Goal: Task Accomplishment & Management: Manage account settings

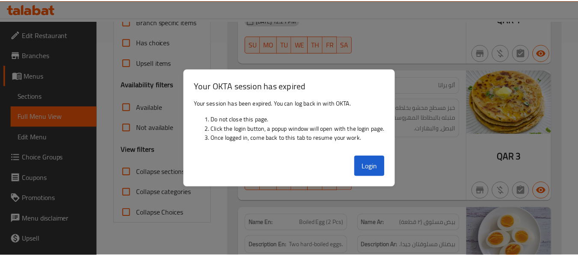
scroll to position [214, 0]
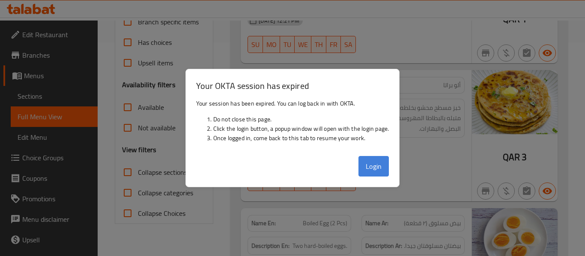
click at [370, 166] on button "Login" at bounding box center [373, 166] width 31 height 21
click at [371, 167] on div "12-09-2025 12:21 PM" at bounding box center [355, 159] width 227 height 21
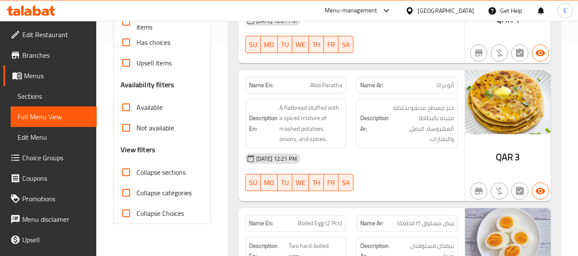
click at [463, 6] on div "Qatar" at bounding box center [446, 10] width 57 height 9
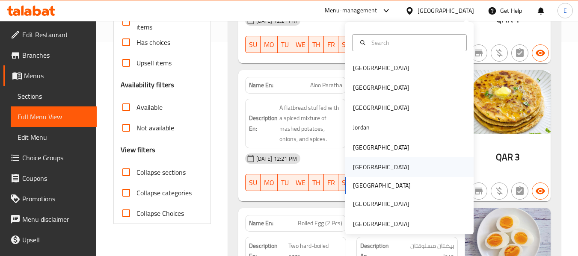
click at [355, 164] on div "[GEOGRAPHIC_DATA]" at bounding box center [381, 167] width 57 height 9
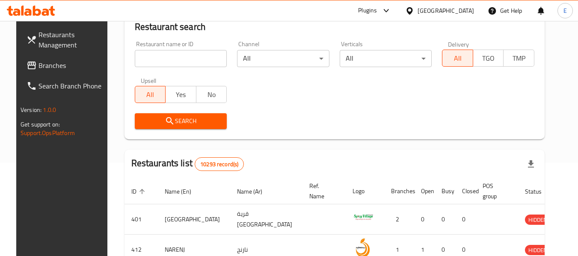
scroll to position [214, 0]
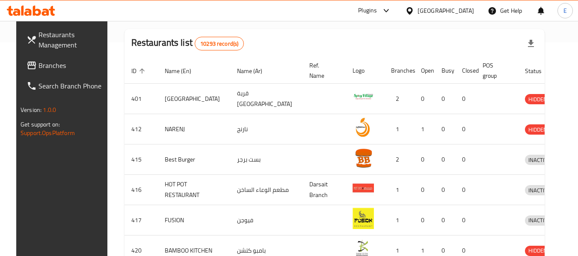
click at [45, 68] on span "Branches" at bounding box center [73, 65] width 68 height 10
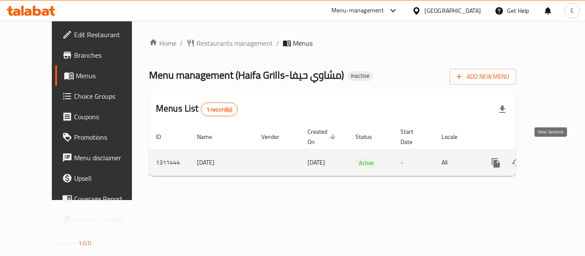
click at [552, 158] on icon "enhanced table" at bounding box center [557, 163] width 10 height 10
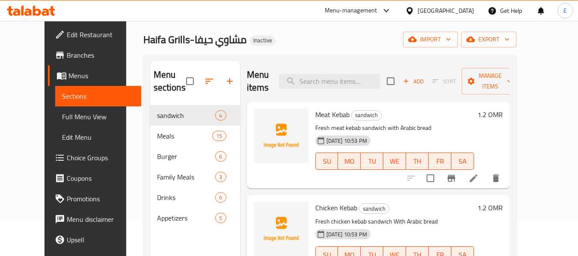
scroll to position [34, 0]
click at [62, 122] on span "Full Menu View" at bounding box center [98, 117] width 72 height 10
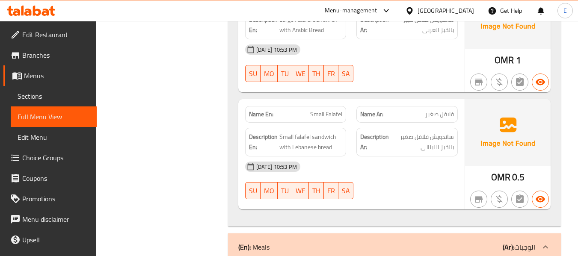
scroll to position [248, 0]
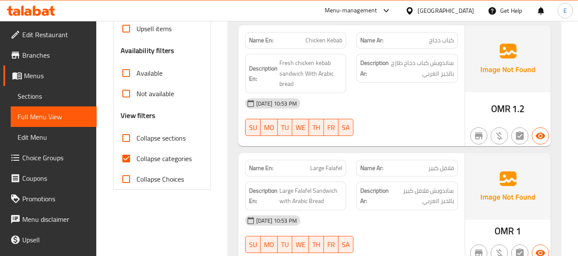
click at [125, 156] on input "Collapse categories" at bounding box center [126, 159] width 21 height 21
checkbox input "false"
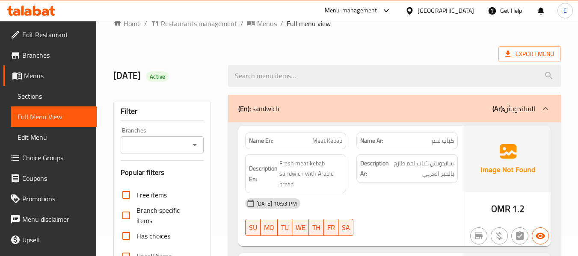
scroll to position [0, 0]
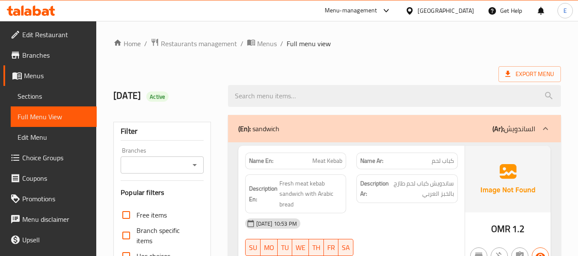
click at [462, 69] on div "Export Menu" at bounding box center [337, 74] width 448 height 16
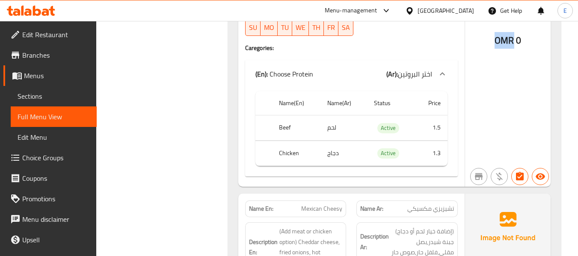
drag, startPoint x: 494, startPoint y: 35, endPoint x: 515, endPoint y: 36, distance: 21.0
click at [515, 36] on div "OMR 0" at bounding box center [508, 51] width 86 height 272
copy span "OMR"
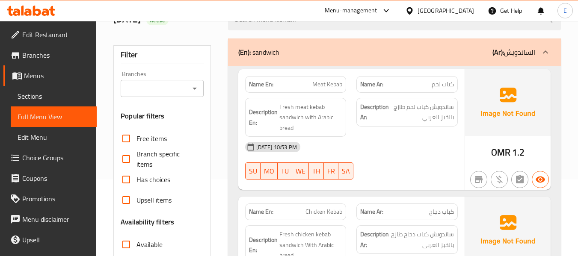
scroll to position [86, 0]
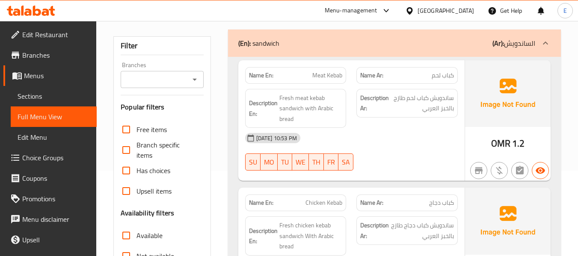
drag, startPoint x: 402, startPoint y: 145, endPoint x: 448, endPoint y: 144, distance: 45.4
click at [402, 145] on div "[DATE] 10:53 PM" at bounding box center [351, 138] width 223 height 21
click at [504, 146] on span "OMR" at bounding box center [501, 143] width 19 height 17
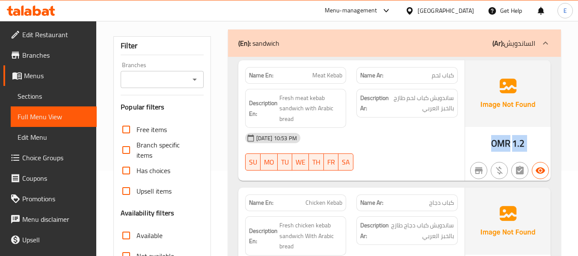
click at [504, 146] on span "OMR" at bounding box center [501, 143] width 19 height 17
click at [446, 75] on span "كباب لحم" at bounding box center [443, 75] width 22 height 9
click at [327, 75] on span "Meat Kebab" at bounding box center [328, 75] width 30 height 9
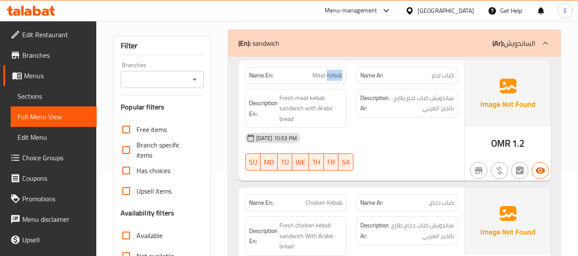
click at [328, 75] on span "Meat Kebab" at bounding box center [328, 75] width 30 height 9
click at [432, 151] on div "[DATE] 10:53 PM SU MO TU WE TH FR SA" at bounding box center [351, 152] width 223 height 48
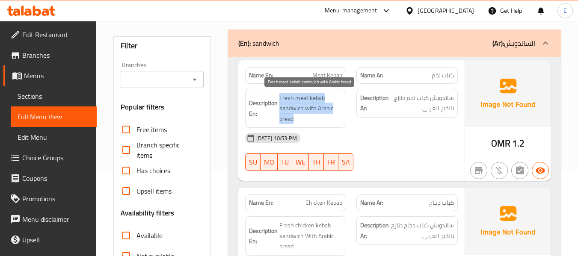
drag, startPoint x: 277, startPoint y: 92, endPoint x: 336, endPoint y: 116, distance: 63.4
click at [336, 116] on div "Description En: Fresh meat kebab sandwich with Arabic bread" at bounding box center [295, 108] width 101 height 39
click at [336, 116] on span "Fresh meat kebab sandwich with Arabic bread" at bounding box center [311, 109] width 63 height 32
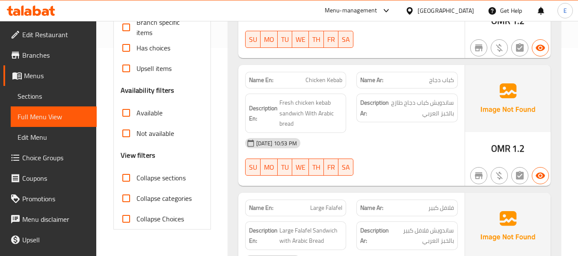
scroll to position [257, 0]
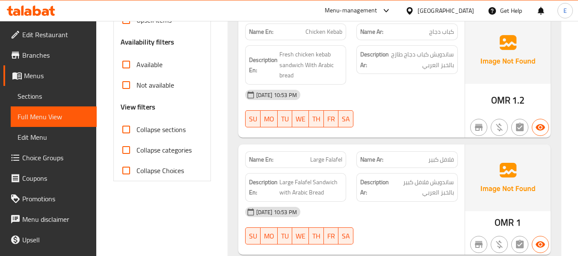
click at [440, 35] on span "كباب دجاج" at bounding box center [441, 31] width 25 height 9
click at [324, 31] on span "Chicken Kebab" at bounding box center [324, 31] width 37 height 9
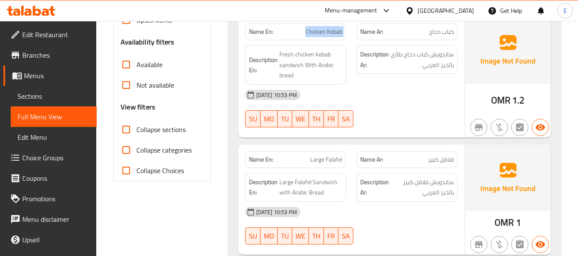
click at [324, 31] on span "Chicken Kebab" at bounding box center [324, 31] width 37 height 9
click at [409, 88] on div "[DATE] 10:53 PM" at bounding box center [351, 95] width 223 height 21
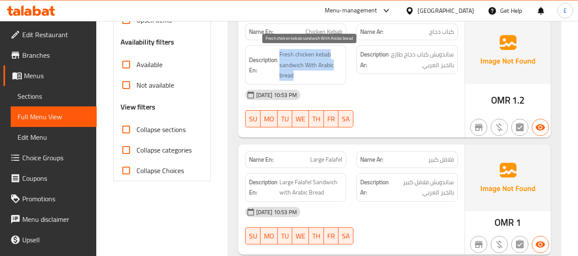
drag, startPoint x: 279, startPoint y: 54, endPoint x: 339, endPoint y: 72, distance: 62.0
click at [339, 72] on span "Fresh chicken kebab sandwich With Arabic bread" at bounding box center [311, 65] width 63 height 32
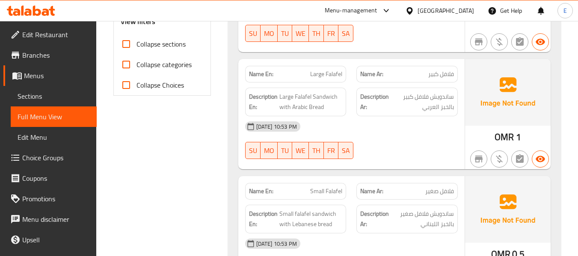
scroll to position [385, 0]
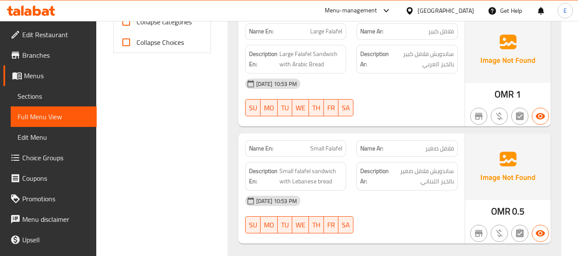
click at [438, 34] on span "فلافل كبير" at bounding box center [442, 31] width 26 height 9
click at [331, 38] on div "Name En: Large Falafel" at bounding box center [295, 31] width 101 height 17
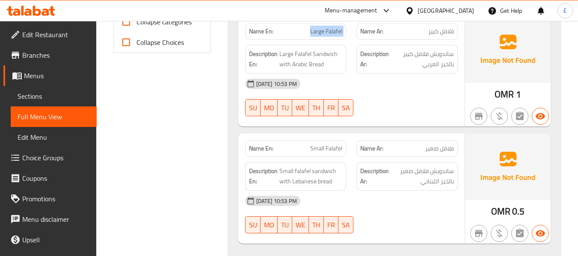
click at [331, 38] on div "Name En: Large Falafel" at bounding box center [295, 31] width 101 height 17
click at [390, 95] on div "[DATE] 10:53 PM SU MO TU WE TH FR SA" at bounding box center [351, 98] width 223 height 48
click at [396, 94] on div "[DATE] 10:53 PM" at bounding box center [351, 84] width 223 height 21
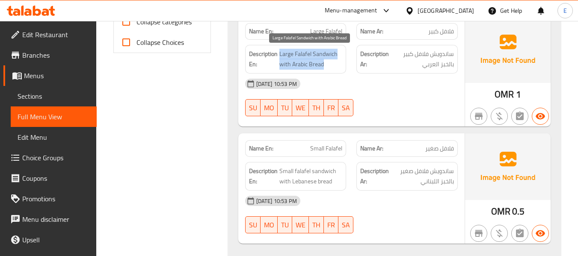
drag, startPoint x: 280, startPoint y: 48, endPoint x: 335, endPoint y: 66, distance: 57.5
click at [335, 66] on div "Description En: Large Falafel Sandwich with Arabic Bread" at bounding box center [295, 59] width 101 height 29
click at [335, 66] on span "Large Falafel Sandwich with Arabic Bread" at bounding box center [311, 59] width 63 height 21
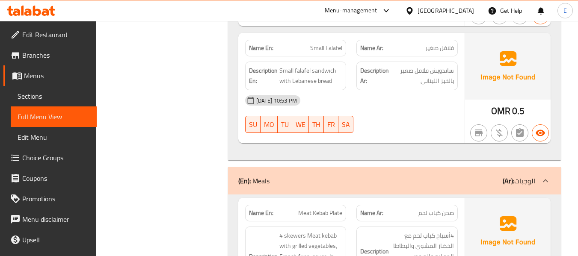
scroll to position [471, 0]
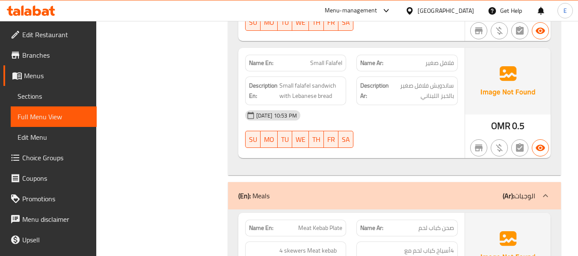
click at [445, 72] on div "Description Ar: ساندويش فلافل صغير بالخبز اللبناني" at bounding box center [408, 91] width 112 height 39
click at [444, 64] on span "فلافل صغير" at bounding box center [440, 63] width 29 height 9
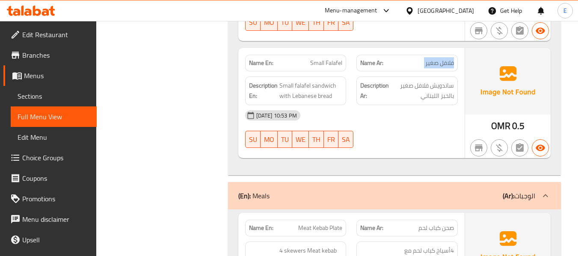
click at [444, 64] on span "فلافل صغير" at bounding box center [440, 63] width 29 height 9
click at [332, 62] on span "Small Falafel" at bounding box center [326, 63] width 32 height 9
click at [442, 92] on span "ساندويش فلافل صغير بالخبز اللبناني" at bounding box center [422, 90] width 63 height 21
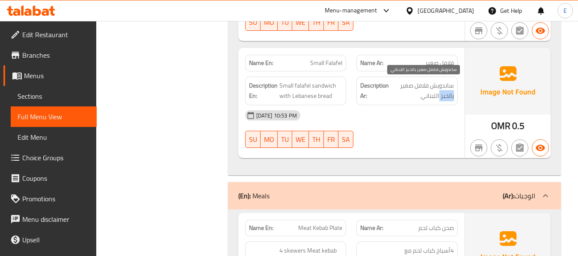
click at [442, 92] on span "ساندويش فلافل صغير بالخبز اللبناني" at bounding box center [422, 90] width 63 height 21
click at [413, 106] on div "[DATE] 10:53 PM" at bounding box center [351, 115] width 223 height 21
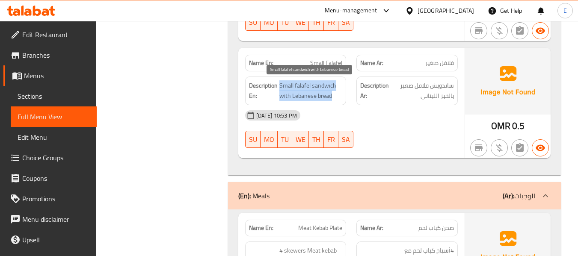
drag, startPoint x: 279, startPoint y: 86, endPoint x: 336, endPoint y: 96, distance: 57.9
click at [336, 96] on h6 "Description En: Small falafel sandwich with Lebanese bread" at bounding box center [296, 90] width 94 height 21
click at [336, 96] on span "Small falafel sandwich with Lebanese bread" at bounding box center [311, 90] width 63 height 21
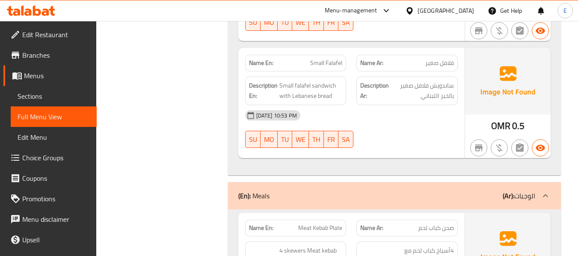
click at [434, 111] on div "[DATE] 10:53 PM" at bounding box center [351, 115] width 223 height 21
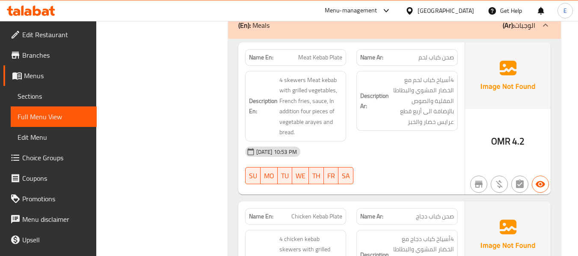
scroll to position [642, 0]
click at [435, 56] on span "صحن كباب لحم" at bounding box center [437, 57] width 36 height 9
click at [319, 61] on span "Meat Kebab Plate" at bounding box center [320, 57] width 44 height 9
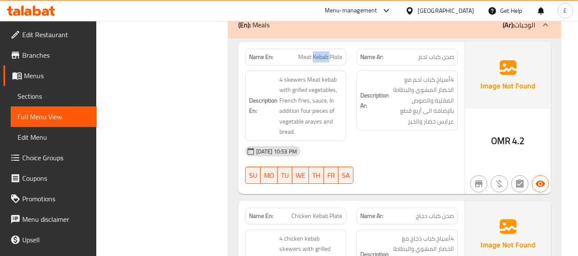
click at [319, 61] on span "Meat Kebab Plate" at bounding box center [320, 57] width 44 height 9
click at [412, 148] on div "[DATE] 10:53 PM" at bounding box center [351, 151] width 223 height 21
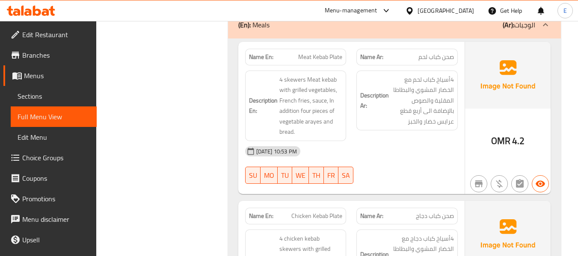
click at [510, 140] on span "OMR" at bounding box center [501, 141] width 19 height 17
click at [429, 147] on div "[DATE] 10:53 PM" at bounding box center [351, 151] width 223 height 21
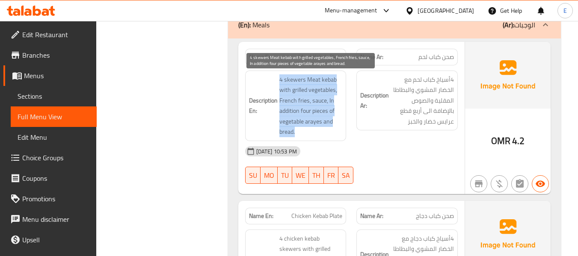
drag, startPoint x: 277, startPoint y: 79, endPoint x: 336, endPoint y: 129, distance: 76.5
click at [336, 129] on h6 "Description En: 4 skewers Meat kebab with grilled vegetables, French fries, sau…" at bounding box center [296, 106] width 94 height 63
click at [336, 129] on span "4 skewers Meat kebab with grilled vegetables, French fries, sauce, In addition …" at bounding box center [311, 106] width 63 height 63
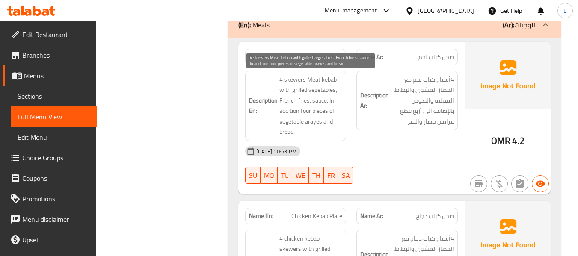
click at [336, 129] on span "4 skewers Meat kebab with grilled vegetables, French fries, sauce, In addition …" at bounding box center [311, 106] width 63 height 63
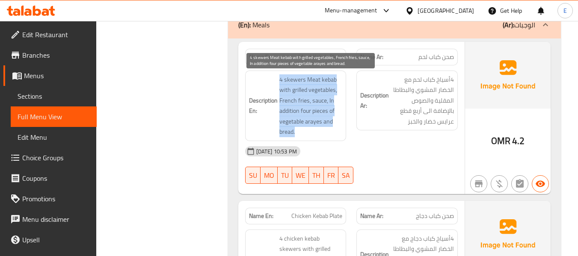
click at [336, 129] on span "4 skewers Meat kebab with grilled vegetables, French fries, sauce, In addition …" at bounding box center [311, 106] width 63 height 63
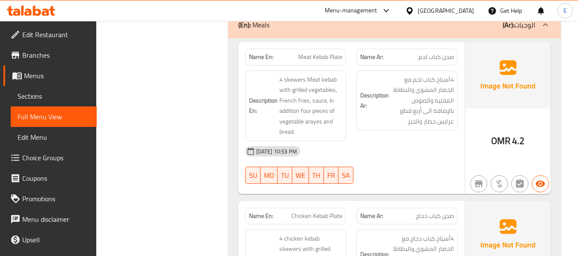
click at [412, 149] on div "[DATE] 10:53 PM" at bounding box center [351, 151] width 223 height 21
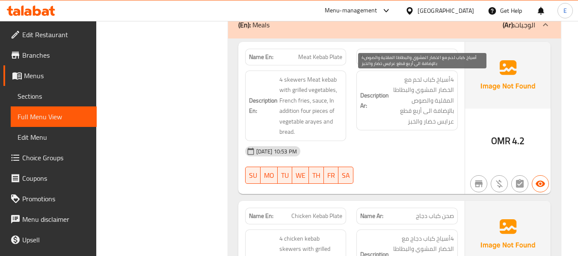
click at [420, 122] on span "4أسياخ كباب لحم مع الخضار المشوي والبطاطا المقلية والصوص بالإضافة الى أربع قطع …" at bounding box center [422, 101] width 63 height 53
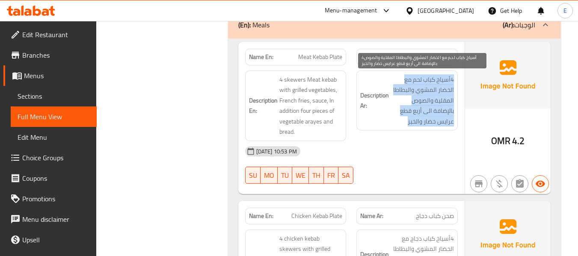
click at [420, 122] on span "4أسياخ كباب لحم مع الخضار المشوي والبطاطا المقلية والصوص بالإضافة الى أربع قطع …" at bounding box center [422, 101] width 63 height 53
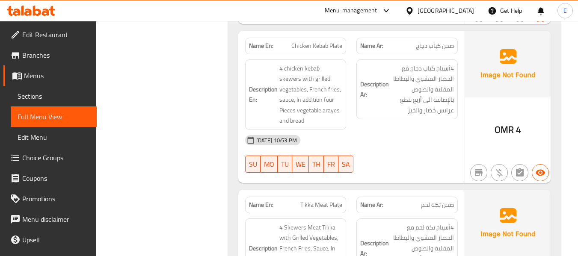
scroll to position [814, 0]
click at [437, 45] on span "صحن كباب دجاج" at bounding box center [435, 45] width 38 height 9
click at [306, 42] on span "Chicken Kebab Plate" at bounding box center [317, 45] width 51 height 9
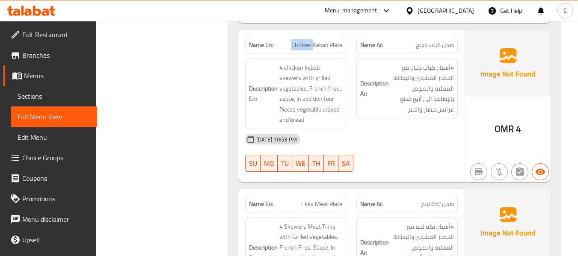
click at [306, 42] on span "Chicken Kebab Plate" at bounding box center [317, 45] width 51 height 9
click at [412, 145] on div "[DATE] 10:53 PM" at bounding box center [351, 139] width 223 height 21
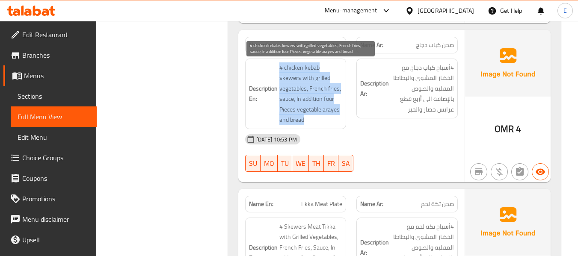
drag, startPoint x: 277, startPoint y: 65, endPoint x: 338, endPoint y: 117, distance: 80.2
click at [338, 117] on h6 "Description En: 4 chicken kebab skewers with grilled vegetables, French fries, …" at bounding box center [296, 94] width 94 height 63
click at [338, 117] on span "4 chicken kebab skewers with grilled vegetables, French fries, sauce, In additi…" at bounding box center [311, 94] width 63 height 63
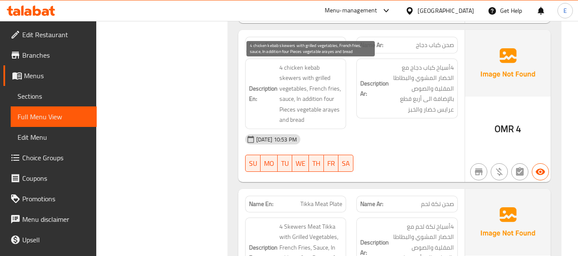
click at [338, 117] on span "4 chicken kebab skewers with grilled vegetables, French fries, sauce, In additi…" at bounding box center [311, 94] width 63 height 63
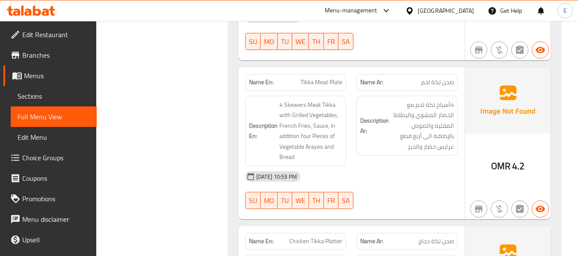
scroll to position [942, 0]
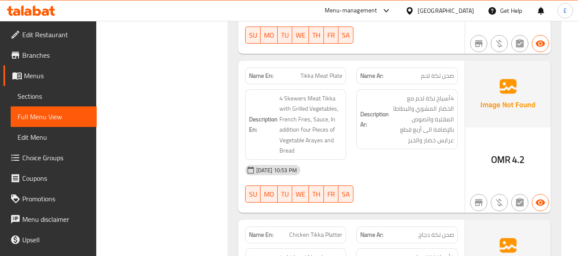
click at [519, 156] on span "4.2" at bounding box center [519, 160] width 12 height 17
click at [434, 80] on span "صحن تكة لحم" at bounding box center [437, 76] width 33 height 9
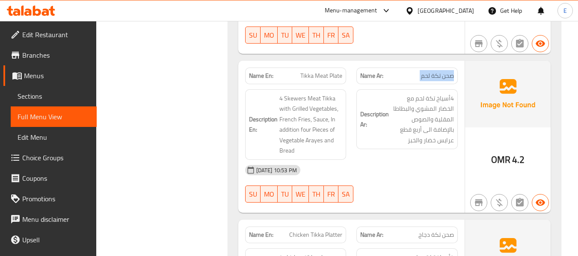
click at [434, 80] on span "صحن تكة لحم" at bounding box center [437, 76] width 33 height 9
click at [325, 73] on span "Tikka Meat Plate" at bounding box center [322, 76] width 42 height 9
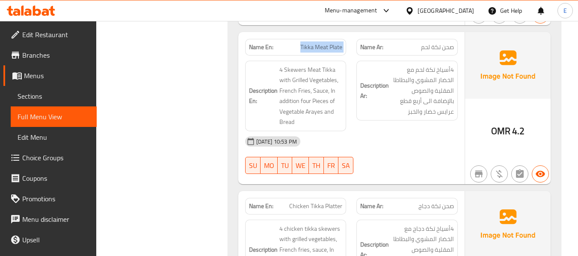
scroll to position [985, 0]
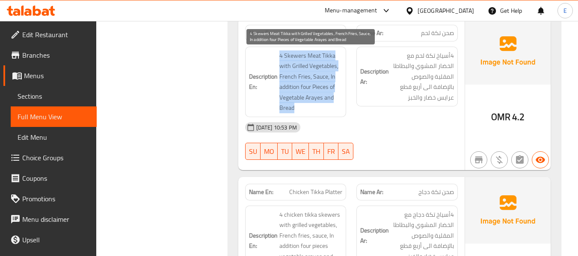
drag, startPoint x: 277, startPoint y: 55, endPoint x: 334, endPoint y: 107, distance: 77.6
click at [334, 107] on h6 "Description En: 4 Skewers Meat Tikka with Grilled Vegetables, French Fries, Sau…" at bounding box center [296, 82] width 94 height 63
click at [334, 107] on span "4 Skewers Meat Tikka with Grilled Vegetables, French Fries, Sauce, In addition …" at bounding box center [311, 82] width 63 height 63
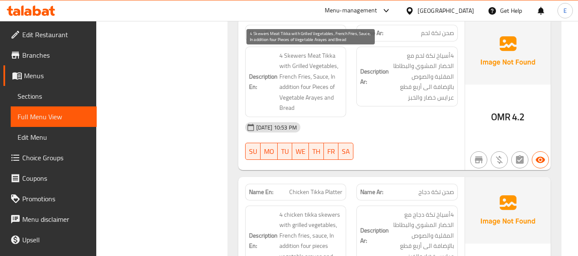
click at [334, 107] on span "4 Skewers Meat Tikka with Grilled Vegetables, French Fries, Sauce, In addition …" at bounding box center [311, 82] width 63 height 63
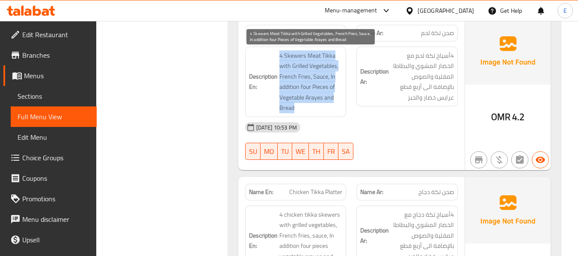
click at [334, 107] on span "4 Skewers Meat Tikka with Grilled Vegetables, French Fries, Sauce, In addition …" at bounding box center [311, 82] width 63 height 63
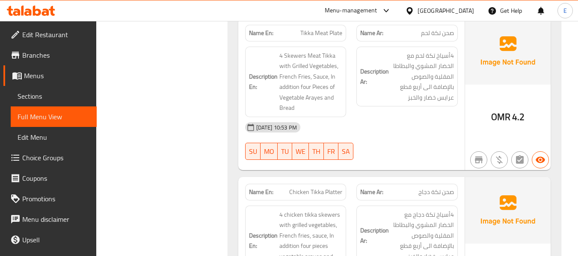
click at [413, 137] on div "[DATE] 10:53 PM" at bounding box center [351, 127] width 223 height 21
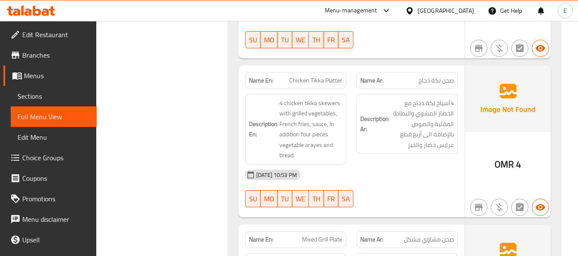
scroll to position [1113, 0]
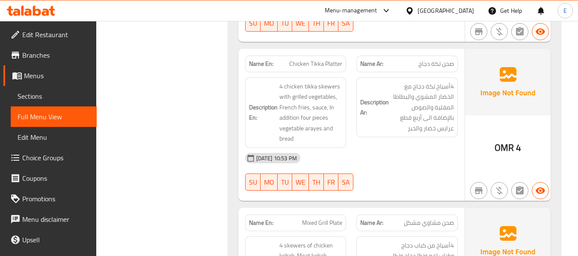
click at [442, 66] on span "صحن تكة دجاج" at bounding box center [437, 64] width 36 height 9
click at [308, 60] on span "Chicken Tikka Platter" at bounding box center [315, 64] width 53 height 9
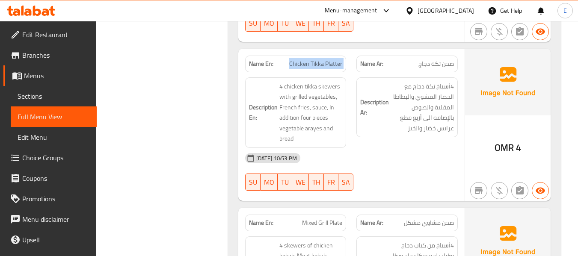
click at [308, 60] on span "Chicken Tikka Platter" at bounding box center [315, 64] width 53 height 9
click at [438, 168] on div "[DATE] 10:53 PM" at bounding box center [351, 158] width 223 height 21
click at [403, 176] on div "[DATE] 10:53 PM SU MO TU WE TH FR SA" at bounding box center [351, 172] width 223 height 48
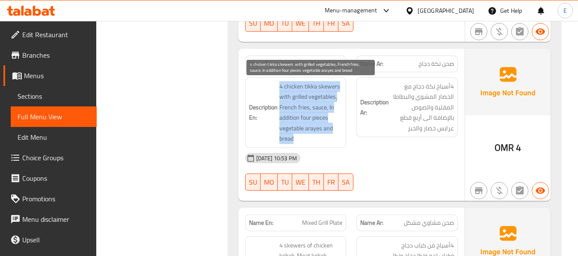
drag, startPoint x: 296, startPoint y: 85, endPoint x: 338, endPoint y: 137, distance: 66.7
click at [338, 137] on h6 "Description En: 4 chicken tikka skewers with grilled vegetables, French fries, …" at bounding box center [296, 112] width 94 height 63
click at [338, 137] on span "4 chicken tikka skewers with grilled vegetables, French fries, sauce, In additi…" at bounding box center [311, 112] width 63 height 63
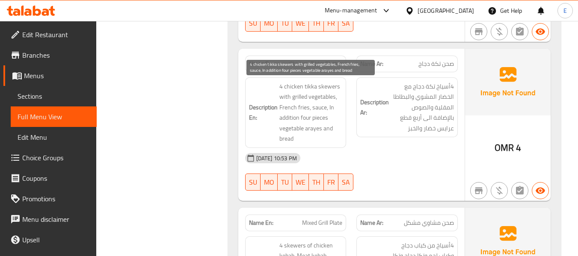
click at [338, 137] on span "4 chicken tikka skewers with grilled vegetables, French fries, sauce, In additi…" at bounding box center [311, 112] width 63 height 63
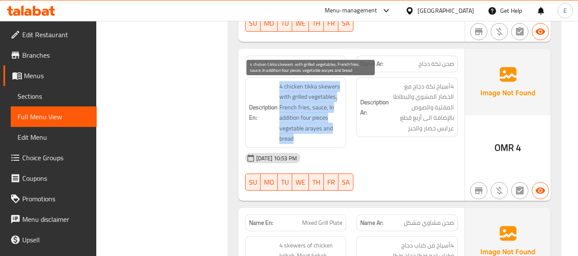
click at [338, 137] on span "4 chicken tikka skewers with grilled vegetables, French fries, sauce, In additi…" at bounding box center [311, 112] width 63 height 63
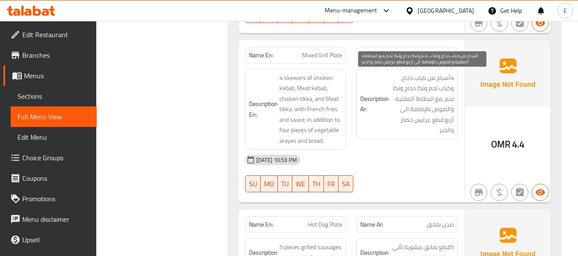
scroll to position [1284, 0]
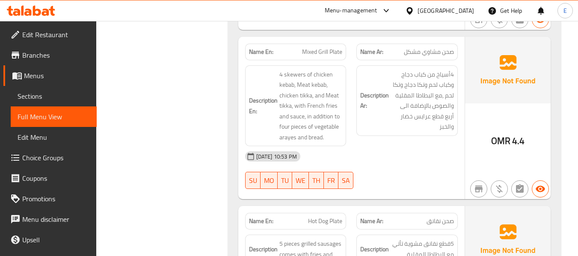
click at [427, 54] on span "صحن مشاوي مشكل" at bounding box center [429, 52] width 50 height 9
click at [311, 56] on span "Mixed Grill Plate" at bounding box center [322, 52] width 40 height 9
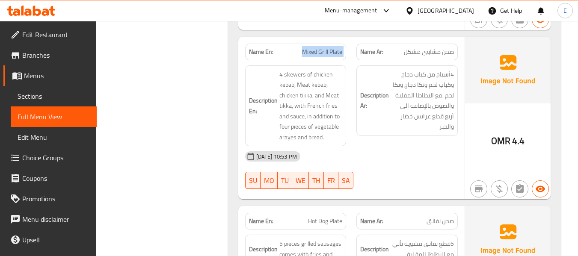
click at [311, 56] on span "Mixed Grill Plate" at bounding box center [322, 52] width 40 height 9
click at [423, 167] on div "13-09-2025 10:53 PM SU MO TU WE TH FR SA" at bounding box center [351, 170] width 223 height 48
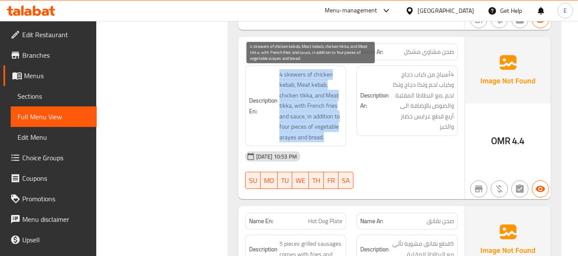
drag, startPoint x: 280, startPoint y: 74, endPoint x: 337, endPoint y: 137, distance: 85.8
click at [337, 137] on span "4 skewers of chicken kebab, Meat kebab, chicken tikka, and Meat tikka, with Fre…" at bounding box center [311, 106] width 63 height 74
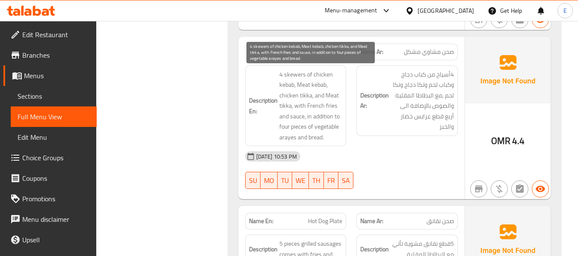
click at [337, 137] on span "4 skewers of chicken kebab, Meat kebab, chicken tikka, and Meat tikka, with Fre…" at bounding box center [311, 106] width 63 height 74
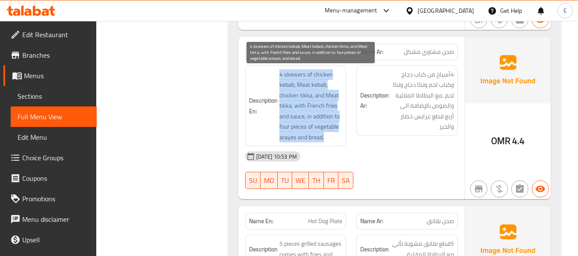
click at [337, 137] on span "4 skewers of chicken kebab, Meat kebab, chicken tikka, and Meat tikka, with Fre…" at bounding box center [311, 106] width 63 height 74
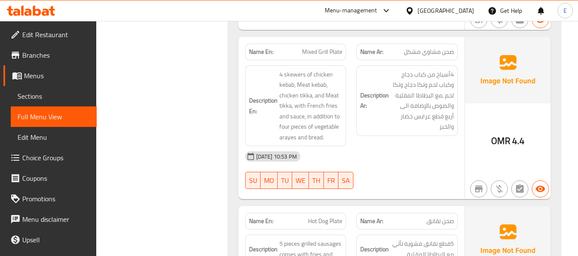
click at [392, 134] on div "Description Ar: 4أسياخ من كباب دجاج وكباب لحم وتكا دجاج وتكا لحم ,مع البطاطا ال…" at bounding box center [407, 101] width 101 height 71
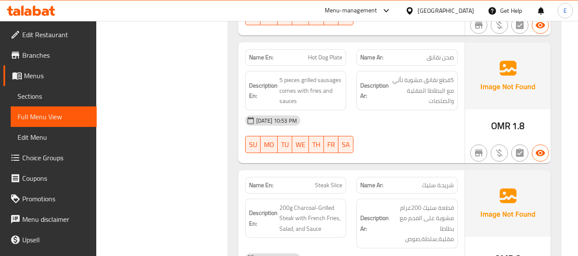
scroll to position [1456, 0]
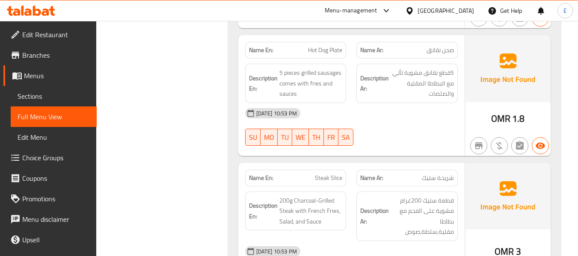
click at [447, 54] on span "صحن نقانق" at bounding box center [440, 50] width 27 height 9
click at [322, 54] on span "Hot Dog Plate" at bounding box center [325, 50] width 34 height 9
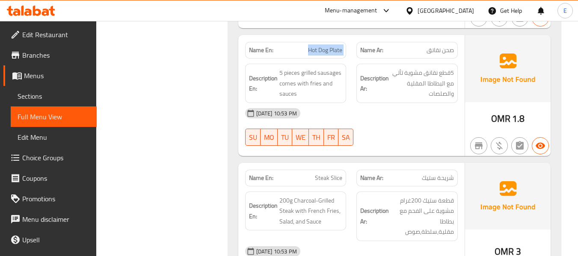
click at [322, 54] on span "Hot Dog Plate" at bounding box center [325, 50] width 34 height 9
click at [432, 118] on div "[DATE] 10:53 PM" at bounding box center [351, 113] width 223 height 21
click at [422, 130] on div "13-09-2025 10:53 PM SU MO TU WE TH FR SA" at bounding box center [351, 127] width 223 height 48
click at [428, 131] on div "13-09-2025 10:53 PM SU MO TU WE TH FR SA" at bounding box center [351, 127] width 223 height 48
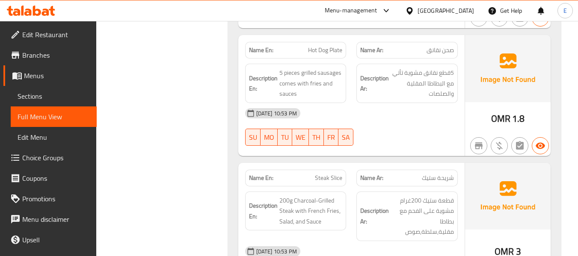
click at [420, 122] on div "[DATE] 10:53 PM" at bounding box center [351, 113] width 223 height 21
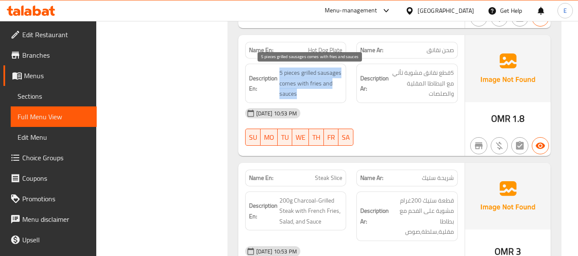
drag, startPoint x: 277, startPoint y: 70, endPoint x: 334, endPoint y: 99, distance: 64.0
click at [334, 99] on div "Description En: 5 pieces grilled sausages comes with fries and sauces" at bounding box center [295, 83] width 101 height 39
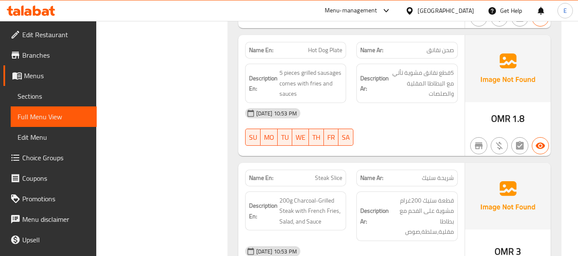
click at [334, 99] on div "Description En: 5 pieces grilled sausages comes with fries and sauces" at bounding box center [295, 83] width 101 height 39
click at [425, 78] on span "5قطع نقانق مشوية تأتي مع البطاطا المقلية والصلصات" at bounding box center [422, 84] width 63 height 32
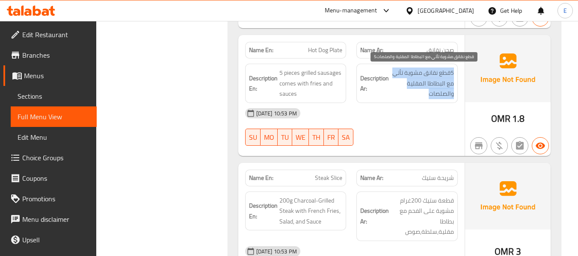
click at [425, 78] on span "5قطع نقانق مشوية تأتي مع البطاطا المقلية والصلصات" at bounding box center [422, 84] width 63 height 32
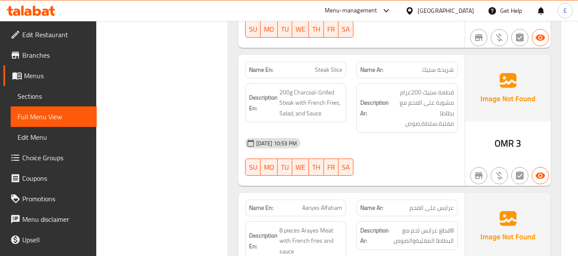
scroll to position [1584, 0]
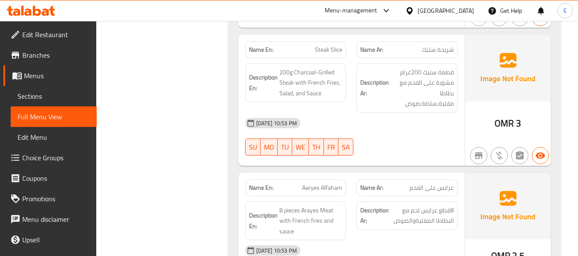
click at [505, 124] on span "OMR" at bounding box center [504, 123] width 19 height 17
click at [445, 52] on span "شريحة ستيك" at bounding box center [438, 49] width 32 height 9
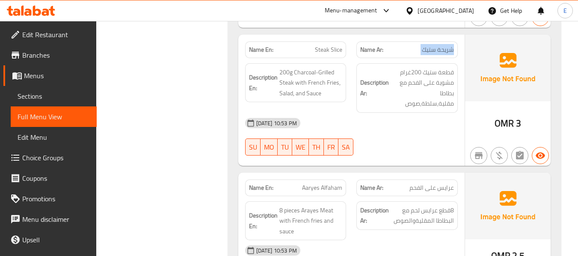
click at [445, 52] on span "شريحة ستيك" at bounding box center [438, 49] width 32 height 9
click at [440, 57] on div "Name Ar: شريحة ستيك" at bounding box center [407, 50] width 101 height 17
click at [331, 51] on span "Steak Slice" at bounding box center [328, 49] width 27 height 9
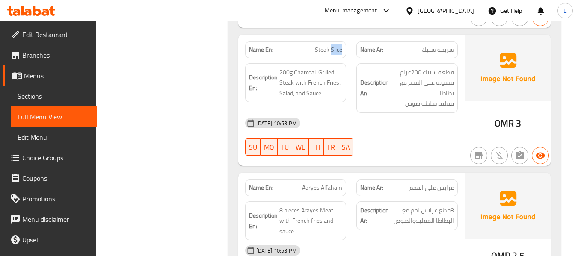
click at [331, 51] on span "Steak Slice" at bounding box center [328, 49] width 27 height 9
click at [440, 148] on div "13-09-2025 10:53 PM SU MO TU WE TH FR SA" at bounding box center [351, 137] width 223 height 48
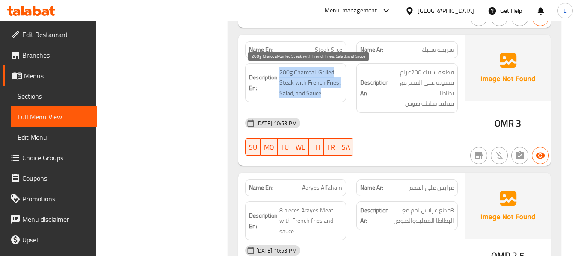
drag, startPoint x: 274, startPoint y: 66, endPoint x: 337, endPoint y: 90, distance: 67.4
click at [337, 90] on div "Description En: 200g Charcoal-Grilled Steak with French Fries, Salad, and Sauce" at bounding box center [295, 82] width 101 height 39
click at [336, 91] on span "200g Charcoal-Grilled Steak with French Fries, Salad, and Sauce" at bounding box center [311, 83] width 63 height 32
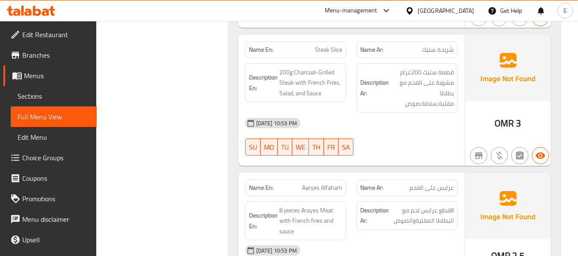
click at [324, 51] on span "Steak Slice" at bounding box center [328, 49] width 27 height 9
copy span "Steak Slice"
click at [425, 137] on div "13-09-2025 10:53 PM SU MO TU WE TH FR SA" at bounding box center [351, 137] width 223 height 48
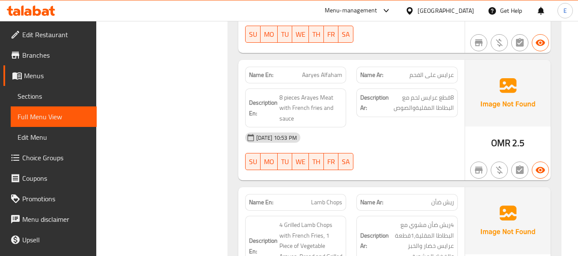
scroll to position [1713, 0]
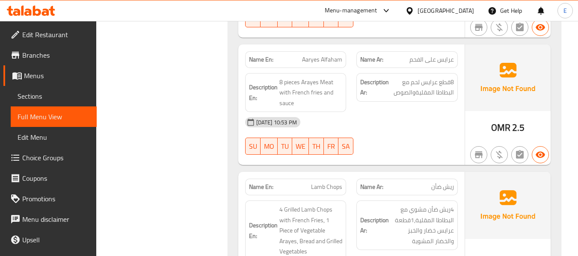
click at [424, 60] on span "عرايس على الفحم" at bounding box center [432, 59] width 45 height 9
click at [311, 64] on span "Aaryes Alfaham" at bounding box center [322, 59] width 40 height 9
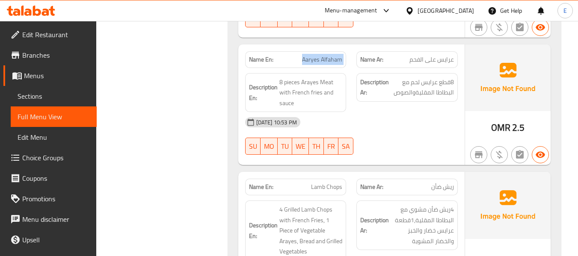
click at [311, 64] on span "Aaryes Alfaham" at bounding box center [322, 59] width 40 height 9
click at [519, 127] on span "2.5" at bounding box center [519, 127] width 12 height 17
click at [445, 61] on span "عرايس على الفحم" at bounding box center [432, 59] width 45 height 9
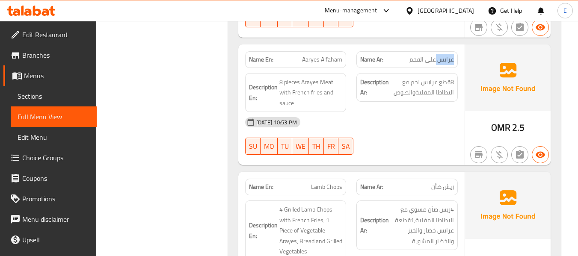
click at [445, 61] on span "عرايس على الفحم" at bounding box center [432, 59] width 45 height 9
click at [313, 62] on span "Aaryes Alfaham" at bounding box center [322, 59] width 40 height 9
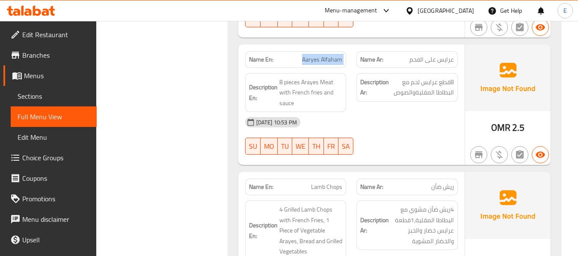
click at [313, 62] on span "Aaryes Alfaham" at bounding box center [322, 59] width 40 height 9
click at [398, 117] on div "[DATE] 10:53 PM" at bounding box center [351, 122] width 223 height 21
drag, startPoint x: 192, startPoint y: 168, endPoint x: 172, endPoint y: 130, distance: 43.3
click at [430, 61] on span "عرايس على الفحم" at bounding box center [432, 59] width 45 height 9
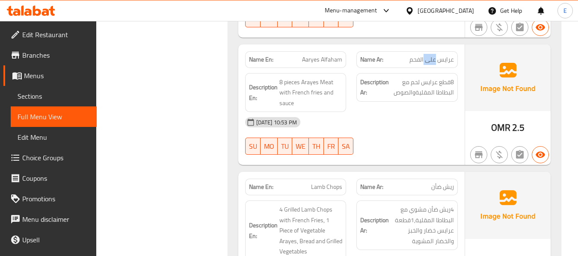
click at [430, 61] on span "عرايس على الفحم" at bounding box center [432, 59] width 45 height 9
click at [316, 60] on span "Aaryes Alfaham" at bounding box center [322, 59] width 40 height 9
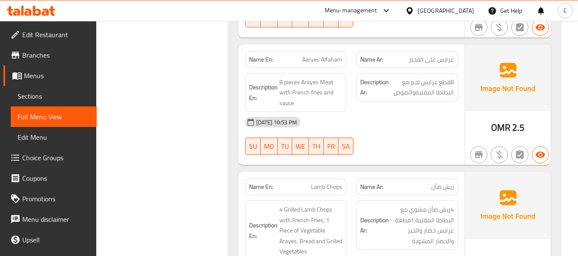
click at [422, 131] on div "[DATE] 10:53 PM" at bounding box center [351, 122] width 223 height 21
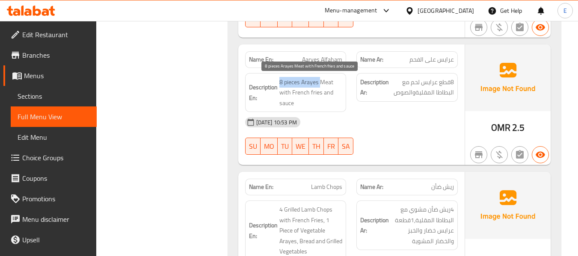
drag, startPoint x: 279, startPoint y: 80, endPoint x: 321, endPoint y: 83, distance: 41.7
click at [321, 83] on span "8 pieces Arayes Meat with French fries and sauce" at bounding box center [311, 93] width 63 height 32
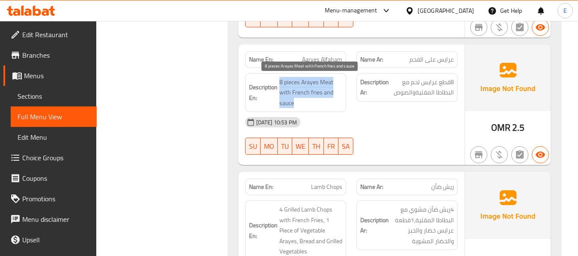
click at [321, 83] on span "8 pieces Arayes Meat with French fries and sauce" at bounding box center [311, 93] width 63 height 32
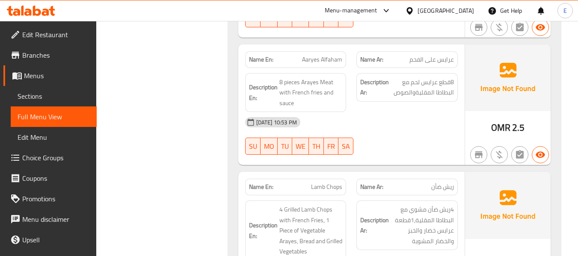
click at [388, 142] on div "13-09-2025 10:53 PM SU MO TU WE TH FR SA" at bounding box center [351, 136] width 223 height 48
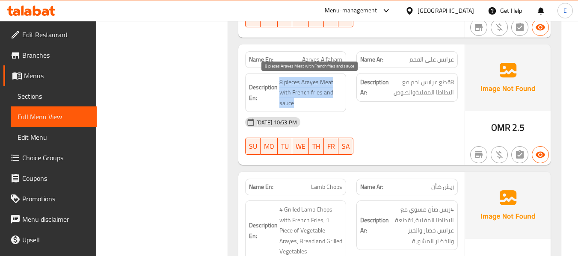
drag, startPoint x: 276, startPoint y: 77, endPoint x: 339, endPoint y: 106, distance: 69.3
click at [339, 106] on h6 "Description En: 8 pieces Arayes Meat with French fries and sauce" at bounding box center [296, 93] width 94 height 32
click at [339, 106] on span "8 pieces Arayes Meat with French fries and sauce" at bounding box center [311, 93] width 63 height 32
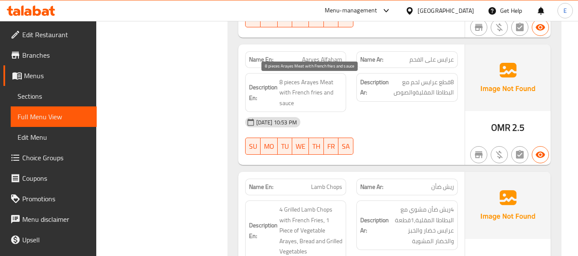
click at [399, 136] on div "13-09-2025 10:53 PM SU MO TU WE TH FR SA" at bounding box center [351, 136] width 223 height 48
drag, startPoint x: 277, startPoint y: 77, endPoint x: 337, endPoint y: 101, distance: 65.0
click at [337, 101] on h6 "Description En: 8 pieces Arayes Meat with French fries and sauce" at bounding box center [296, 93] width 94 height 32
click at [337, 101] on span "8 pieces Arayes Meat with French fries and sauce" at bounding box center [311, 93] width 63 height 32
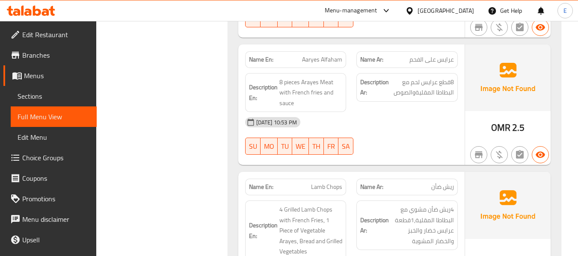
click at [401, 117] on div "[DATE] 10:53 PM" at bounding box center [351, 122] width 223 height 21
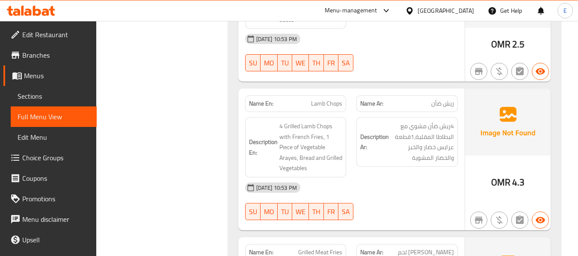
scroll to position [1841, 0]
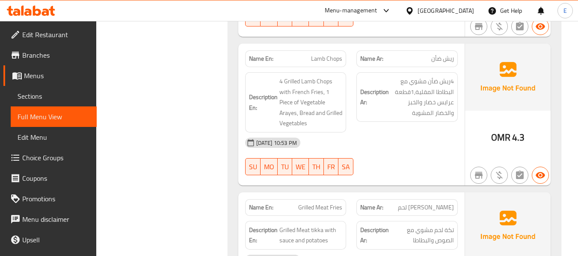
click at [452, 61] on span "ريش ضأن" at bounding box center [443, 58] width 23 height 9
click at [324, 50] on div "Name En: Lamb Chops" at bounding box center [296, 58] width 112 height 27
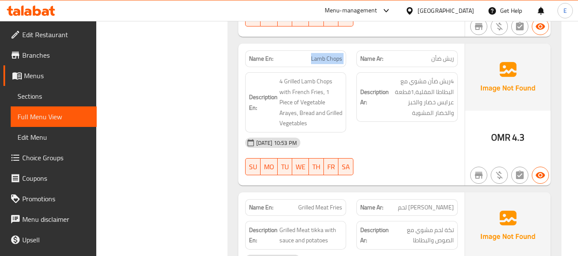
click at [324, 50] on div "Name En: Lamb Chops" at bounding box center [296, 58] width 112 height 27
click at [442, 148] on div "[DATE] 10:53 PM" at bounding box center [351, 143] width 223 height 21
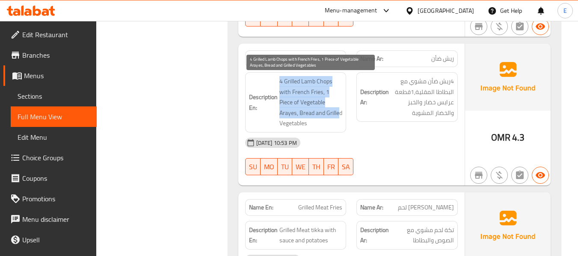
drag, startPoint x: 271, startPoint y: 79, endPoint x: 339, endPoint y: 117, distance: 77.6
click at [339, 117] on h6 "Description En: 4 Grilled Lamb Chops with French Fries, 1 Piece of Vegetable Ar…" at bounding box center [296, 102] width 94 height 53
click at [339, 117] on span "4 Grilled Lamb Chops with French Fries, 1 Piece of Vegetable Arayes, Bread and …" at bounding box center [311, 102] width 63 height 53
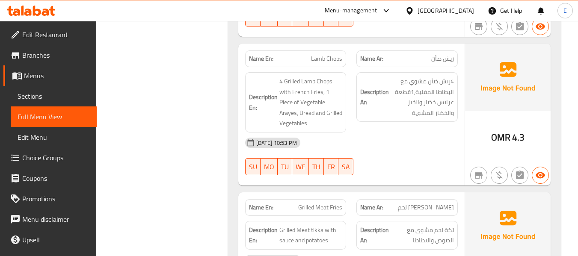
click at [420, 141] on div "[DATE] 10:53 PM" at bounding box center [351, 143] width 223 height 21
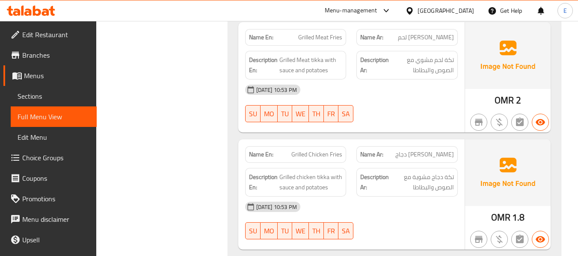
scroll to position [2012, 0]
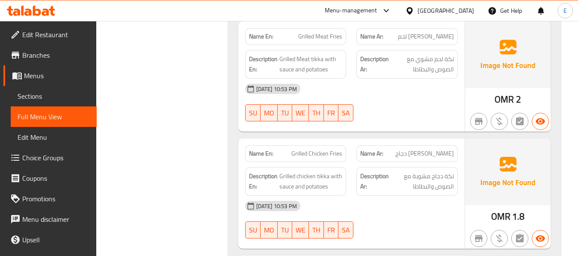
click at [437, 39] on span "[PERSON_NAME] لحم" at bounding box center [426, 36] width 56 height 9
click at [305, 39] on span "Grilled Meat Fries" at bounding box center [320, 36] width 44 height 9
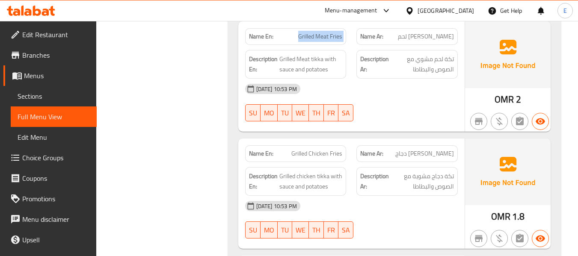
click at [305, 39] on span "Grilled Meat Fries" at bounding box center [320, 36] width 44 height 9
click at [412, 102] on div "13-09-2025 10:53 PM SU MO TU WE TH FR SA" at bounding box center [351, 103] width 223 height 48
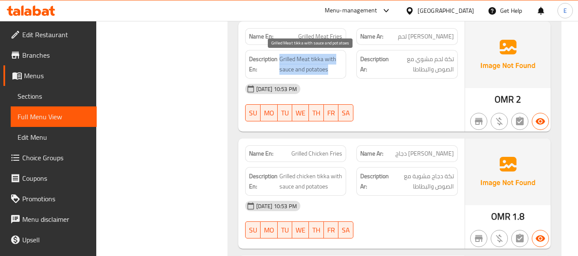
drag, startPoint x: 279, startPoint y: 58, endPoint x: 339, endPoint y: 69, distance: 60.6
click at [339, 69] on span "Grilled Meat tikka with sauce and potatoes" at bounding box center [311, 64] width 63 height 21
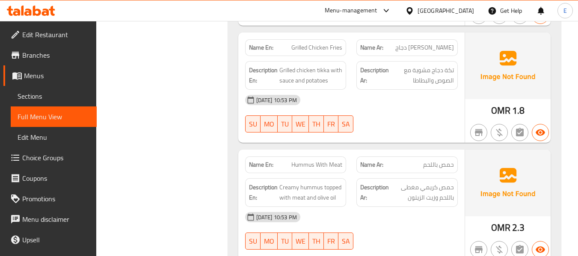
scroll to position [2098, 0]
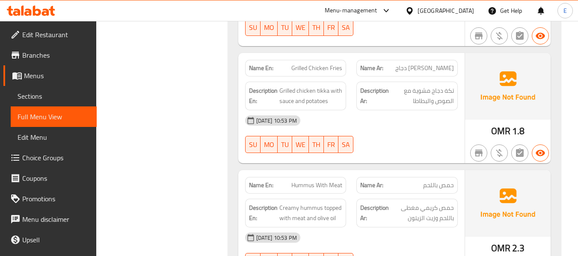
click at [443, 70] on span "[PERSON_NAME] دجاج" at bounding box center [425, 68] width 59 height 9
click at [314, 69] on span "Grilled Chicken Fries" at bounding box center [317, 68] width 51 height 9
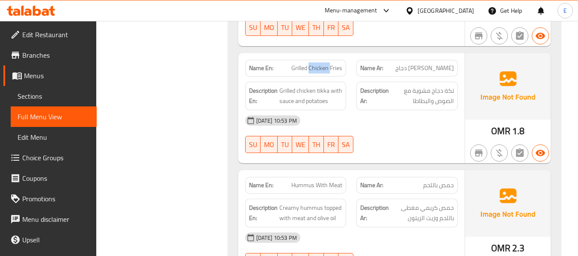
click at [314, 69] on span "Grilled Chicken Fries" at bounding box center [317, 68] width 51 height 9
click at [421, 138] on div "13-09-2025 10:53 PM SU MO TU WE TH FR SA" at bounding box center [351, 134] width 223 height 48
drag, startPoint x: 278, startPoint y: 88, endPoint x: 345, endPoint y: 94, distance: 67.1
click at [345, 94] on div "Description En: Grilled chicken tikka with sauce and potatoes" at bounding box center [295, 96] width 101 height 29
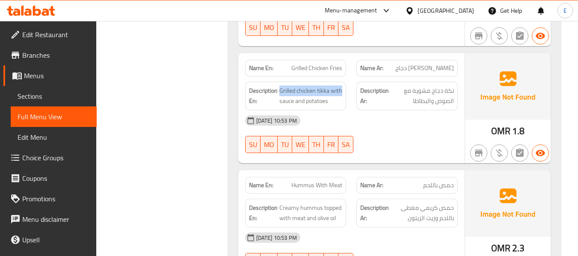
click at [345, 94] on div "Description En: Grilled chicken tikka with sauce and potatoes" at bounding box center [295, 96] width 101 height 29
click at [384, 137] on div "13-09-2025 10:53 PM SU MO TU WE TH FR SA" at bounding box center [351, 134] width 223 height 48
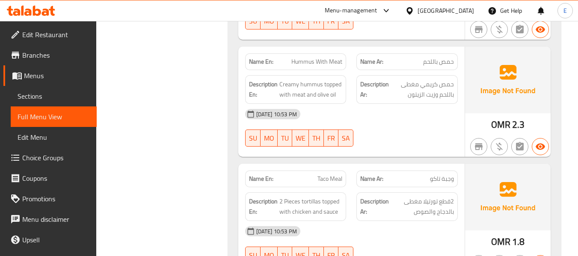
scroll to position [2226, 0]
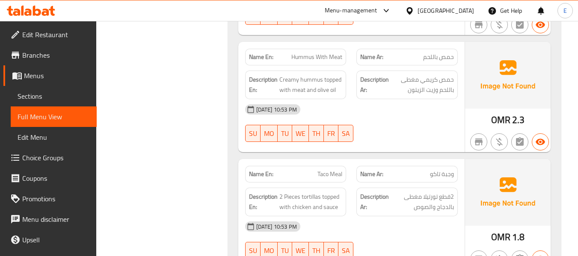
click at [446, 59] on span "حمص باللحم" at bounding box center [438, 57] width 31 height 9
click at [321, 58] on span "Hummus With Meat" at bounding box center [317, 57] width 51 height 9
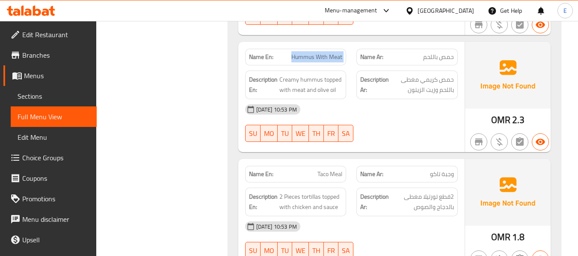
click at [321, 58] on span "Hummus With Meat" at bounding box center [317, 57] width 51 height 9
click at [402, 122] on div "13-09-2025 10:53 PM SU MO TU WE TH FR SA" at bounding box center [351, 123] width 223 height 48
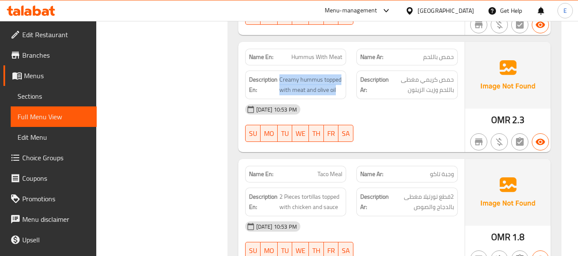
drag, startPoint x: 279, startPoint y: 80, endPoint x: 344, endPoint y: 89, distance: 65.8
click at [344, 89] on div "Description En: Creamy hummus topped with meat and olive oil" at bounding box center [295, 85] width 101 height 29
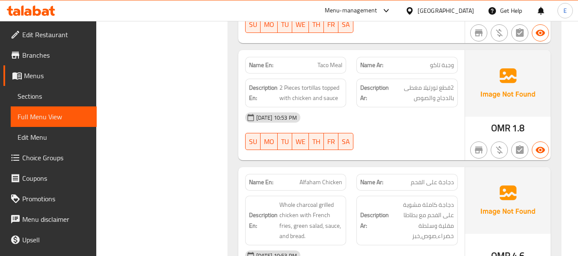
scroll to position [2355, 0]
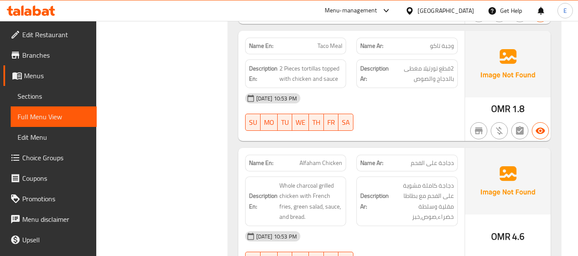
click at [448, 45] on span "وجبة تاكو" at bounding box center [442, 46] width 24 height 9
click at [328, 42] on span "Taco Meal" at bounding box center [330, 46] width 25 height 9
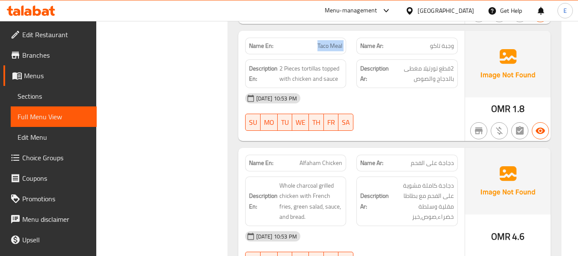
click at [328, 42] on span "Taco Meal" at bounding box center [330, 46] width 25 height 9
click at [390, 89] on div "[DATE] 10:53 PM" at bounding box center [351, 98] width 223 height 21
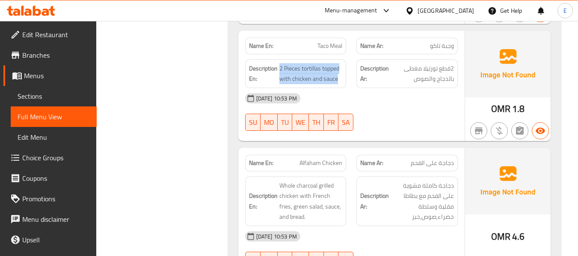
drag, startPoint x: 281, startPoint y: 66, endPoint x: 348, endPoint y: 77, distance: 68.1
click at [348, 77] on div "Description En: 2 Pieces tortillas topped with chicken and sauce" at bounding box center [296, 73] width 112 height 39
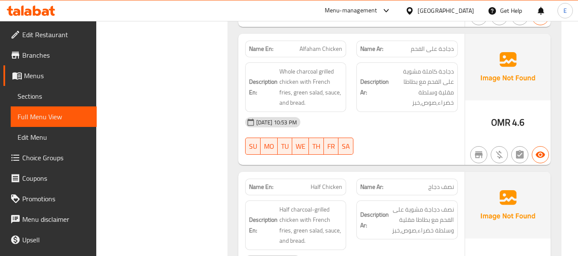
scroll to position [2483, 0]
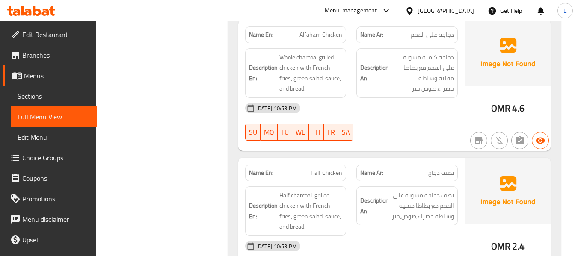
click at [444, 38] on span "دجاجة على الفحم" at bounding box center [432, 34] width 43 height 9
click at [329, 33] on span "Alfaham Chicken" at bounding box center [321, 34] width 43 height 9
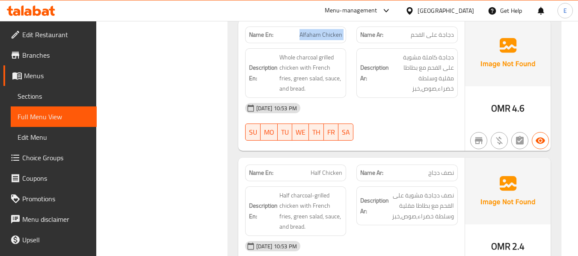
click at [329, 33] on span "Alfaham Chicken" at bounding box center [321, 34] width 43 height 9
click at [422, 99] on div "[DATE] 10:53 PM" at bounding box center [351, 108] width 223 height 21
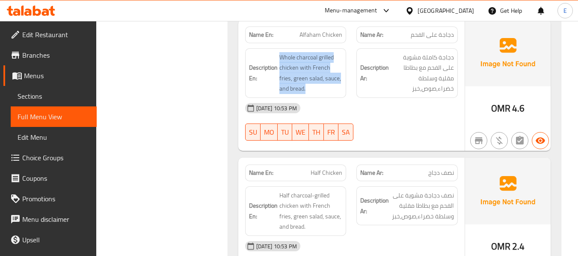
drag, startPoint x: 275, startPoint y: 53, endPoint x: 343, endPoint y: 85, distance: 75.3
click at [343, 85] on div "Description En: Whole charcoal grilled chicken with French fries, green salad, …" at bounding box center [295, 73] width 101 height 50
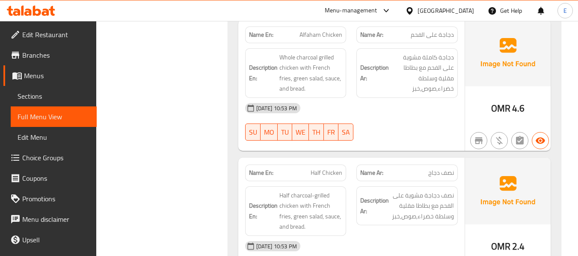
click at [343, 85] on div "Description En: Whole charcoal grilled chicken with French fries, green salad, …" at bounding box center [295, 73] width 101 height 50
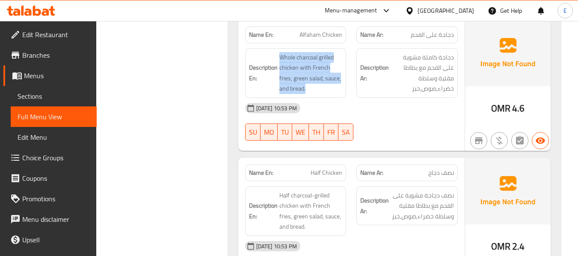
click at [343, 85] on div "Description En: Whole charcoal grilled chicken with French fries, green salad, …" at bounding box center [295, 73] width 101 height 50
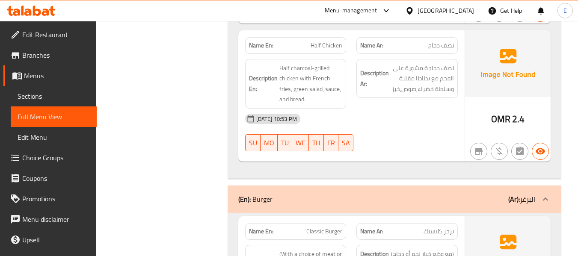
scroll to position [2612, 0]
click at [512, 128] on div "OMR 2.4" at bounding box center [508, 95] width 86 height 131
click at [445, 49] on span "نصف دجاج" at bounding box center [442, 44] width 26 height 9
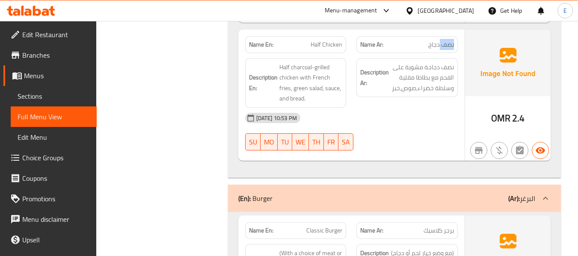
click at [445, 49] on span "نصف دجاج" at bounding box center [442, 44] width 26 height 9
click at [316, 46] on span "Half Chicken" at bounding box center [327, 44] width 32 height 9
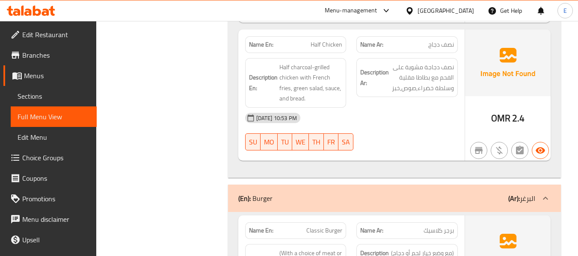
click at [393, 124] on div "[DATE] 10:53 PM" at bounding box center [351, 118] width 223 height 21
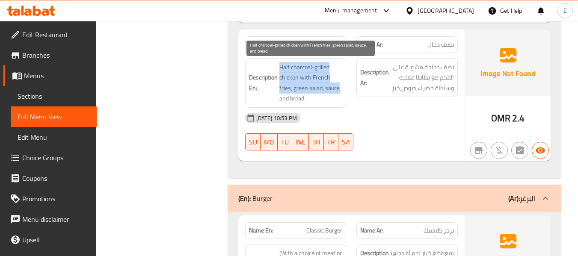
drag, startPoint x: 277, startPoint y: 68, endPoint x: 340, endPoint y: 92, distance: 67.1
click at [340, 92] on h6 "Description En: Half charcoal-grilled chicken with French fries, green salad, s…" at bounding box center [296, 83] width 94 height 42
click at [340, 92] on span "Half charcoal-grilled chicken with French fries, green salad, sauce, and bread." at bounding box center [311, 83] width 63 height 42
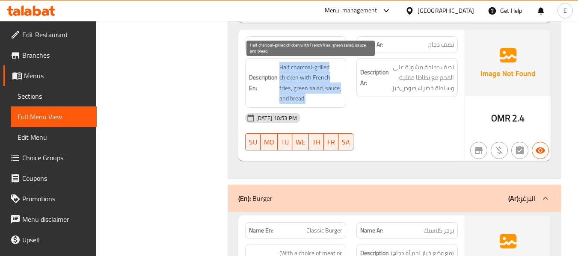
click at [340, 92] on span "Half charcoal-grilled chicken with French fries, green salad, sauce, and bread." at bounding box center [311, 83] width 63 height 42
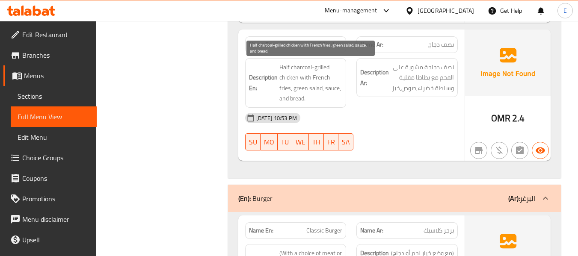
click at [340, 92] on span "Half charcoal-grilled chicken with French fries, green salad, sauce, and bread." at bounding box center [311, 83] width 63 height 42
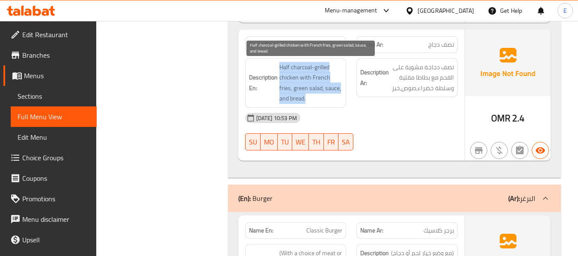
click at [340, 92] on span "Half charcoal-grilled chicken with French fries, green salad, sauce, and bread." at bounding box center [311, 83] width 63 height 42
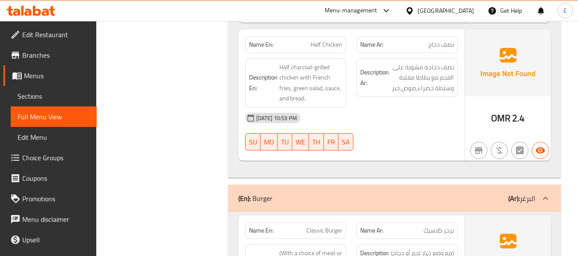
click at [406, 124] on div "[DATE] 10:53 PM" at bounding box center [351, 118] width 223 height 21
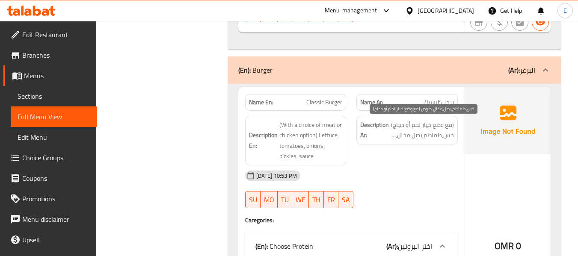
scroll to position [2783, 0]
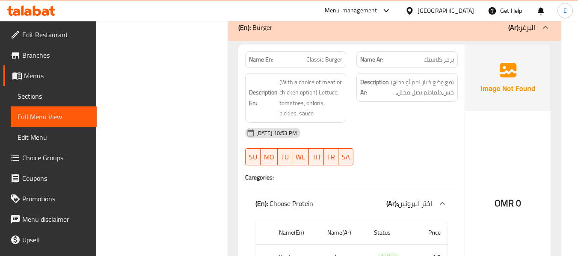
click at [438, 66] on div "Name Ar: برجر كلاسيك" at bounding box center [407, 59] width 101 height 17
click at [323, 61] on span "Classic Burger" at bounding box center [325, 59] width 36 height 9
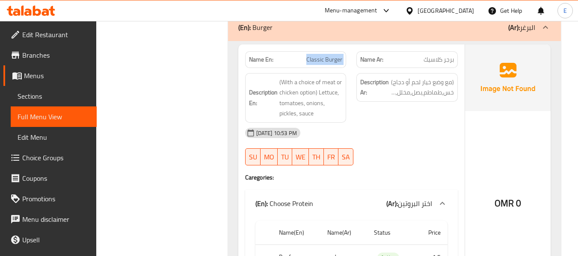
click at [323, 61] on span "Classic Burger" at bounding box center [325, 59] width 36 height 9
click at [403, 107] on div "Description Ar: (مع وضع خيار لحم أو دجاج) خس,طماطم,بصل,مخلل,صوص" at bounding box center [408, 98] width 112 height 60
click at [429, 164] on div at bounding box center [408, 166] width 112 height 10
click at [442, 58] on span "برجر كلاسيك" at bounding box center [439, 59] width 30 height 9
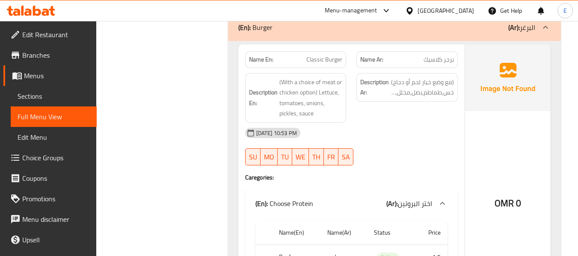
click at [332, 66] on div "Name En: Classic Burger" at bounding box center [295, 59] width 101 height 17
click at [407, 113] on div "Description Ar: (مع وضع خيار لحم أو دجاج) خس,طماطم,بصل,مخلل,صوص" at bounding box center [408, 98] width 112 height 60
click at [411, 130] on div "[DATE] 10:53 PM" at bounding box center [351, 133] width 223 height 21
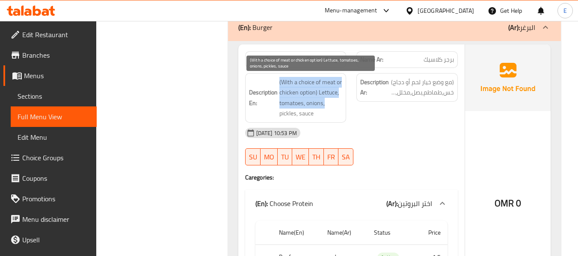
drag, startPoint x: 276, startPoint y: 80, endPoint x: 342, endPoint y: 102, distance: 70.1
click at [342, 102] on h6 "Description En: (With a choice of meat or chicken option) Lettuce, tomatoes, on…" at bounding box center [296, 98] width 94 height 42
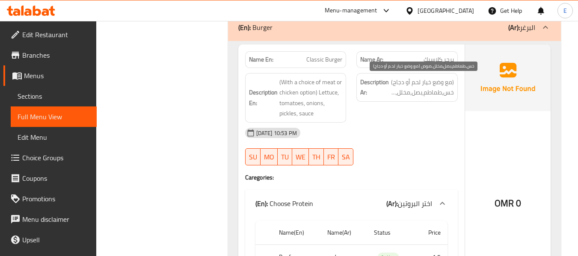
click at [401, 94] on span "(مع وضع خيار لحم أو دجاج) خس,طماطم,بصل,مخلل,صوص" at bounding box center [422, 87] width 63 height 21
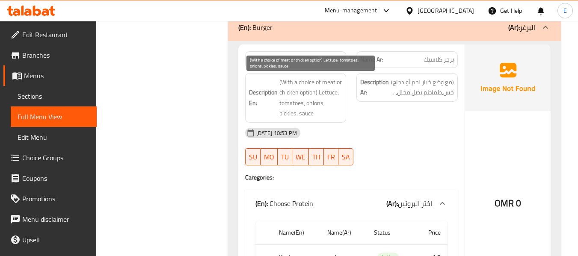
click at [331, 104] on span "(With a choice of meat or chicken option) Lettuce, tomatoes, onions, pickles, s…" at bounding box center [311, 98] width 63 height 42
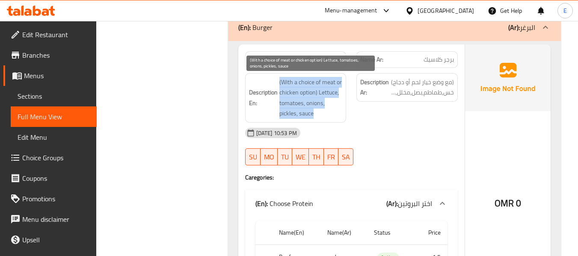
click at [331, 104] on span "(With a choice of meat or chicken option) Lettuce, tomatoes, onions, pickles, s…" at bounding box center [311, 98] width 63 height 42
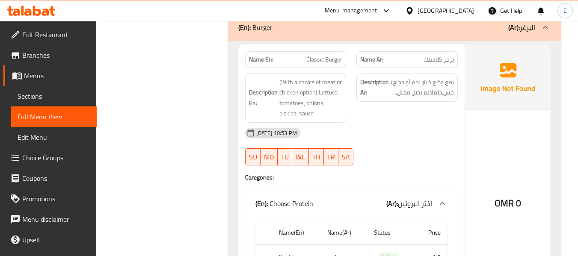
click at [407, 124] on div "[DATE] 10:53 PM" at bounding box center [351, 133] width 223 height 21
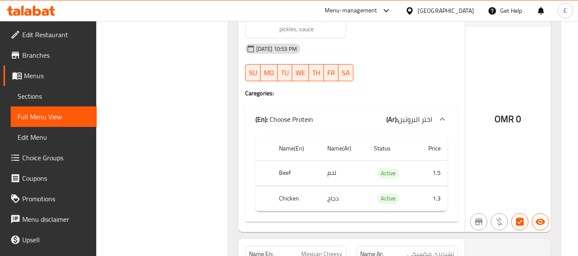
scroll to position [2869, 0]
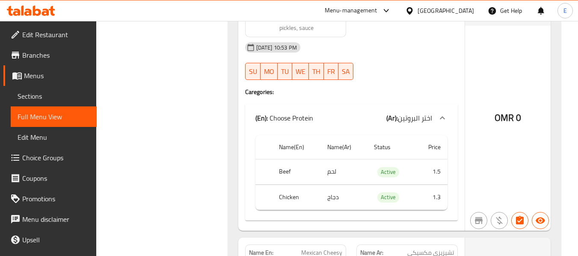
click at [280, 173] on th "Beef" at bounding box center [296, 172] width 48 height 25
drag, startPoint x: 280, startPoint y: 173, endPoint x: 302, endPoint y: 171, distance: 21.5
click at [281, 173] on th "Beef" at bounding box center [296, 172] width 48 height 25
click at [329, 174] on td "لحم" at bounding box center [344, 172] width 47 height 25
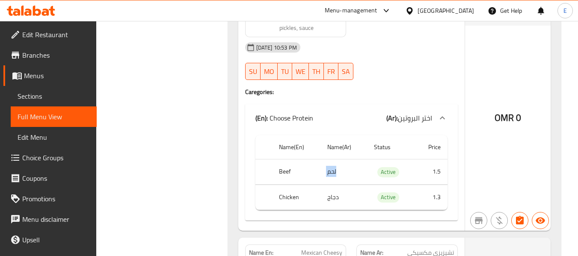
click at [329, 174] on td "لحم" at bounding box center [344, 172] width 47 height 25
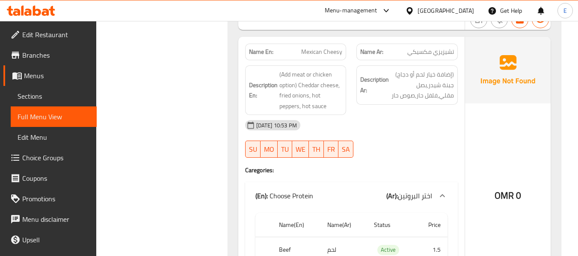
scroll to position [3083, 0]
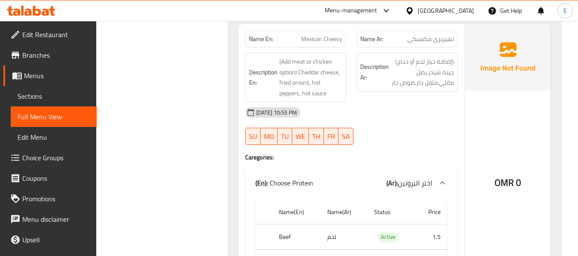
click at [427, 44] on span "تشيزيزي مكسيكي" at bounding box center [431, 39] width 47 height 9
click at [430, 131] on div "13-09-2025 10:53 PM SU MO TU WE TH FR SA" at bounding box center [351, 126] width 223 height 48
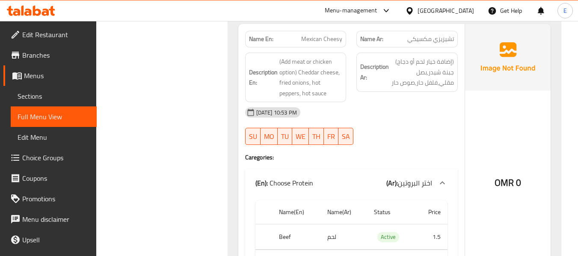
click at [308, 35] on span "Mexican Cheesy" at bounding box center [321, 39] width 41 height 9
click at [420, 45] on div "Name Ar: تشيزيزي مكسيكي" at bounding box center [407, 39] width 101 height 17
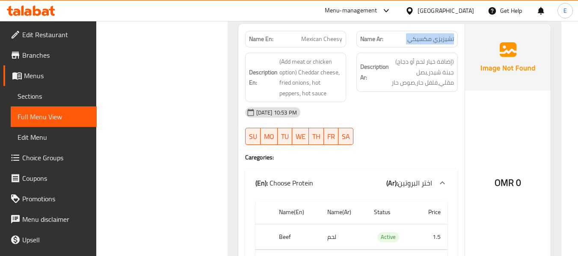
click at [420, 45] on div "Name Ar: تشيزيزي مكسيكي" at bounding box center [407, 39] width 101 height 17
click at [330, 39] on span "Mexican Cheesy" at bounding box center [321, 39] width 41 height 9
copy span "Mexican Cheesy"
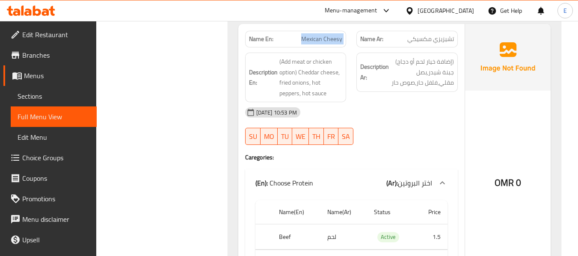
click at [340, 37] on span "Mexican Cheesy" at bounding box center [321, 39] width 41 height 9
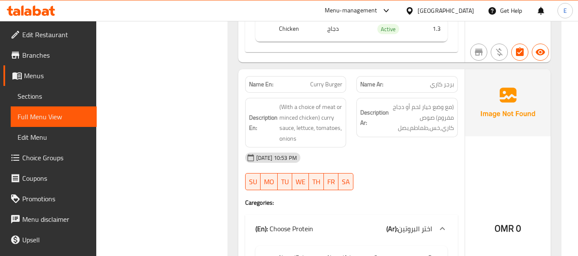
scroll to position [3340, 0]
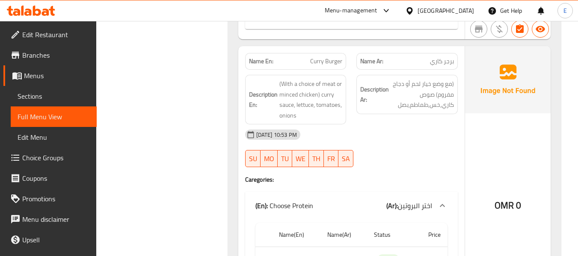
click at [459, 61] on div "Name Ar: برجر كاري" at bounding box center [408, 61] width 112 height 27
click at [327, 55] on div "Name En: Curry Burger" at bounding box center [295, 61] width 101 height 17
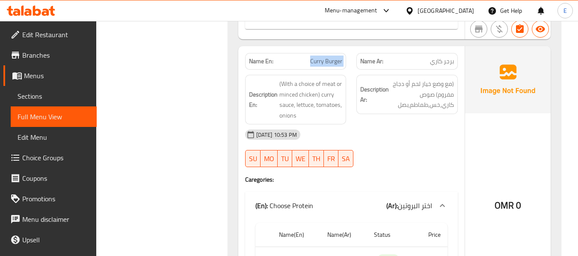
click at [327, 55] on div "Name En: Curry Burger" at bounding box center [295, 61] width 101 height 17
click at [404, 131] on div "[DATE] 10:53 PM" at bounding box center [351, 135] width 223 height 21
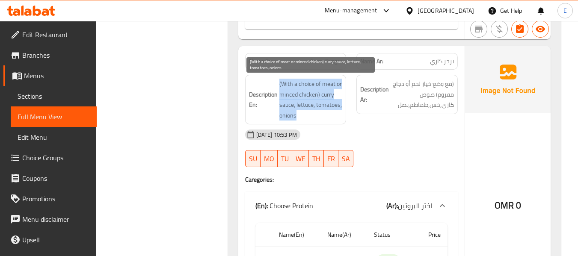
drag, startPoint x: 277, startPoint y: 80, endPoint x: 337, endPoint y: 116, distance: 70.3
click at [337, 116] on h6 "Description En: (With a choice of meat or minced chicken) curry sauce, lettuce,…" at bounding box center [296, 100] width 94 height 42
click at [337, 116] on span "(With a choice of meat or minced chicken) curry sauce, lettuce, tomatoes, onions" at bounding box center [311, 100] width 63 height 42
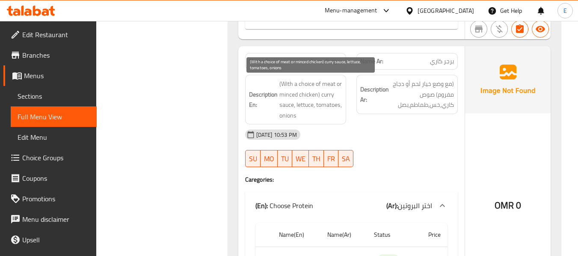
click at [337, 116] on span "(With a choice of meat or minced chicken) curry sauce, lettuce, tomatoes, onions" at bounding box center [311, 100] width 63 height 42
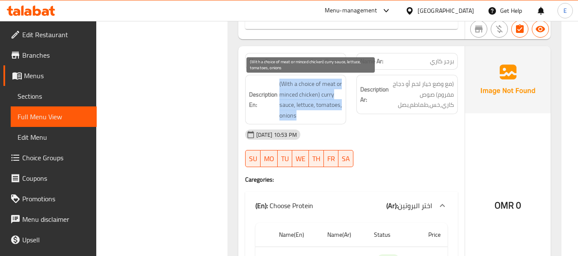
click at [337, 116] on span "(With a choice of meat or minced chicken) curry sauce, lettuce, tomatoes, onions" at bounding box center [311, 100] width 63 height 42
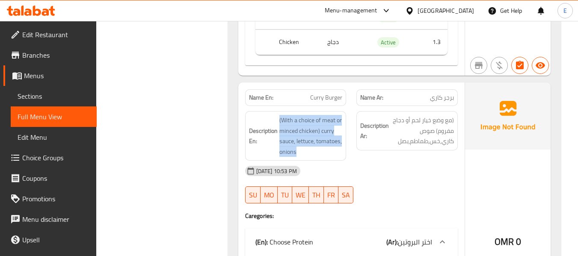
scroll to position [3297, 0]
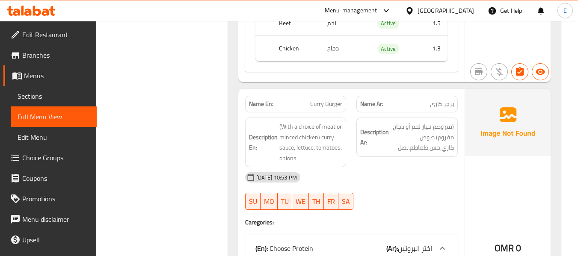
click at [339, 104] on span "Curry Burger" at bounding box center [326, 104] width 32 height 9
copy span "Curry Burger"
click at [411, 178] on div "[DATE] 10:53 PM" at bounding box center [351, 177] width 223 height 21
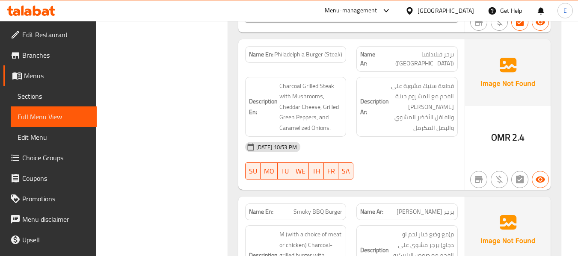
scroll to position [3639, 0]
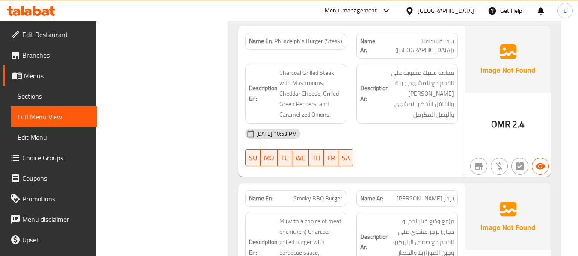
click at [440, 39] on span "برجر فيلادلفيا ([GEOGRAPHIC_DATA])" at bounding box center [416, 46] width 75 height 18
click at [324, 37] on span "Philadelphia Burger (Steak)" at bounding box center [308, 41] width 68 height 9
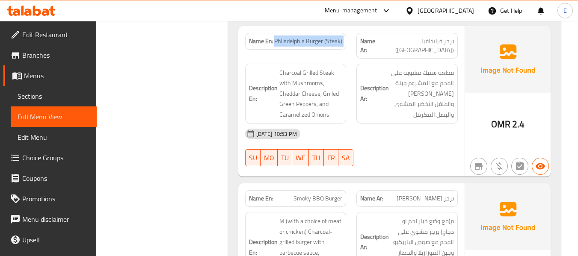
click at [324, 37] on span "Philadelphia Burger (Steak)" at bounding box center [308, 41] width 68 height 9
click at [423, 124] on div "[DATE] 10:53 PM" at bounding box center [351, 134] width 223 height 21
click at [439, 134] on div "[DATE] 10:53 PM" at bounding box center [351, 134] width 223 height 21
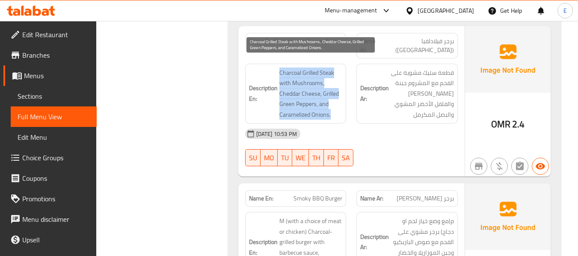
drag, startPoint x: 278, startPoint y: 63, endPoint x: 334, endPoint y: 104, distance: 69.4
click at [334, 104] on h6 "Description En: Charcoal Grilled Steak with Mushrooms, Cheddar Cheese, Grilled …" at bounding box center [296, 94] width 94 height 53
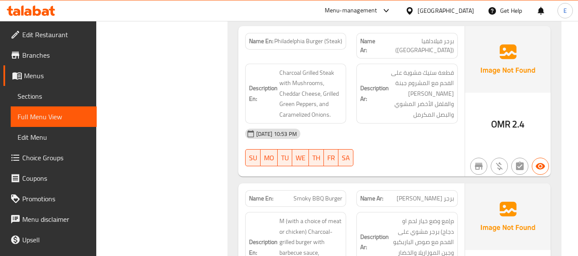
click at [324, 47] on div "Name En: Philadelphia Burger (Steak)" at bounding box center [295, 41] width 101 height 17
copy span "Philadelphia Burger (Steak)"
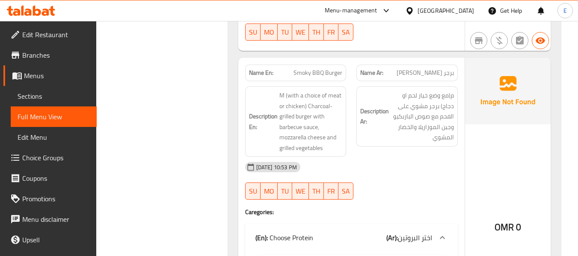
scroll to position [3768, 0]
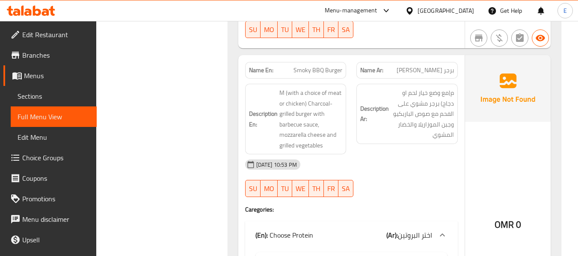
click at [431, 66] on span "برجر [PERSON_NAME]" at bounding box center [425, 70] width 57 height 9
click at [315, 66] on span "Smoky BBQ Burger" at bounding box center [318, 70] width 49 height 9
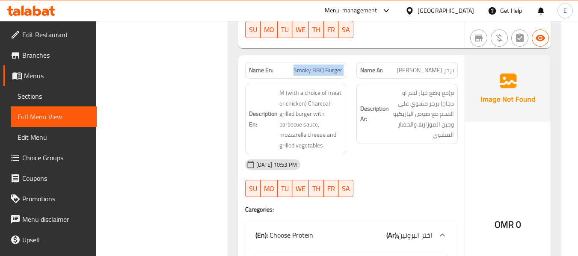
click at [315, 66] on span "Smoky BBQ Burger" at bounding box center [318, 70] width 49 height 9
click at [413, 156] on div "[DATE] 10:53 PM" at bounding box center [351, 165] width 223 height 21
click at [428, 158] on div "[DATE] 10:53 PM" at bounding box center [351, 165] width 223 height 21
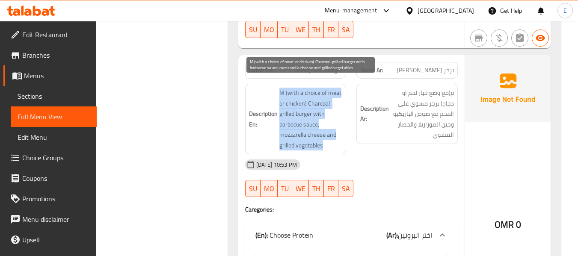
drag, startPoint x: 279, startPoint y: 83, endPoint x: 331, endPoint y: 139, distance: 76.4
click at [331, 139] on h6 "Description En: M (with a choice of meat or chicken) Charcoal-grilled burger wi…" at bounding box center [296, 119] width 94 height 63
click at [331, 139] on span "M (with a choice of meat or chicken) Charcoal-grilled burger with barbecue sauc…" at bounding box center [311, 119] width 63 height 63
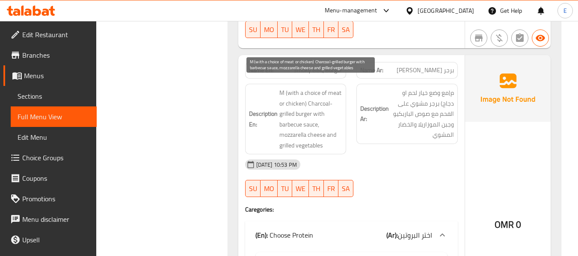
click at [331, 139] on span "M (with a choice of meat or chicken) Charcoal-grilled burger with barbecue sauc…" at bounding box center [311, 119] width 63 height 63
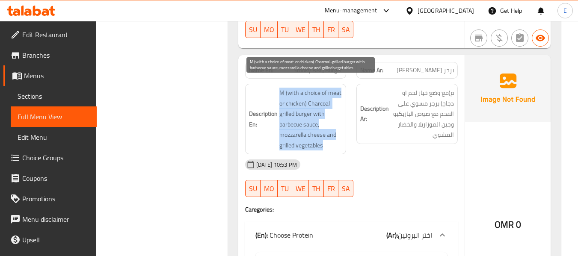
click at [331, 139] on span "M (with a choice of meat or chicken) Charcoal-grilled burger with barbecue sauc…" at bounding box center [311, 119] width 63 height 63
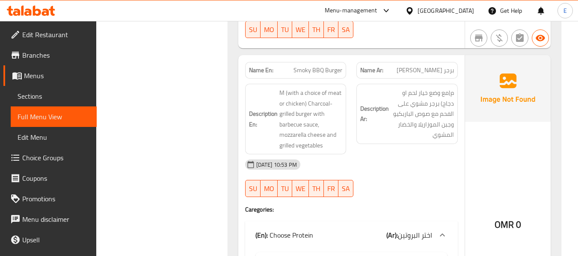
click at [381, 141] on div "Description Ar: م(مع وضع خيار لحم او دجاج) برجر مشوي على الفحم مع صوص الباربكيو…" at bounding box center [408, 119] width 112 height 81
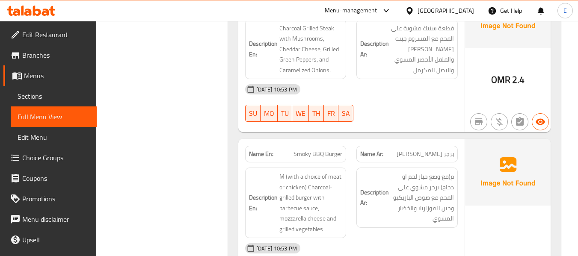
scroll to position [3682, 0]
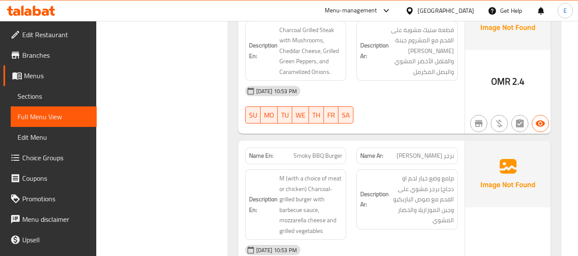
click at [316, 152] on span "Smoky BBQ Burger" at bounding box center [318, 156] width 49 height 9
copy span "Smoky BBQ Burger"
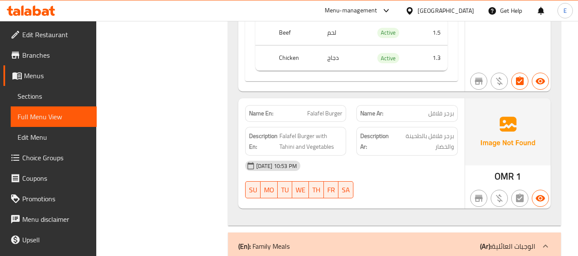
scroll to position [4068, 0]
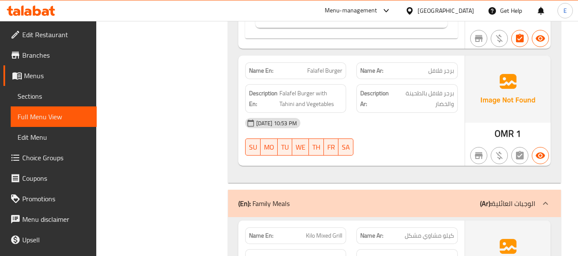
click at [433, 66] on span "برجر فلافل" at bounding box center [442, 70] width 26 height 9
click at [313, 67] on div "Name En: Falafel Burger" at bounding box center [295, 71] width 101 height 17
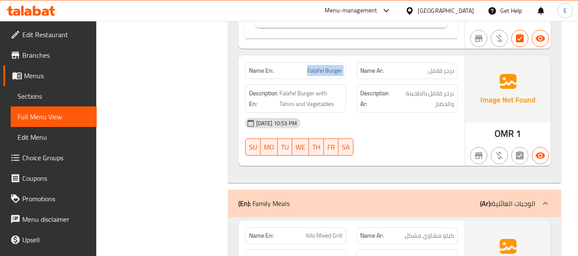
click at [313, 67] on div "Name En: Falafel Burger" at bounding box center [295, 71] width 101 height 17
click at [371, 121] on div "[DATE] 10:53 PM" at bounding box center [351, 123] width 223 height 21
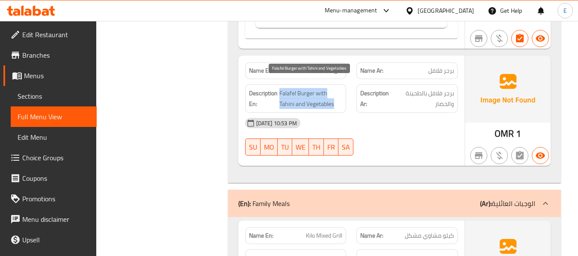
drag, startPoint x: 280, startPoint y: 85, endPoint x: 334, endPoint y: 96, distance: 54.8
click at [334, 96] on span "Falafel Burger with Tahini and Vegetables" at bounding box center [311, 98] width 63 height 21
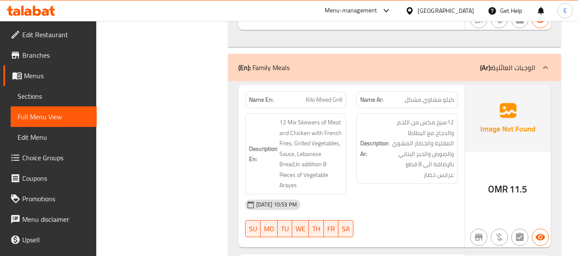
scroll to position [4239, 0]
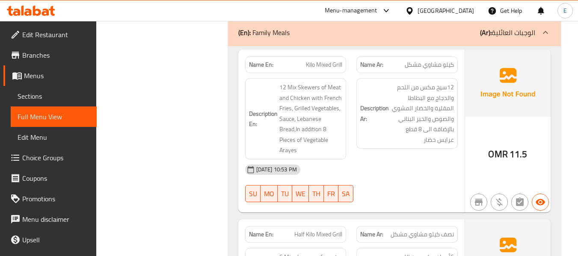
click at [431, 63] on div "Name Ar: كيلو مشاوي مشكل" at bounding box center [407, 65] width 101 height 17
click at [431, 62] on div "Name Ar: كيلو مشاوي مشكل" at bounding box center [407, 65] width 101 height 17
click at [313, 62] on div "Name En: Kilo Mixed Grill" at bounding box center [295, 65] width 101 height 17
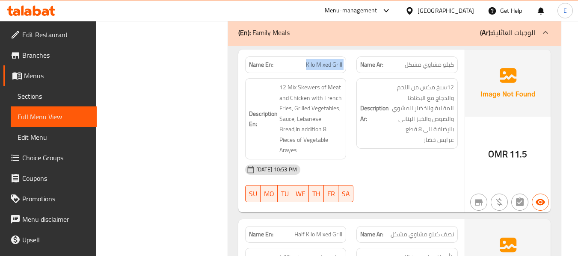
click at [313, 62] on div "Name En: Kilo Mixed Grill" at bounding box center [295, 65] width 101 height 17
click at [420, 160] on div "[DATE] 10:53 PM" at bounding box center [351, 170] width 223 height 21
click at [317, 57] on div "Name En: Kilo Mixed Grill" at bounding box center [295, 65] width 101 height 17
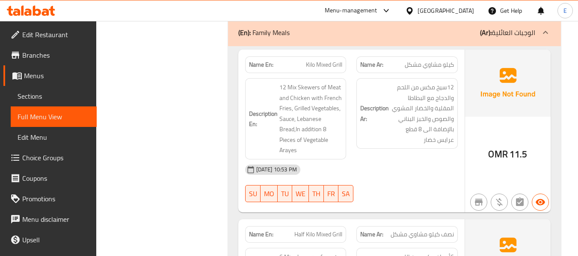
drag, startPoint x: 447, startPoint y: 165, endPoint x: 315, endPoint y: 105, distance: 145.2
click at [446, 165] on div "[DATE] 10:53 PM" at bounding box center [351, 170] width 223 height 21
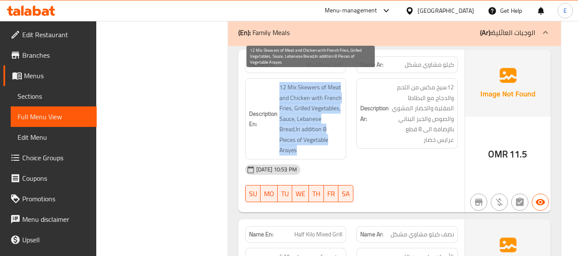
drag, startPoint x: 278, startPoint y: 77, endPoint x: 331, endPoint y: 138, distance: 81.1
click at [331, 138] on h6 "Description En: 12 Mix Skewers of Meat and Chicken with French Fries, Grilled V…" at bounding box center [296, 119] width 94 height 74
click at [331, 138] on span "12 Mix Skewers of Meat and Chicken with French Fries, Grilled Vegetables, Sauce…" at bounding box center [311, 119] width 63 height 74
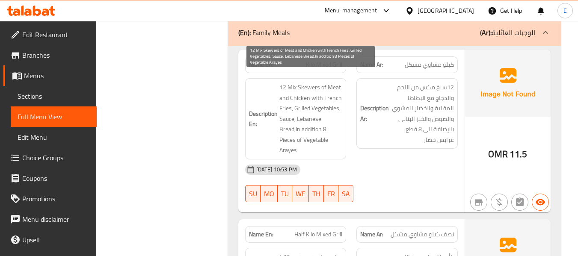
click at [331, 138] on span "12 Mix Skewers of Meat and Chicken with French Fries, Grilled Vegetables, Sauce…" at bounding box center [311, 119] width 63 height 74
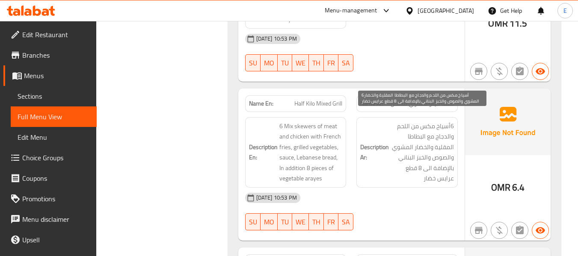
scroll to position [4410, 0]
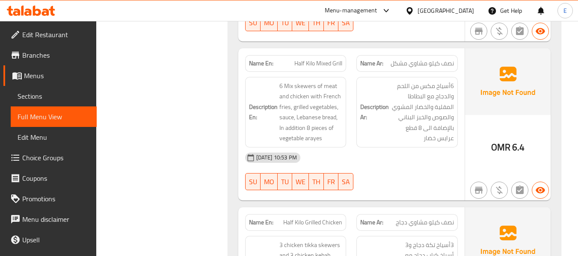
click at [447, 59] on span "نصف كيلو مشاوي مشكل" at bounding box center [422, 63] width 63 height 9
click at [323, 55] on div "Name En: Half Kilo Mixed Grill" at bounding box center [295, 63] width 101 height 17
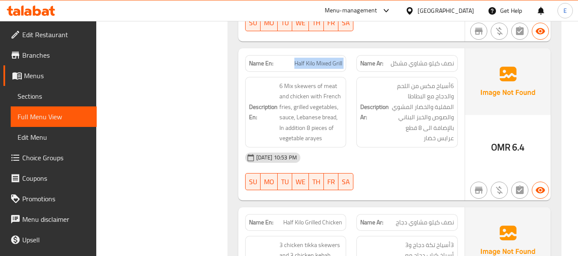
click at [323, 55] on div "Name En: Half Kilo Mixed Grill" at bounding box center [295, 63] width 101 height 17
click at [437, 164] on div "13-09-2025 10:53 PM SU MO TU WE TH FR SA" at bounding box center [351, 172] width 223 height 48
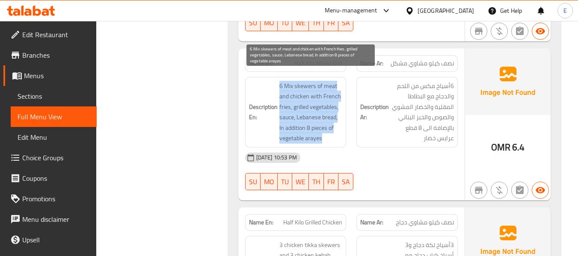
drag, startPoint x: 278, startPoint y: 77, endPoint x: 335, endPoint y: 131, distance: 78.1
click at [335, 131] on h6 "Description En: 6 Mix skewers of meat and chicken with French fries, grilled ve…" at bounding box center [296, 112] width 94 height 63
click at [335, 131] on span "6 Mix skewers of meat and chicken with French fries, grilled vegetables, sauce,…" at bounding box center [311, 112] width 63 height 63
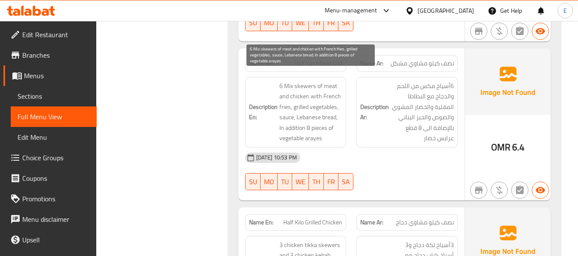
click at [335, 131] on span "6 Mix skewers of meat and chicken with French fries, grilled vegetables, sauce,…" at bounding box center [311, 112] width 63 height 63
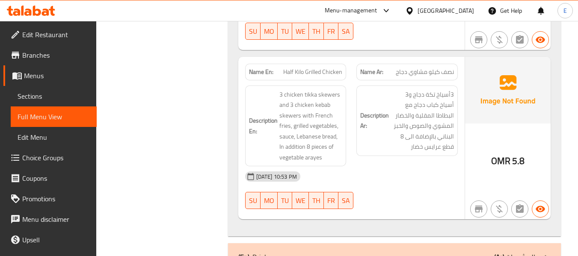
scroll to position [4581, 0]
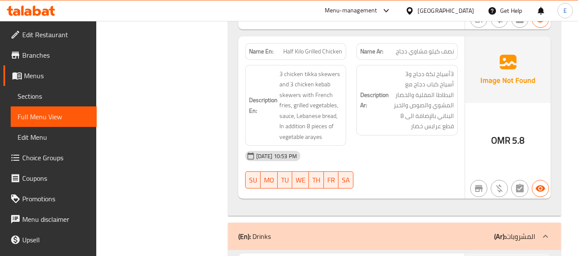
click at [436, 49] on div "Name Ar: نصف كيلو مشاوي دجاج" at bounding box center [407, 51] width 101 height 17
click at [300, 47] on span "Half Kilo Grilled Chicken" at bounding box center [312, 51] width 59 height 9
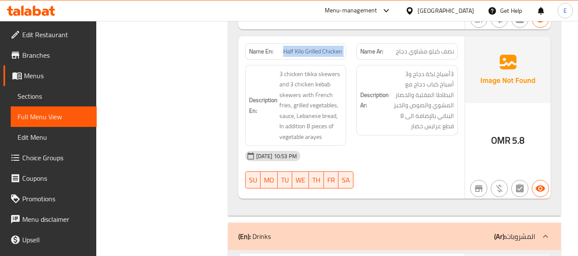
click at [300, 47] on span "Half Kilo Grilled Chicken" at bounding box center [312, 51] width 59 height 9
click at [412, 146] on div "[DATE] 10:53 PM" at bounding box center [351, 156] width 223 height 21
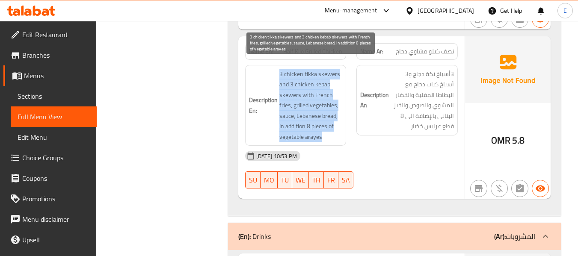
drag, startPoint x: 278, startPoint y: 64, endPoint x: 337, endPoint y: 123, distance: 83.9
click at [337, 123] on h6 "Description En: 3 chicken tikka skewers and 3 chicken kebab skewers with French…" at bounding box center [296, 106] width 94 height 74
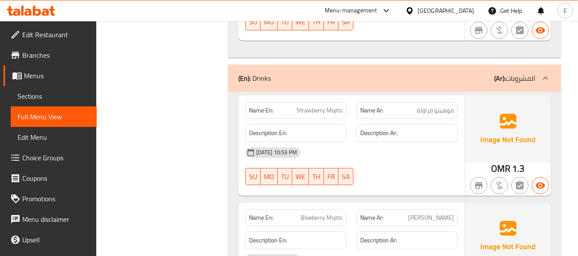
scroll to position [4753, 0]
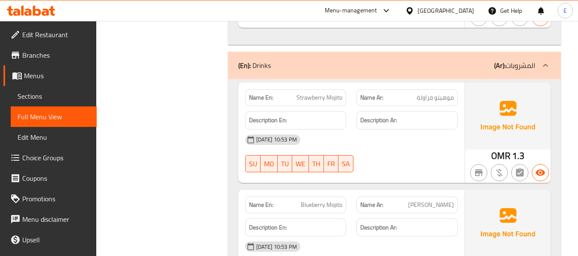
click at [510, 149] on span "OMR" at bounding box center [501, 156] width 19 height 17
click at [443, 94] on div "Name Ar: موهيتو فراولة" at bounding box center [407, 97] width 101 height 17
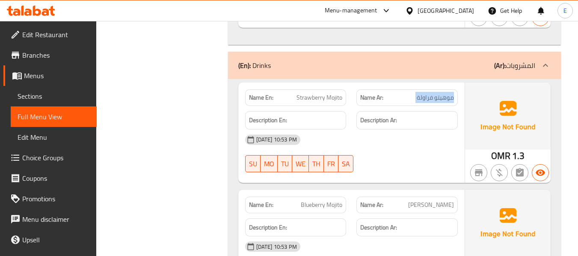
click at [443, 94] on div "Name Ar: موهيتو فراولة" at bounding box center [407, 97] width 101 height 17
click at [401, 146] on div "13-09-2025 10:53 PM SU MO TU WE TH FR SA" at bounding box center [351, 154] width 223 height 48
click at [334, 93] on span "Strawberry Mojito" at bounding box center [320, 97] width 46 height 9
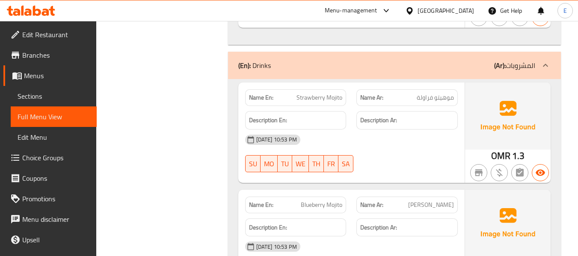
click at [426, 138] on div "[DATE] 10:53 PM" at bounding box center [351, 140] width 223 height 21
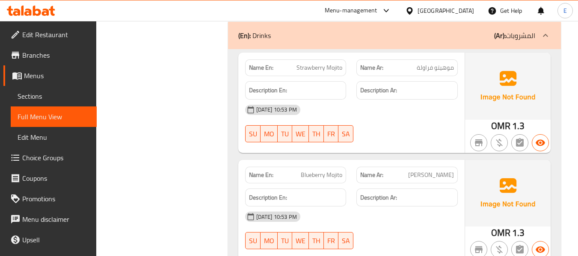
scroll to position [4838, 0]
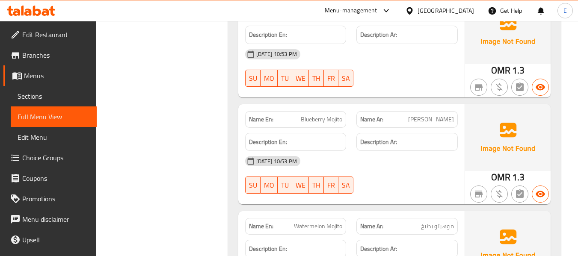
click at [434, 115] on span "[PERSON_NAME]" at bounding box center [431, 119] width 46 height 9
click at [326, 115] on span "Blueberry Mojito" at bounding box center [322, 119] width 42 height 9
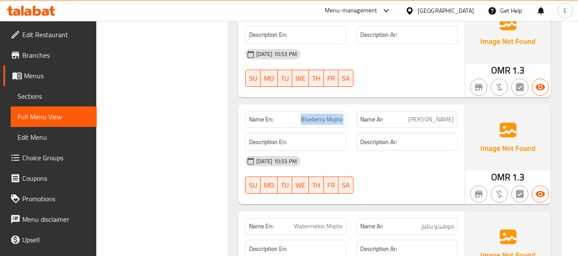
click at [326, 115] on span "Blueberry Mojito" at bounding box center [322, 119] width 42 height 9
click at [398, 151] on div "[DATE] 10:53 PM" at bounding box center [351, 161] width 223 height 21
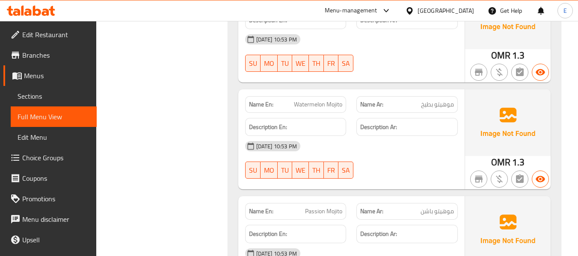
scroll to position [4967, 0]
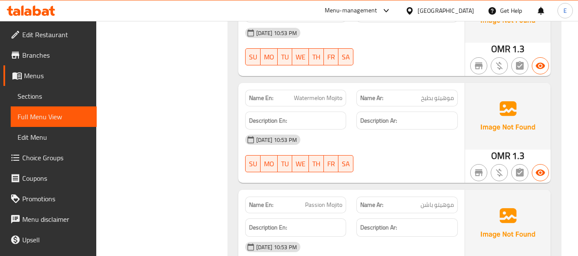
click at [457, 93] on div "Name Ar: موهيتو بطيخ" at bounding box center [407, 98] width 101 height 17
click at [328, 94] on span "Watermelon Mojito" at bounding box center [318, 98] width 48 height 9
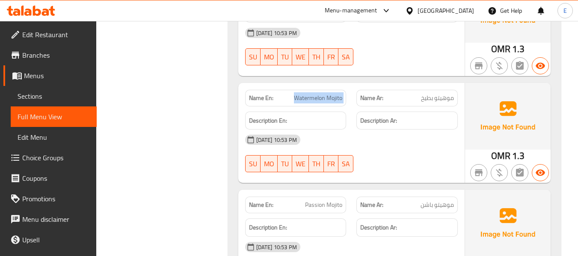
click at [328, 94] on span "Watermelon Mojito" at bounding box center [318, 98] width 48 height 9
click at [405, 130] on div "[DATE] 10:53 PM" at bounding box center [351, 140] width 223 height 21
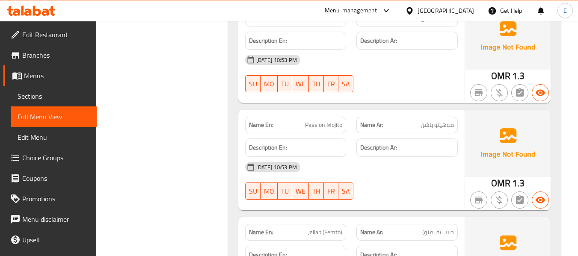
scroll to position [5052, 0]
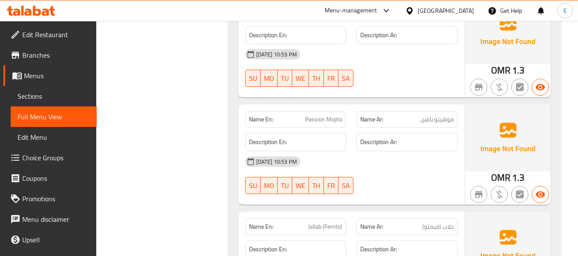
click at [437, 115] on span "موهيتو باشن" at bounding box center [437, 119] width 33 height 9
click at [309, 115] on span "Passion Mojito" at bounding box center [323, 119] width 37 height 9
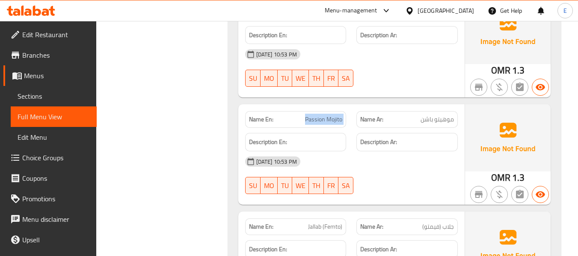
click at [309, 115] on span "Passion Mojito" at bounding box center [323, 119] width 37 height 9
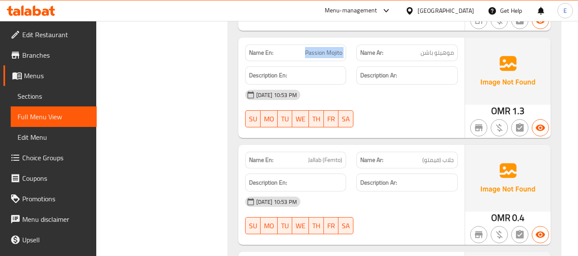
scroll to position [5181, 0]
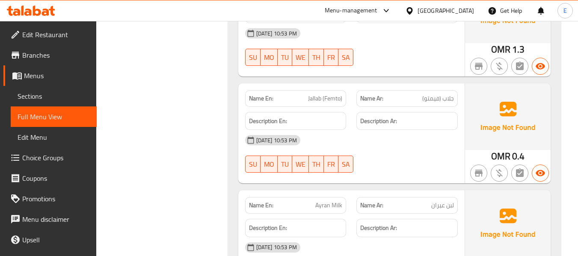
click at [438, 94] on span "جلاب (فيمتو)" at bounding box center [439, 98] width 32 height 9
click at [329, 94] on span "Jallab (Femto)" at bounding box center [325, 98] width 34 height 9
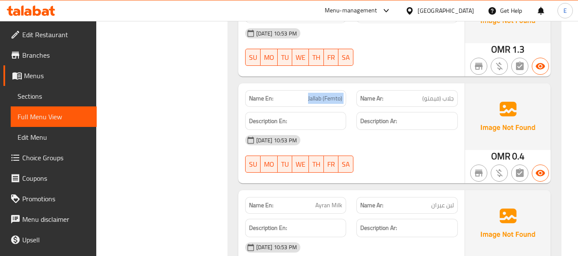
click at [329, 94] on span "Jallab (Femto)" at bounding box center [325, 98] width 34 height 9
click at [431, 146] on div "13-09-2025 10:53 PM SU MO TU WE TH FR SA" at bounding box center [351, 154] width 223 height 48
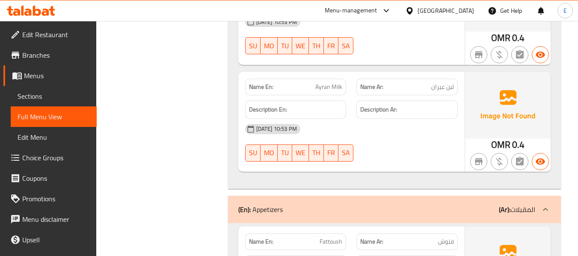
scroll to position [5309, 0]
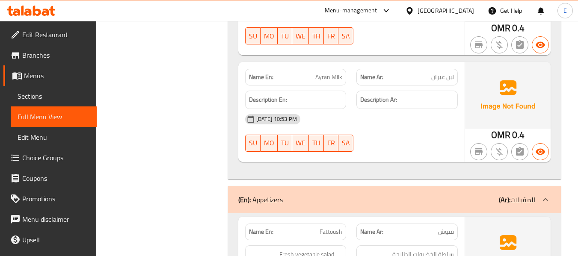
click at [441, 74] on div "Name Ar: لبن عيران" at bounding box center [407, 77] width 101 height 17
click at [319, 73] on span "Ayran Milk" at bounding box center [329, 77] width 27 height 9
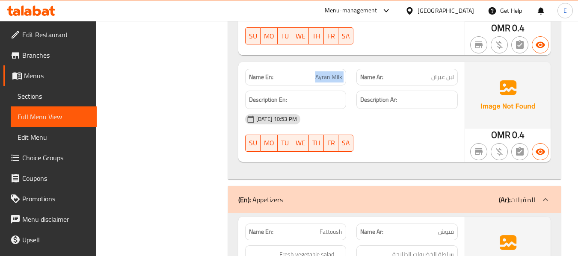
click at [319, 73] on span "Ayran Milk" at bounding box center [329, 77] width 27 height 9
click at [325, 73] on span "Ayran Milk" at bounding box center [329, 77] width 27 height 9
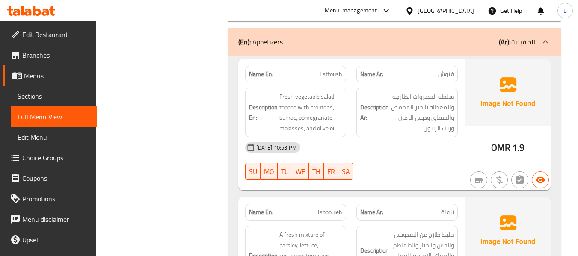
scroll to position [5480, 0]
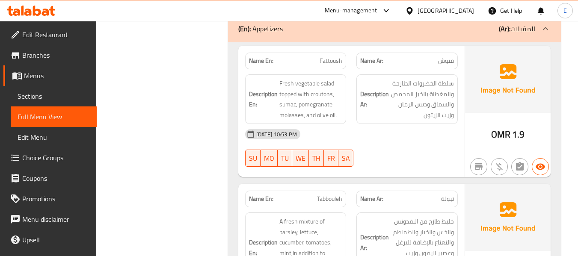
click at [441, 57] on span "فتوش" at bounding box center [446, 61] width 16 height 9
click at [442, 57] on span "فتوش" at bounding box center [446, 61] width 16 height 9
click at [335, 57] on span "Fattoush" at bounding box center [331, 61] width 23 height 9
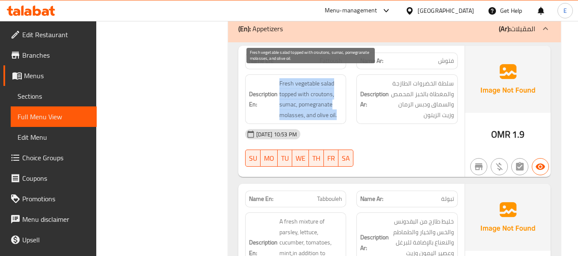
drag, startPoint x: 276, startPoint y: 70, endPoint x: 340, endPoint y: 104, distance: 73.2
click at [340, 104] on h6 "Description En: Fresh vegetable salad topped with croutons, sumac, pomegranate …" at bounding box center [296, 99] width 94 height 42
click at [340, 104] on span "Fresh vegetable salad topped with croutons, sumac, pomegranate molasses, and ol…" at bounding box center [311, 99] width 63 height 42
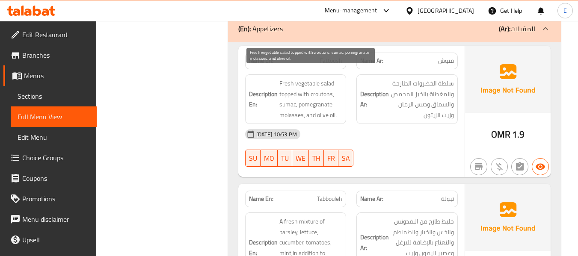
click at [340, 104] on span "Fresh vegetable salad topped with croutons, sumac, pomegranate molasses, and ol…" at bounding box center [311, 99] width 63 height 42
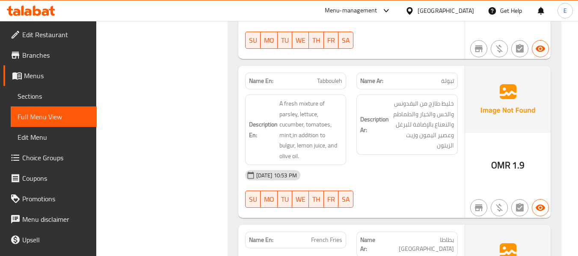
scroll to position [5609, 0]
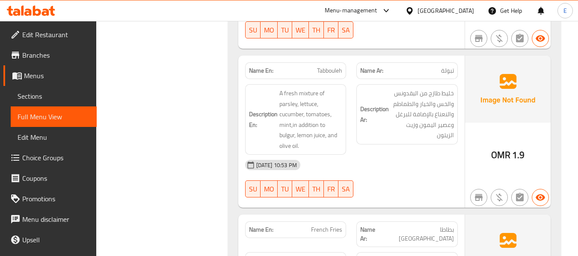
click at [445, 66] on span "تبولة" at bounding box center [447, 70] width 13 height 9
click at [327, 66] on span "Tabbouleh" at bounding box center [329, 70] width 25 height 9
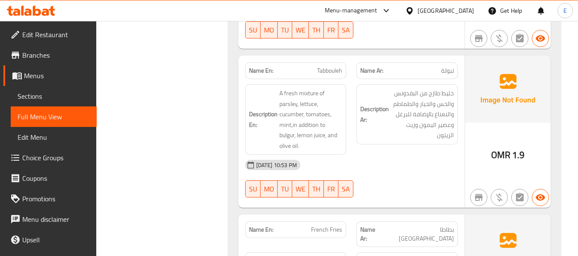
click at [411, 158] on div "[DATE] 10:53 PM" at bounding box center [351, 165] width 223 height 21
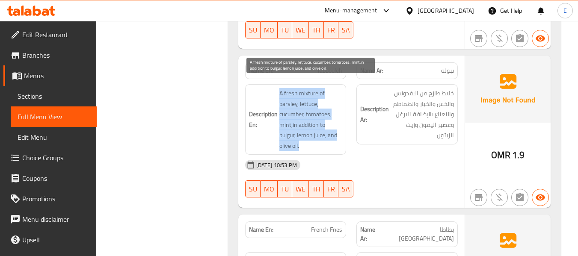
drag, startPoint x: 279, startPoint y: 84, endPoint x: 332, endPoint y: 135, distance: 73.6
click at [332, 135] on h6 "Description En: A fresh mixture of parsley, lettuce, cucumber, tomatoes, mint,i…" at bounding box center [296, 119] width 94 height 63
click at [332, 135] on span "A fresh mixture of parsley, lettuce, cucumber, tomatoes, mint,in addition to bu…" at bounding box center [311, 119] width 63 height 63
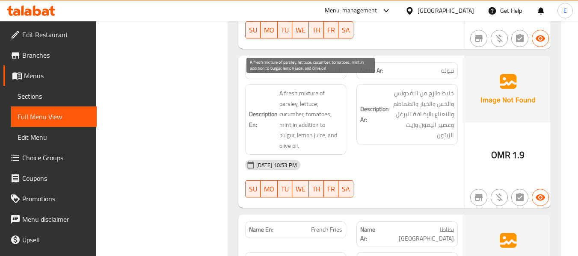
click at [332, 135] on span "A fresh mixture of parsley, lettuce, cucumber, tomatoes, mint,in addition to bu…" at bounding box center [311, 119] width 63 height 63
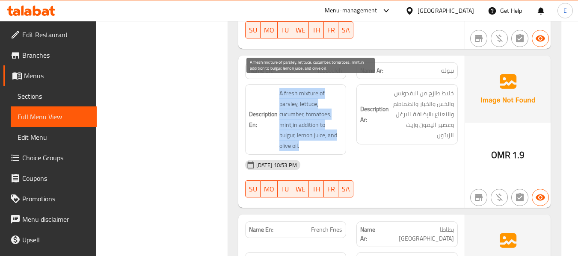
click at [332, 135] on span "A fresh mixture of parsley, lettuce, cucumber, tomatoes, mint,in addition to bu…" at bounding box center [311, 119] width 63 height 63
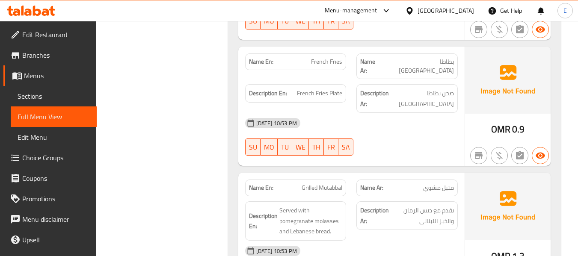
scroll to position [5780, 0]
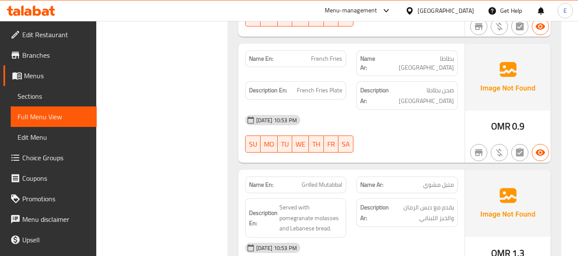
click at [453, 54] on span "بطاطا [GEOGRAPHIC_DATA]" at bounding box center [419, 63] width 71 height 18
click at [331, 54] on span "French Fries" at bounding box center [326, 58] width 31 height 9
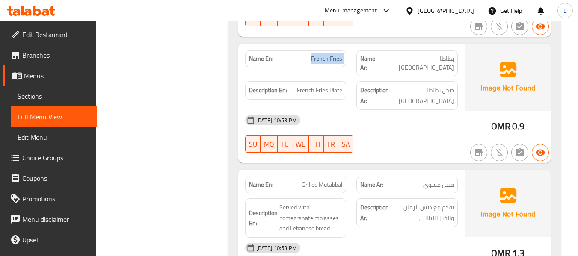
click at [331, 54] on span "French Fries" at bounding box center [326, 58] width 31 height 9
click at [325, 85] on span "French Fries Plate" at bounding box center [319, 90] width 45 height 11
click at [429, 85] on span "صحن بطاطا [GEOGRAPHIC_DATA]" at bounding box center [422, 95] width 63 height 21
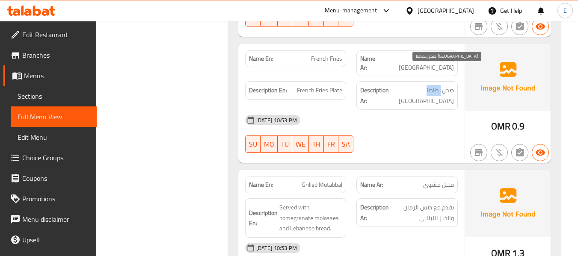
click at [429, 85] on span "صحن بطاطا [GEOGRAPHIC_DATA]" at bounding box center [422, 95] width 63 height 21
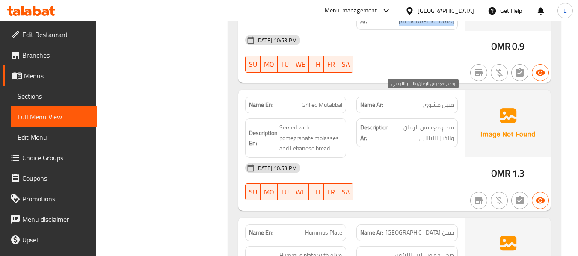
scroll to position [5866, 0]
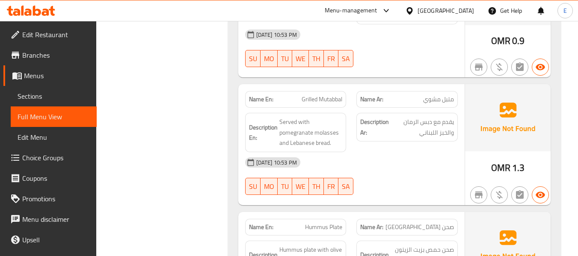
click at [437, 95] on span "متبل مشوي" at bounding box center [438, 99] width 31 height 9
click at [320, 95] on span "Grilled Mutabbal" at bounding box center [322, 99] width 41 height 9
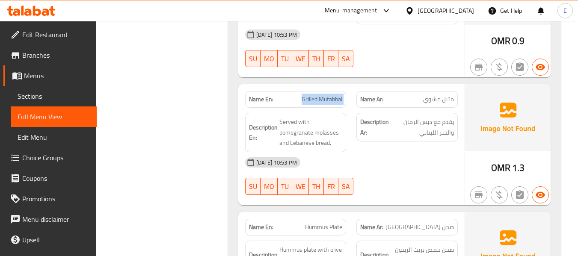
click at [320, 95] on span "Grilled Mutabbal" at bounding box center [322, 99] width 41 height 9
click at [392, 152] on div "[DATE] 10:53 PM" at bounding box center [351, 162] width 223 height 21
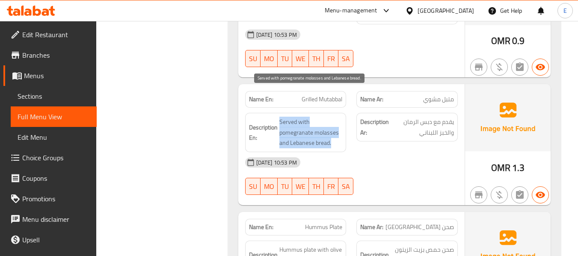
drag, startPoint x: 277, startPoint y: 92, endPoint x: 341, endPoint y: 114, distance: 67.2
click at [341, 117] on h6 "Description En: Served with pomegranate molasses and Lebanese bread." at bounding box center [296, 133] width 94 height 32
click at [341, 117] on span "Served with pomegranate molasses and Lebanese bread." at bounding box center [311, 133] width 63 height 32
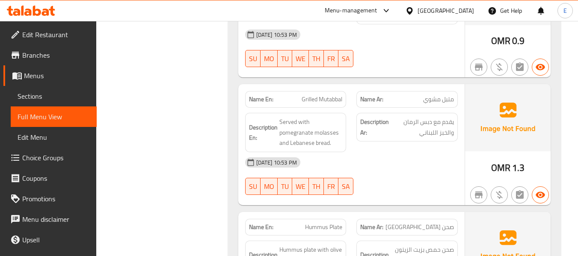
click at [393, 152] on div "[DATE] 10:53 PM" at bounding box center [351, 162] width 223 height 21
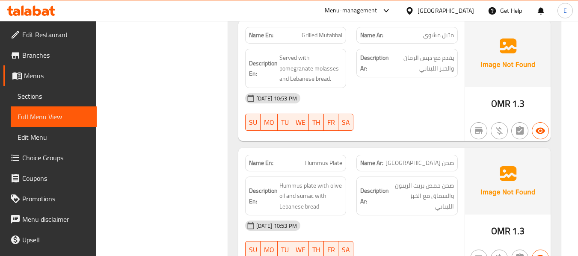
scroll to position [5949, 0]
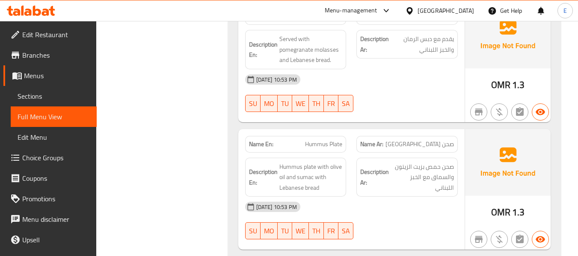
click at [505, 204] on span "OMR" at bounding box center [501, 212] width 19 height 17
click at [447, 140] on span "صحن [GEOGRAPHIC_DATA]" at bounding box center [420, 144] width 69 height 9
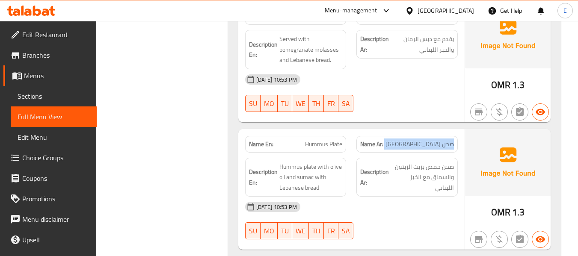
click at [447, 140] on span "صحن [GEOGRAPHIC_DATA]" at bounding box center [420, 144] width 69 height 9
click at [314, 140] on span "Hummus Plate" at bounding box center [323, 144] width 37 height 9
click at [411, 197] on div "[DATE] 10:53 PM" at bounding box center [351, 207] width 223 height 21
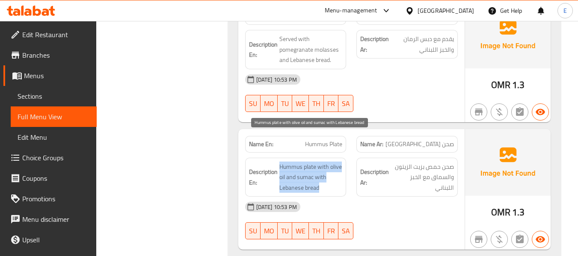
drag, startPoint x: 278, startPoint y: 133, endPoint x: 326, endPoint y: 158, distance: 53.8
click at [326, 158] on div "Description En: Hummus plate with olive oil and sumac with Lebanese bread" at bounding box center [295, 177] width 101 height 39
click at [326, 162] on span "Hummus plate with olive oil and sumac with Lebanese bread" at bounding box center [311, 178] width 63 height 32
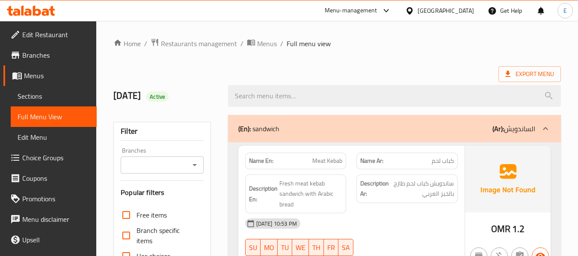
click at [54, 99] on span "Sections" at bounding box center [54, 96] width 72 height 10
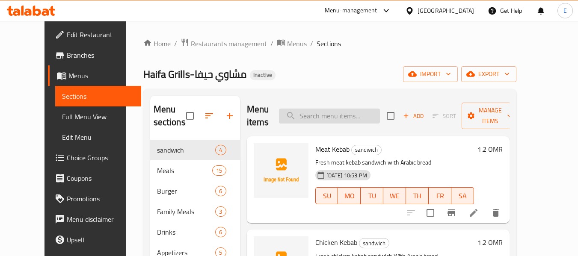
click at [346, 113] on input "search" at bounding box center [329, 116] width 101 height 15
paste input "Steak Slice"
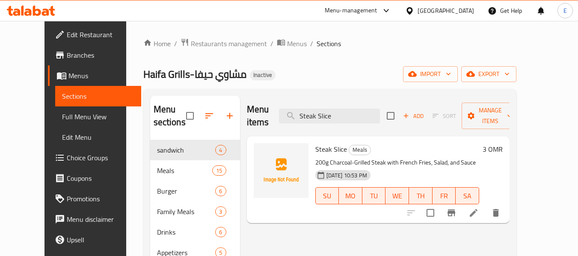
type input "Steak Slice"
click at [479, 208] on icon at bounding box center [474, 213] width 10 height 10
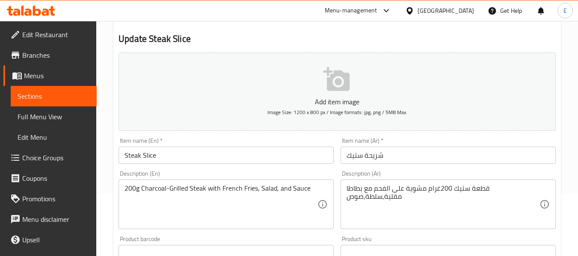
scroll to position [86, 0]
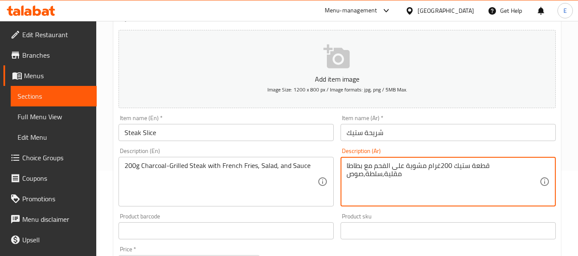
click at [448, 184] on textarea "قطعة ستيك 200غرام مشوية على الفحم مع بطاطا مقلية,سلطة,صوص" at bounding box center [443, 182] width 193 height 41
click at [480, 165] on textarea "قطعة ستيك 200غرام مشوية على الفحم مع بطاطا مقلية,سلطة,صوص" at bounding box center [443, 182] width 193 height 41
click at [382, 167] on textarea "ستيك 200غرام مشوية على الفحم مع بطاطا مقلية,سلطة,صوص" at bounding box center [443, 182] width 193 height 41
click at [364, 168] on textarea "ستيك 200غرام مشوية على الفحم مع بطاطا مقلية, سلطة,صوص" at bounding box center [443, 182] width 193 height 41
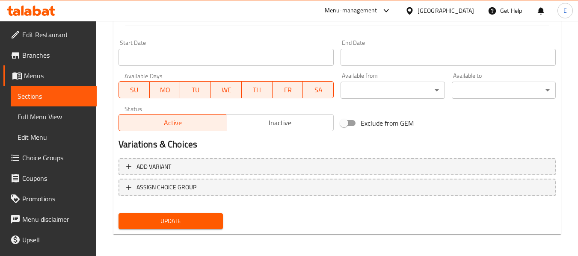
scroll to position [349, 0]
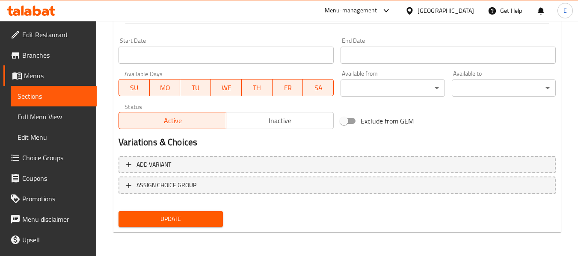
type textarea "ستيك 200غرام مشوية على الفحم مع بطاطا مقلية, سلطة, صوص"
click at [191, 218] on span "Update" at bounding box center [170, 219] width 90 height 11
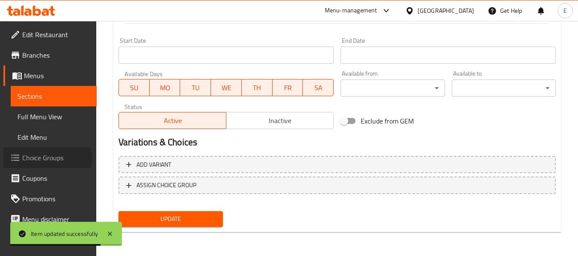
click at [37, 159] on span "Choice Groups" at bounding box center [56, 158] width 68 height 10
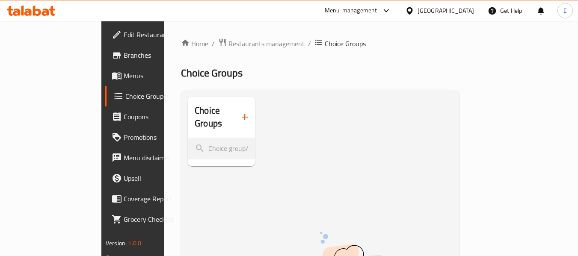
click at [124, 75] on span "Menus" at bounding box center [158, 76] width 68 height 10
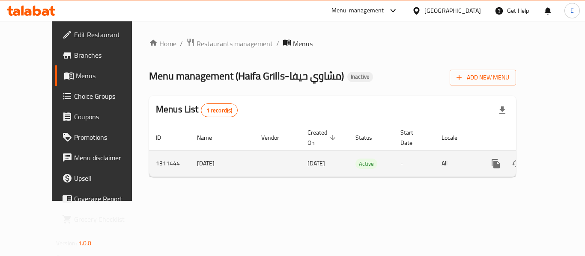
click at [552, 159] on icon "enhanced table" at bounding box center [557, 164] width 10 height 10
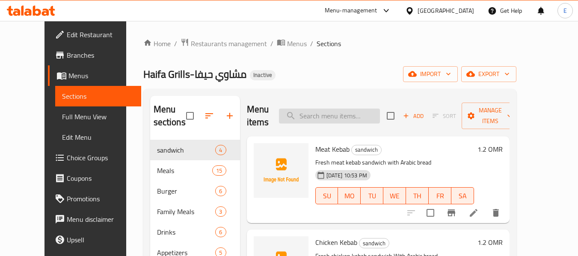
click at [316, 111] on input "search" at bounding box center [329, 116] width 101 height 15
paste input "Mexican Cheesy"
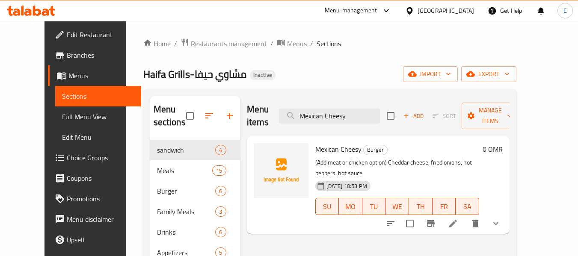
type input "Mexican Cheesy"
click at [457, 220] on icon at bounding box center [454, 224] width 8 height 8
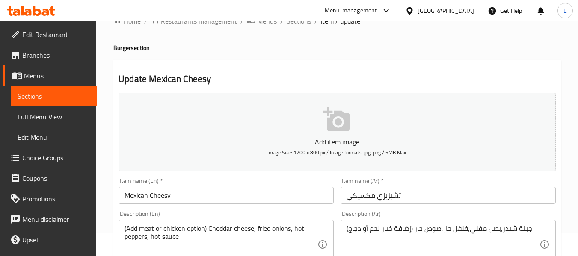
scroll to position [43, 0]
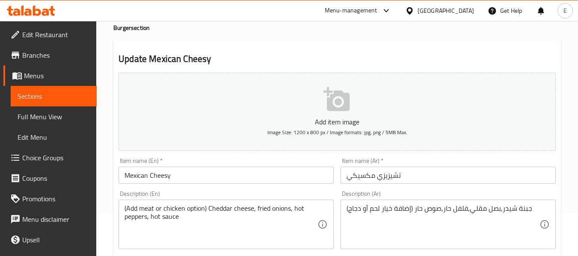
click at [396, 177] on input "تشيزيزي مكسيكي" at bounding box center [448, 175] width 215 height 17
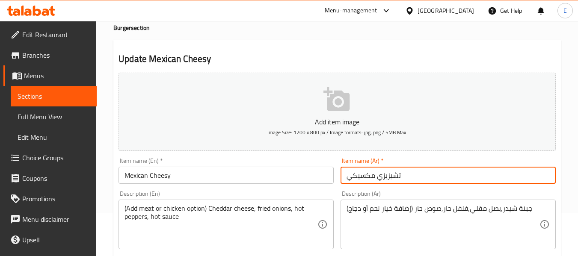
click at [396, 177] on input "تشيزيزي مكسيكي" at bounding box center [448, 175] width 215 height 17
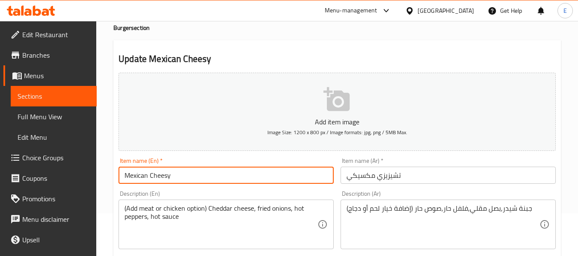
drag, startPoint x: 151, startPoint y: 177, endPoint x: 184, endPoint y: 177, distance: 33.4
click at [184, 177] on input "Mexican Cheesy" at bounding box center [226, 175] width 215 height 17
paste input "zyzee"
click at [185, 178] on input "Mexican Cheezyzee" at bounding box center [226, 175] width 215 height 17
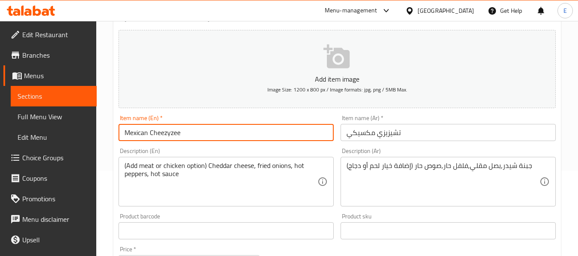
type input "Mexican Cheezyzee"
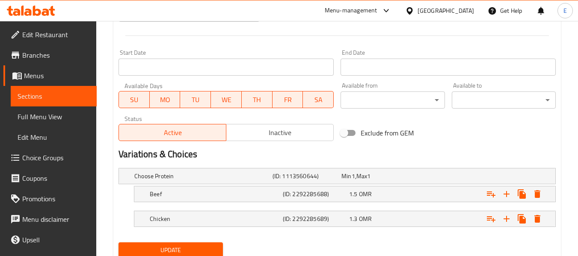
scroll to position [368, 0]
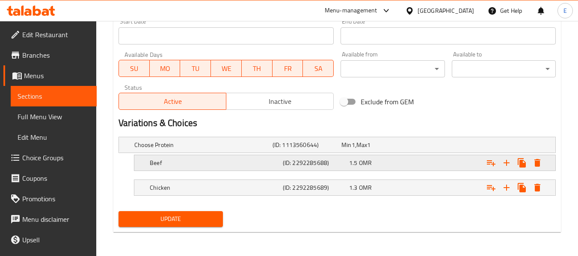
click at [204, 164] on h5 "Beef" at bounding box center [215, 163] width 130 height 9
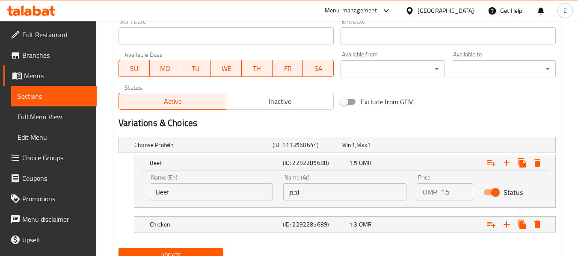
click at [215, 188] on input "Beef" at bounding box center [211, 192] width 123 height 17
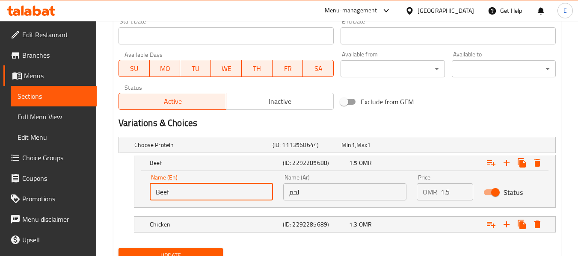
click at [215, 188] on input "Beef" at bounding box center [211, 192] width 123 height 17
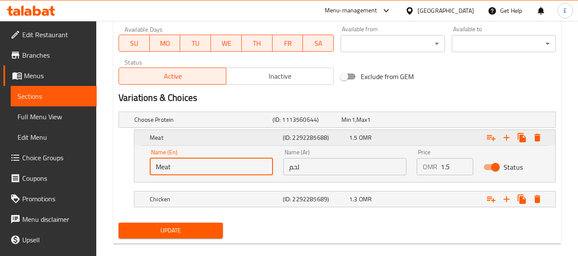
scroll to position [405, 0]
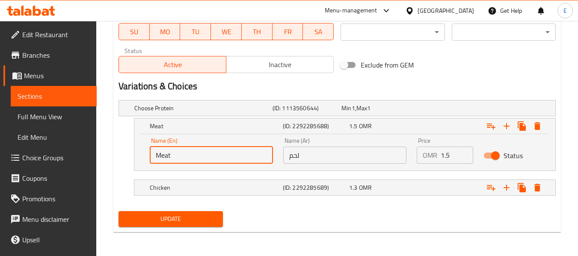
type input "Meat"
click at [206, 221] on span "Update" at bounding box center [170, 219] width 90 height 11
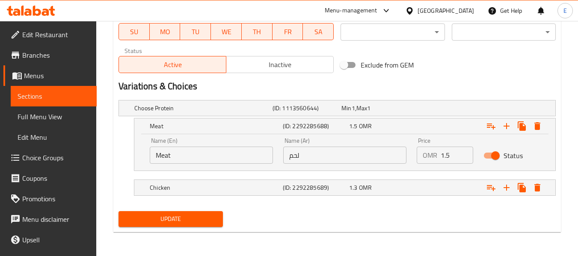
click at [210, 215] on span "Update" at bounding box center [170, 219] width 90 height 11
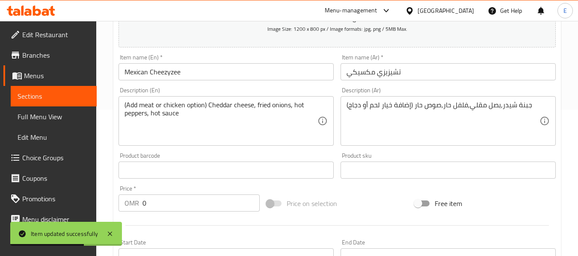
scroll to position [19, 0]
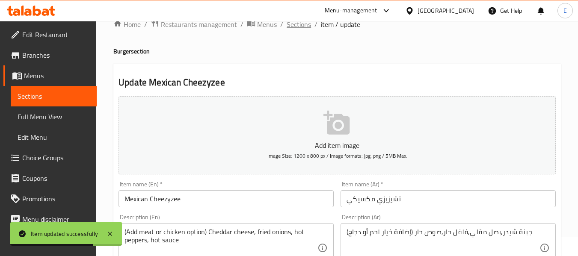
click at [304, 28] on span "Sections" at bounding box center [299, 24] width 24 height 10
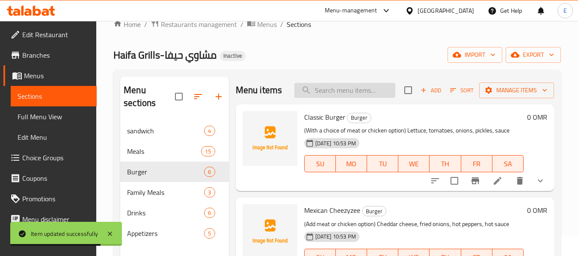
click at [345, 98] on input "search" at bounding box center [345, 90] width 101 height 15
paste input "Curry Burger"
type input "Curry Burger"
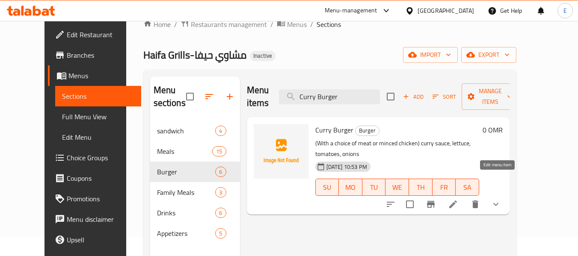
click at [457, 201] on icon at bounding box center [454, 205] width 8 height 8
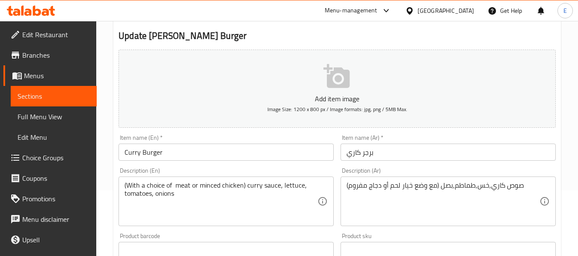
scroll to position [86, 0]
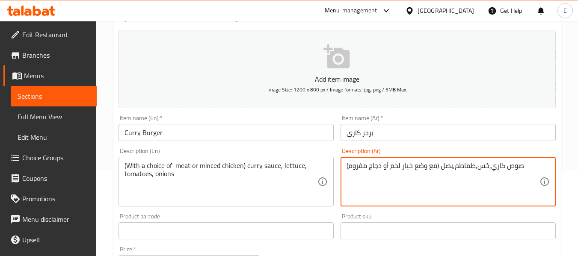
click at [426, 192] on textarea "(مع وضع خيار لحم أو دجاج مفروم) صوص كاري,خس,طماطم,بصل" at bounding box center [443, 182] width 193 height 41
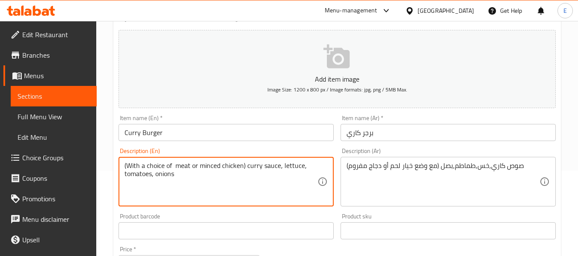
click at [212, 167] on textarea "(With a choice of meat or minced chicken) curry sauce, lettuce, tomatoes, onions" at bounding box center [221, 182] width 193 height 41
click at [172, 165] on textarea "(With a choice of meat or chicken) curry sauce, lettuce, tomatoes, onions" at bounding box center [221, 182] width 193 height 41
paste textarea "minced"
click at [199, 164] on textarea "(With a choice of minced meat or chicken) curry sauce, lettuce, tomatoes, onions" at bounding box center [221, 182] width 193 height 41
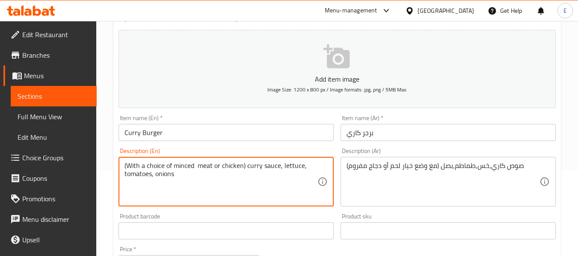
click at [201, 193] on textarea "(With a choice of minced meat or chicken) curry sauce, lettuce, tomatoes, onions" at bounding box center [221, 182] width 193 height 41
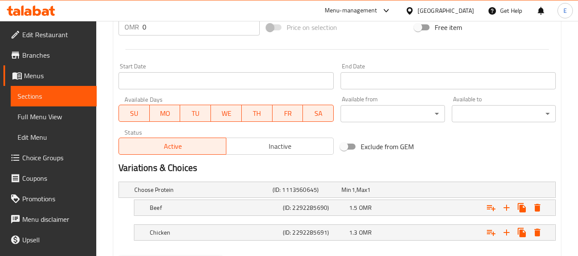
scroll to position [368, 0]
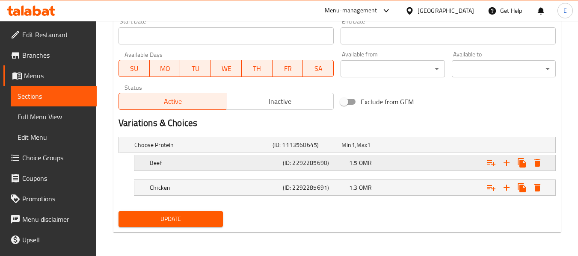
type textarea "(With a choice of minced meat or chicken) curry sauce, lettuce, tomatoes, onions"
click at [209, 160] on h5 "Beef" at bounding box center [215, 163] width 130 height 9
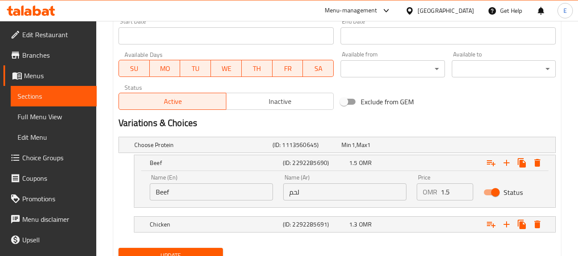
click at [160, 190] on input "Beef" at bounding box center [211, 192] width 123 height 17
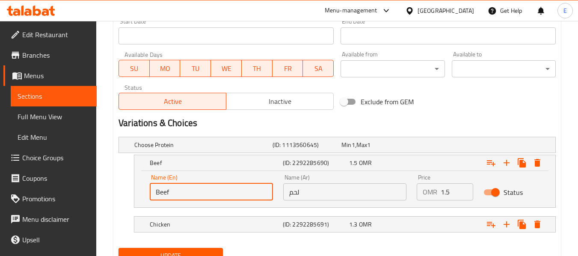
click at [160, 190] on input "Beef" at bounding box center [211, 192] width 123 height 17
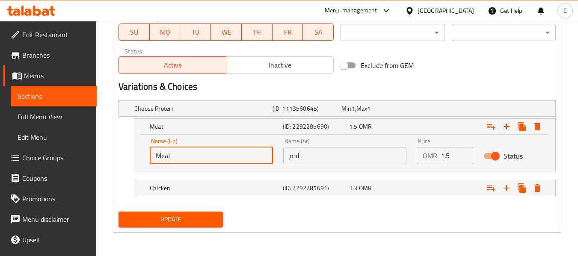
scroll to position [405, 0]
type input "Meat"
click at [172, 217] on span "Update" at bounding box center [170, 219] width 90 height 11
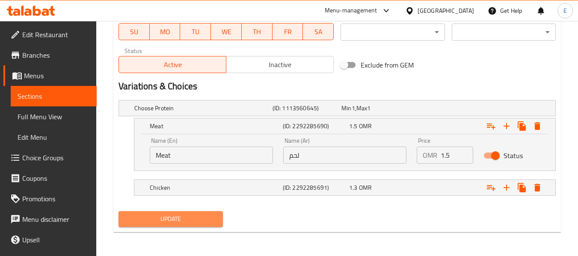
click at [189, 216] on span "Update" at bounding box center [170, 219] width 90 height 11
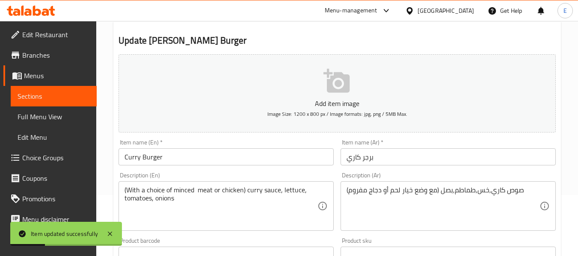
scroll to position [0, 0]
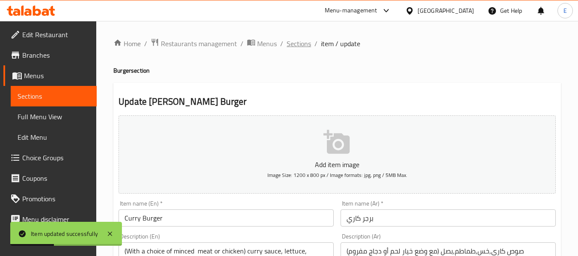
click at [301, 46] on span "Sections" at bounding box center [299, 44] width 24 height 10
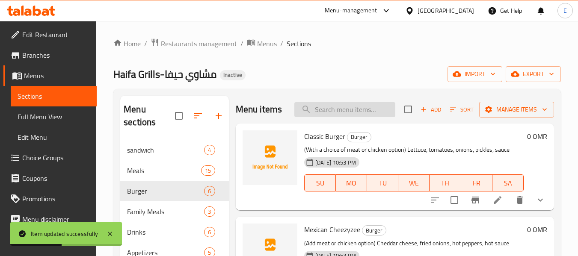
click at [336, 115] on input "search" at bounding box center [345, 109] width 101 height 15
paste input "Philadelphia Burger (Steak)"
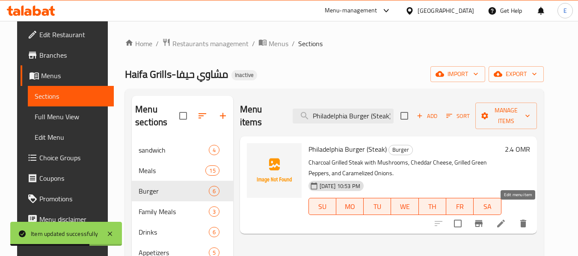
type input "Philadelphia Burger (Steak)"
click at [507, 219] on icon at bounding box center [501, 224] width 10 height 10
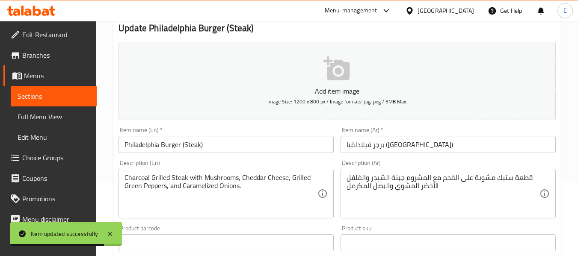
scroll to position [128, 0]
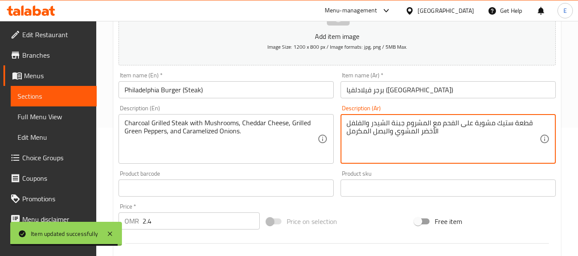
click at [521, 125] on textarea "قطعة ستيك مشوية على الفحم مع المشروم جبنة الشيدر والفلفل الأخضر المشوي والبصل ا…" at bounding box center [443, 139] width 193 height 41
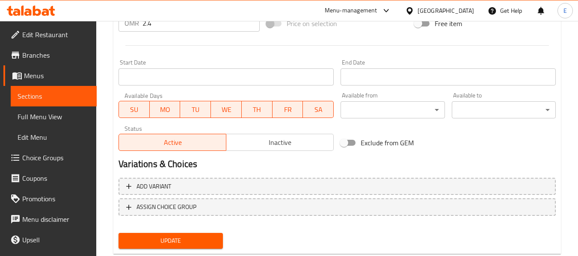
scroll to position [349, 0]
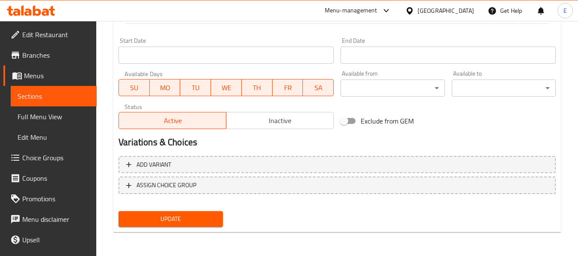
type textarea "ستيك مشوية على الفحم مع المشروم جبنة الشيدر والفلفل الأخضر المشوي والبصل المكرمل"
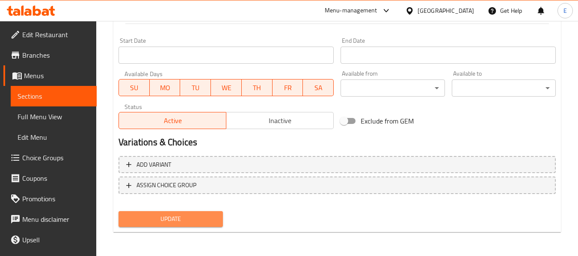
click at [211, 224] on span "Update" at bounding box center [170, 219] width 90 height 11
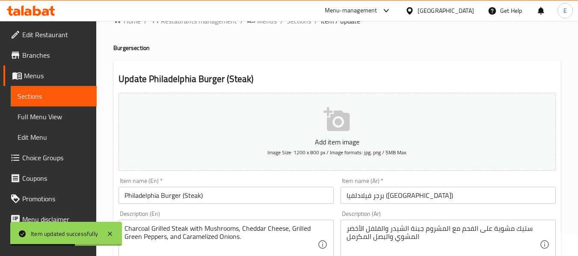
scroll to position [0, 0]
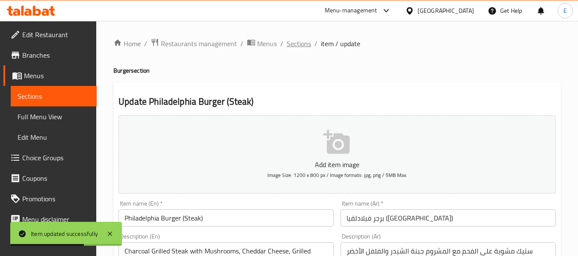
click at [298, 44] on span "Sections" at bounding box center [299, 44] width 24 height 10
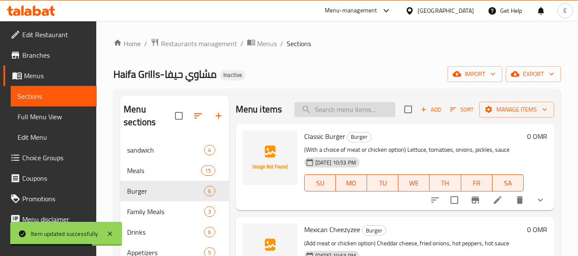
click at [334, 117] on input "search" at bounding box center [345, 109] width 101 height 15
paste input "Smoky BBQ Burger"
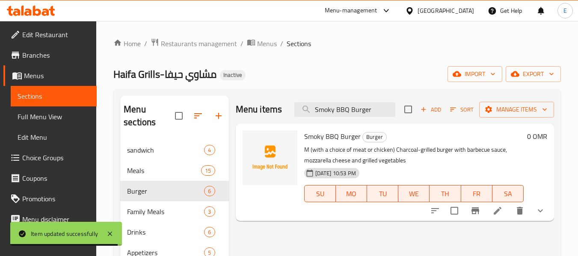
type input "Smoky BBQ Burger"
click at [498, 210] on icon at bounding box center [498, 211] width 8 height 8
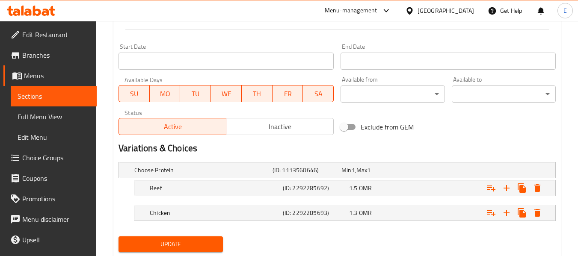
scroll to position [368, 0]
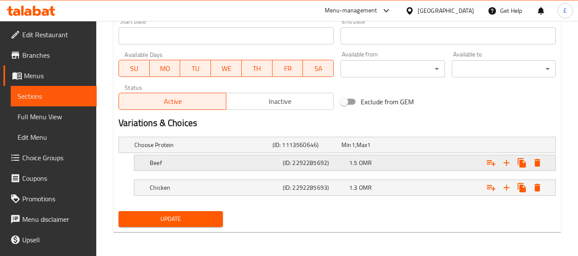
click at [260, 159] on h5 "Beef" at bounding box center [215, 163] width 130 height 9
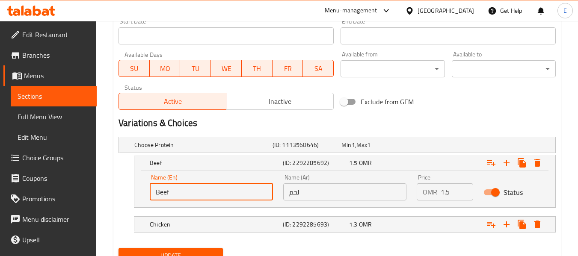
click at [175, 190] on input "Beef" at bounding box center [211, 192] width 123 height 17
type input "Meat"
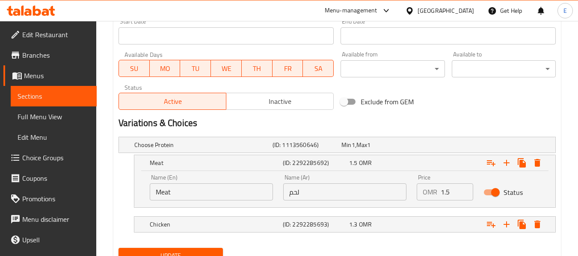
click at [119, 194] on div "Meat (ID: 2292285692) 1.5 OMR Name (En) Meat Name (En) Name (Ar) لحم Name (Ar) …" at bounding box center [338, 181] width 438 height 53
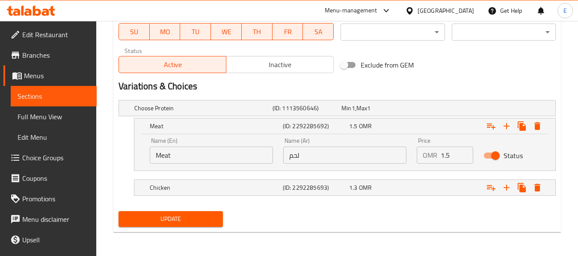
click at [172, 219] on span "Update" at bounding box center [170, 219] width 90 height 11
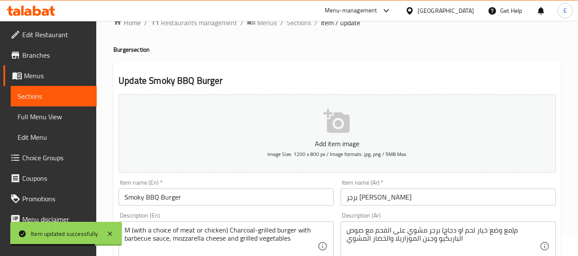
scroll to position [0, 0]
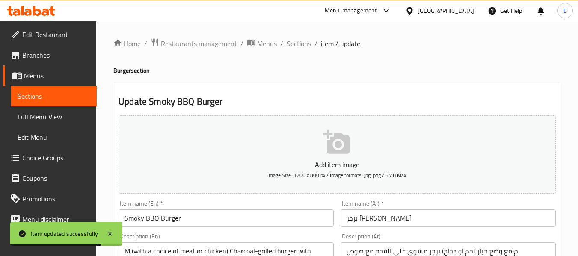
click at [297, 47] on span "Sections" at bounding box center [299, 44] width 24 height 10
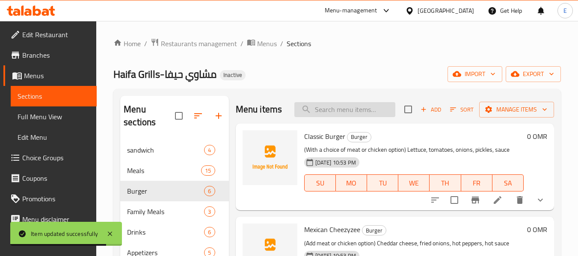
click at [361, 114] on input "search" at bounding box center [345, 109] width 101 height 15
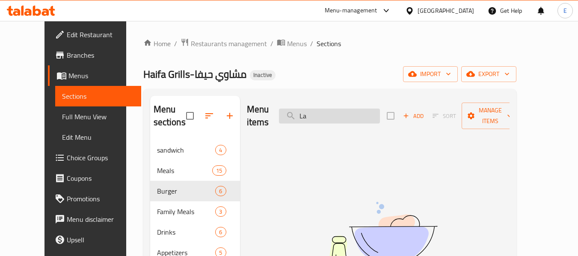
type input "L"
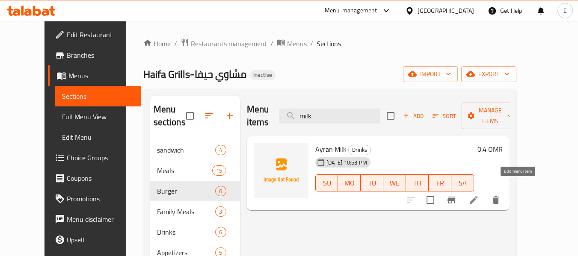
type input "milk"
click at [478, 197] on icon at bounding box center [474, 201] width 8 height 8
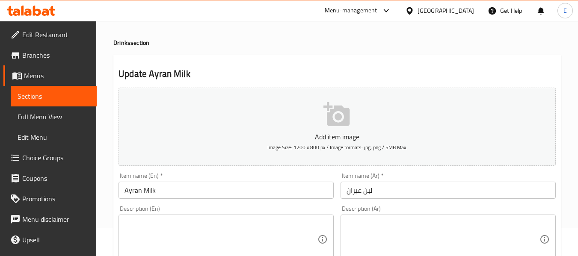
scroll to position [43, 0]
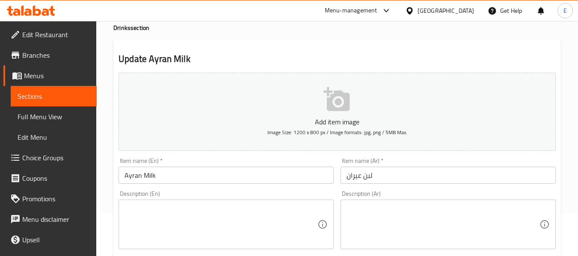
click at [210, 180] on input "Ayran Milk" at bounding box center [226, 175] width 215 height 17
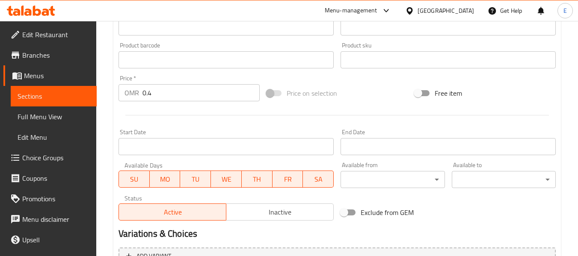
scroll to position [349, 0]
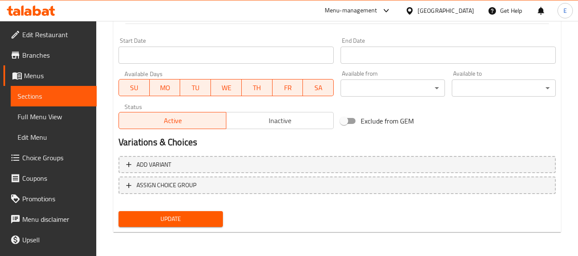
type input "[PERSON_NAME]"
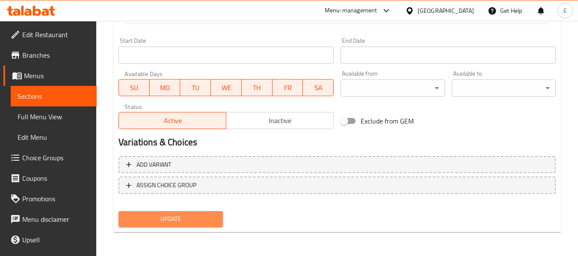
click at [218, 219] on button "Update" at bounding box center [171, 220] width 104 height 16
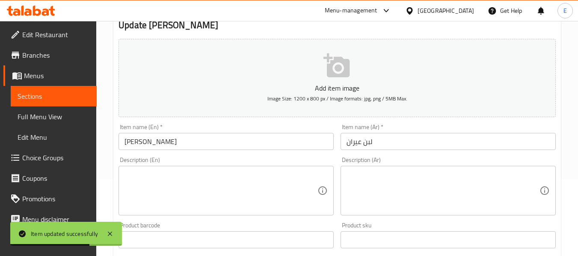
scroll to position [6, 0]
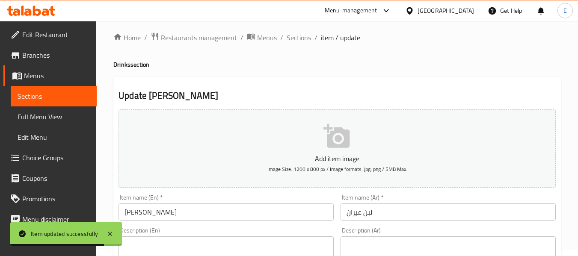
click at [283, 41] on ol "Home / Restaurants management / Menus / Sections / item / update" at bounding box center [337, 37] width 448 height 11
click at [292, 37] on span "Sections" at bounding box center [299, 38] width 24 height 10
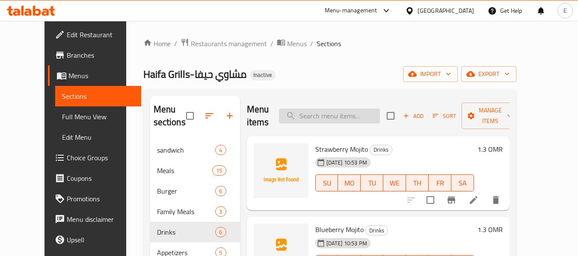
click at [378, 121] on input "search" at bounding box center [329, 116] width 101 height 15
paste input "Jallab (Femto)"
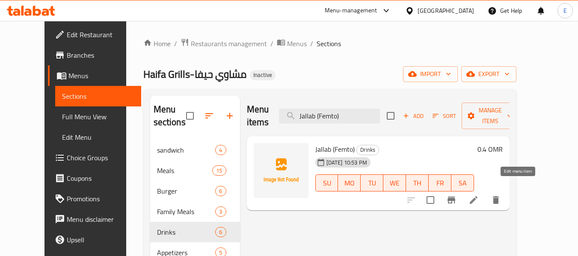
type input "Jallab (Femto)"
click at [479, 195] on icon at bounding box center [474, 200] width 10 height 10
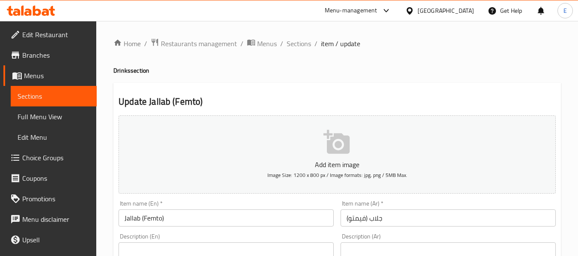
scroll to position [43, 0]
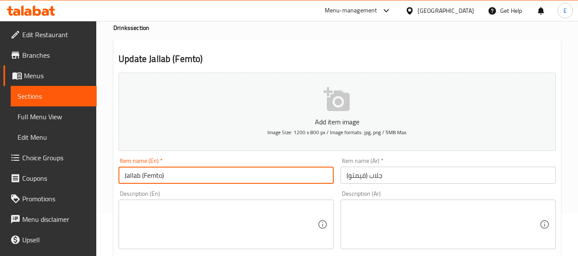
click at [156, 179] on input "Jallab (Femto)" at bounding box center [226, 175] width 215 height 17
paste input "Jallab (Femto)"
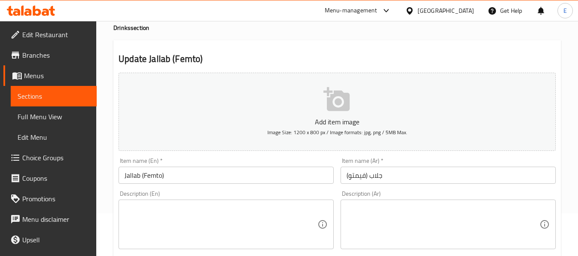
click at [156, 175] on input "Jallab (Femto)" at bounding box center [226, 175] width 215 height 17
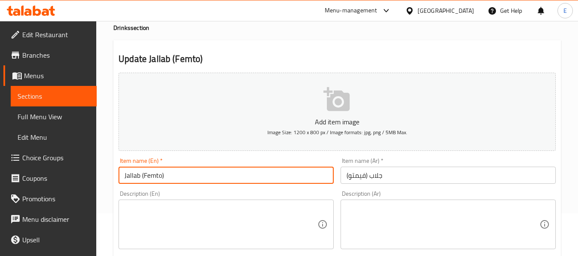
click at [156, 175] on input "Jallab (Femto)" at bounding box center [226, 175] width 215 height 17
paste input "vimto"
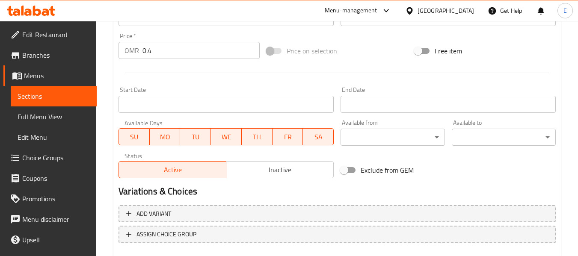
scroll to position [349, 0]
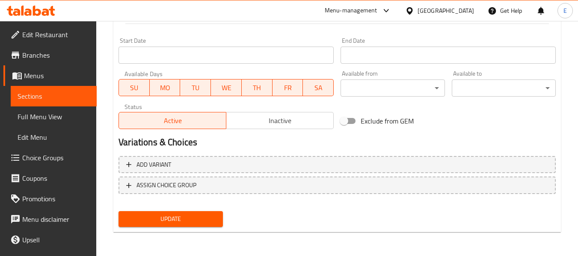
type input "Jallab (vimto)"
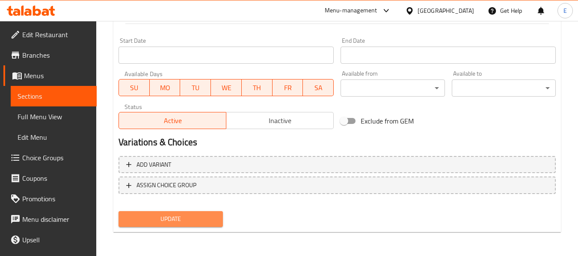
click at [202, 222] on span "Update" at bounding box center [170, 219] width 90 height 11
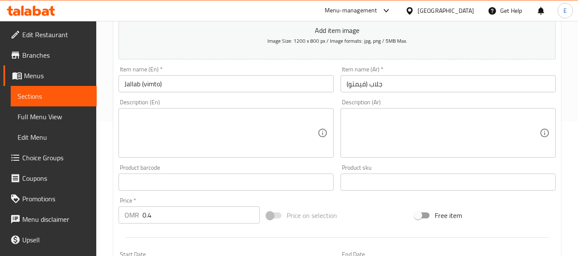
scroll to position [0, 0]
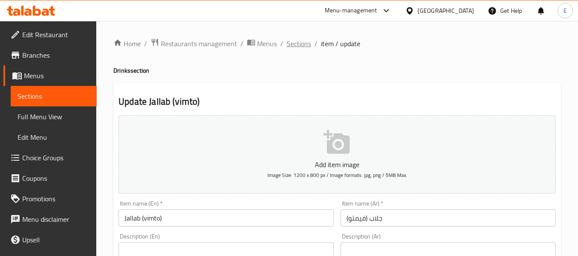
click at [297, 45] on span "Sections" at bounding box center [299, 44] width 24 height 10
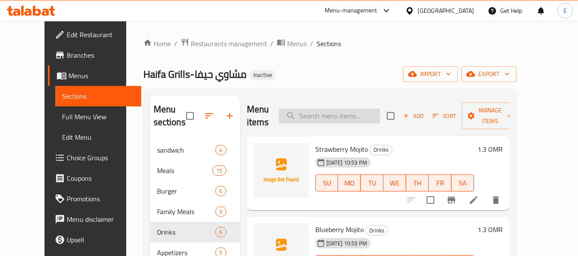
click at [337, 114] on input "search" at bounding box center [329, 116] width 101 height 15
paste input "Classic Burger"
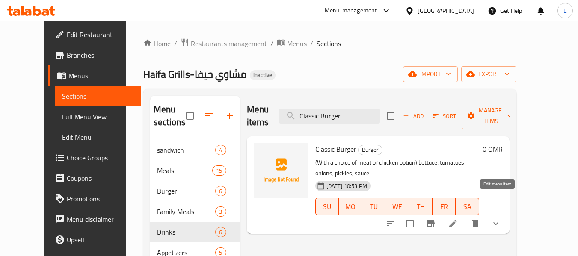
type input "Classic Burger"
click at [459, 219] on icon at bounding box center [453, 224] width 10 height 10
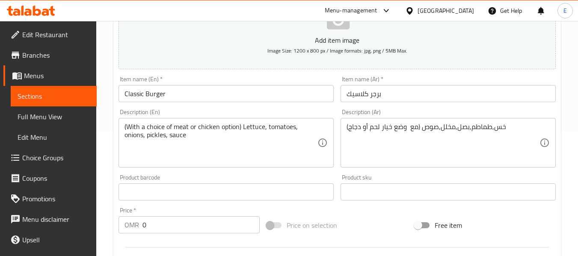
scroll to position [128, 0]
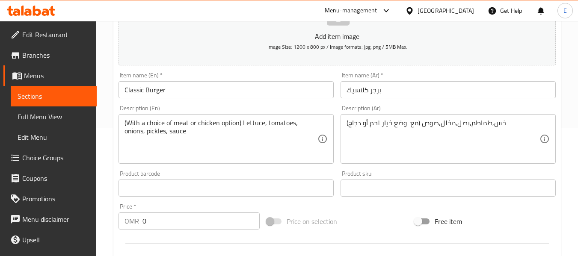
click at [227, 125] on textarea "(With a choice of meat or chicken option) Lettuce, tomatoes, onions, pickles, s…" at bounding box center [221, 139] width 193 height 41
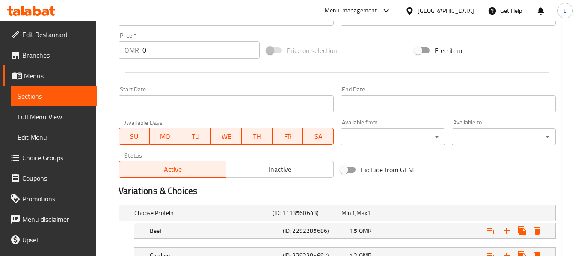
scroll to position [368, 0]
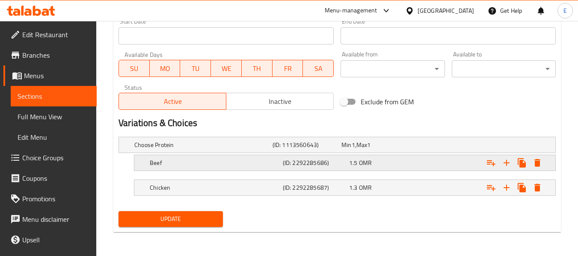
type textarea "(With a choice of meat or chicken ) Lettuce, tomatoes, onions, pickles, sauce"
click at [202, 164] on h5 "Beef" at bounding box center [215, 163] width 130 height 9
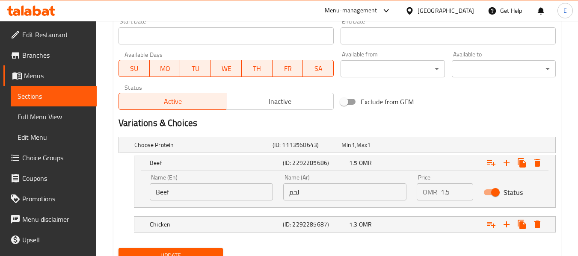
click at [200, 194] on input "Beef" at bounding box center [211, 192] width 123 height 17
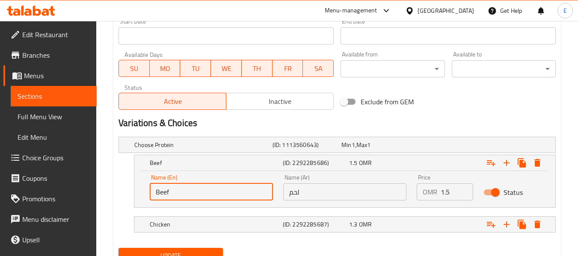
click at [200, 194] on input "Beef" at bounding box center [211, 192] width 123 height 17
type input "Meat"
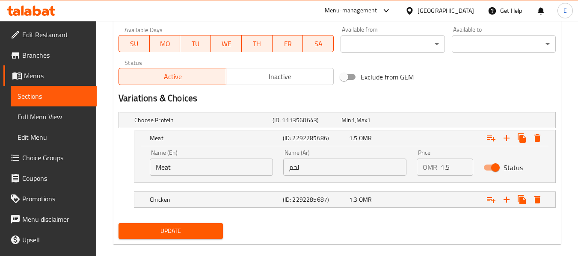
scroll to position [405, 0]
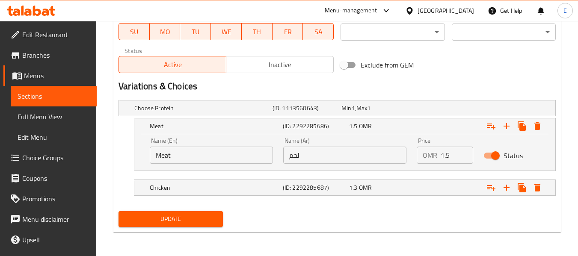
click at [166, 221] on span "Update" at bounding box center [170, 219] width 90 height 11
click at [183, 220] on span "Update" at bounding box center [170, 219] width 90 height 11
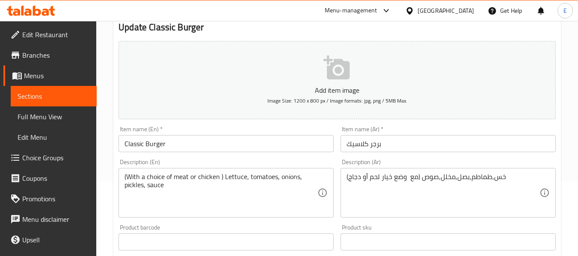
scroll to position [0, 0]
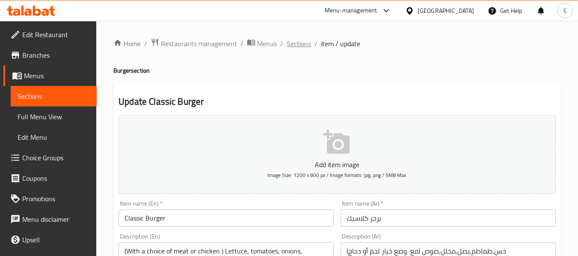
click at [300, 49] on span "Sections" at bounding box center [299, 44] width 24 height 10
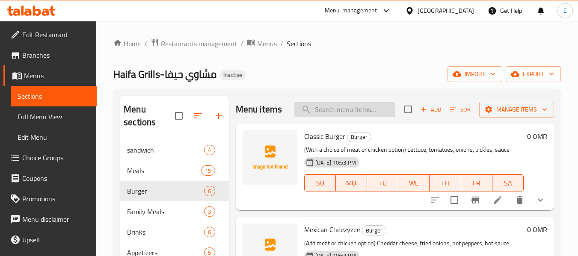
click at [343, 109] on input "search" at bounding box center [345, 109] width 101 height 15
paste input "Philadelphia Burger (Steak)"
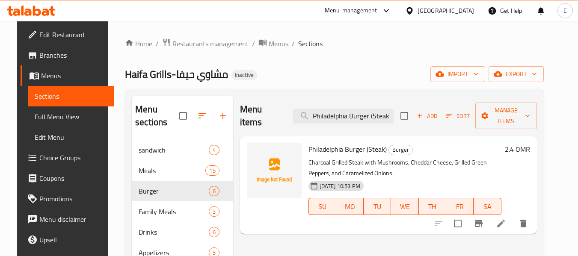
type input "Philadelphia Burger (Steak)"
click at [505, 220] on icon at bounding box center [502, 224] width 8 height 8
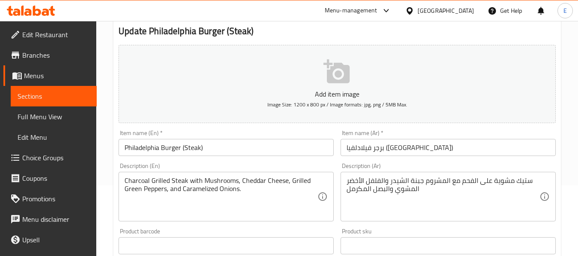
scroll to position [86, 0]
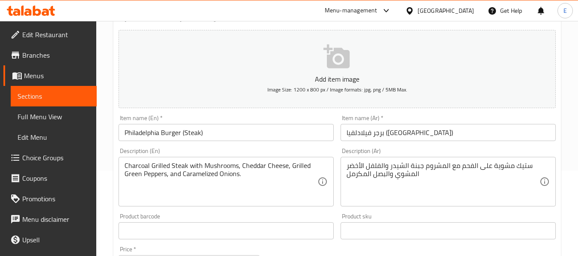
click at [346, 167] on div "ستيك مشوية على الفحم مع المشروم جبنة الشيدر والفلفل الأخضر المشوي والبصل المكرم…" at bounding box center [448, 182] width 215 height 50
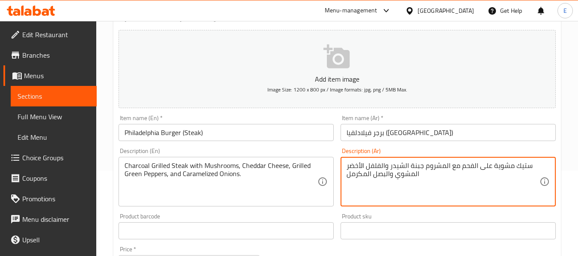
drag, startPoint x: 517, startPoint y: 167, endPoint x: 529, endPoint y: 167, distance: 12.4
click at [529, 167] on textarea "ستيك مشوية على الفحم مع المشروم جبنة الشيدر والفلفل الأخضر المشوي والبصل المكرمل" at bounding box center [443, 182] width 193 height 41
type textarea "قطعة ستيك مشوية على الفحم مع المشروم جبنة الشيدر والفلفل الأخضر المشوي والبصل ا…"
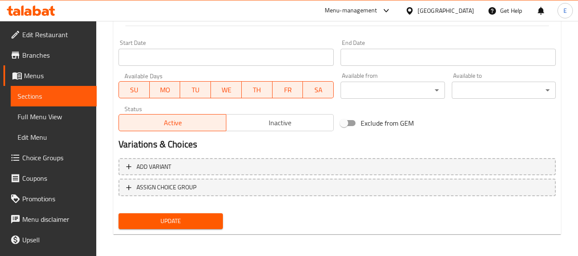
scroll to position [349, 0]
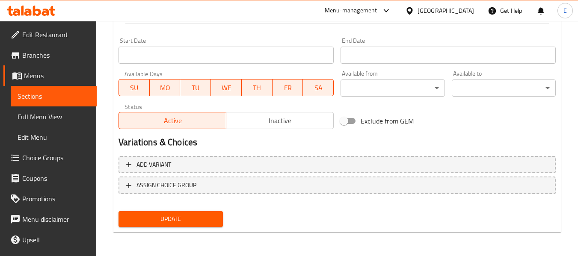
type textarea "Charcoal Grilled Steak piece with Mushrooms, Cheddar Cheese, Grilled Green Pepp…"
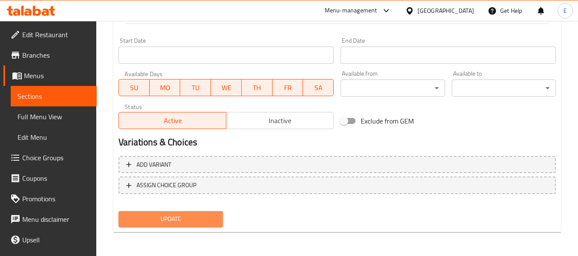
click at [186, 218] on span "Update" at bounding box center [170, 219] width 90 height 11
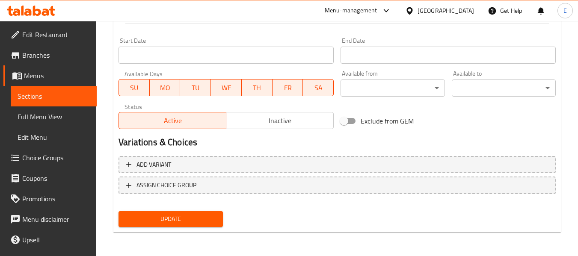
click at [192, 218] on span "Update" at bounding box center [170, 219] width 90 height 11
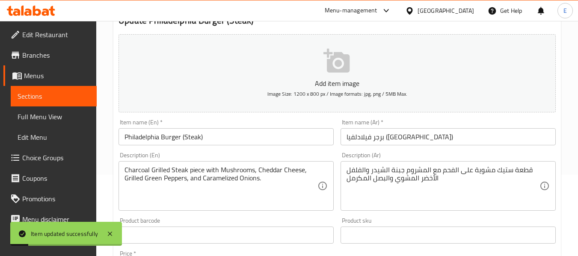
scroll to position [0, 0]
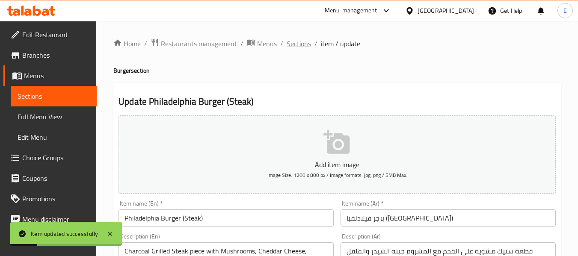
click at [295, 49] on span "Sections" at bounding box center [299, 44] width 24 height 10
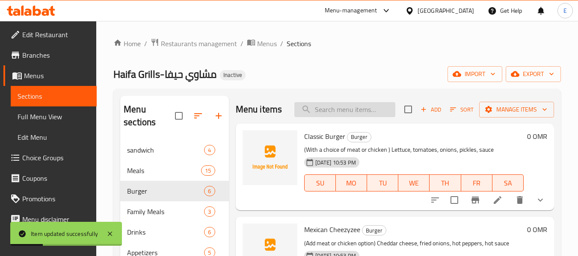
click at [336, 116] on input "search" at bounding box center [345, 109] width 101 height 15
paste input "Steak Slice"
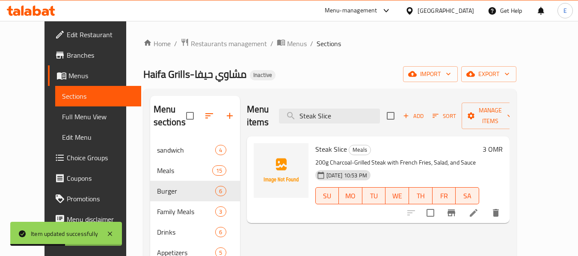
type input "Steak Slice"
click at [479, 208] on icon at bounding box center [474, 213] width 10 height 10
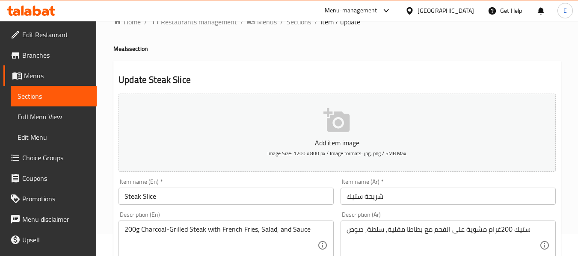
scroll to position [43, 0]
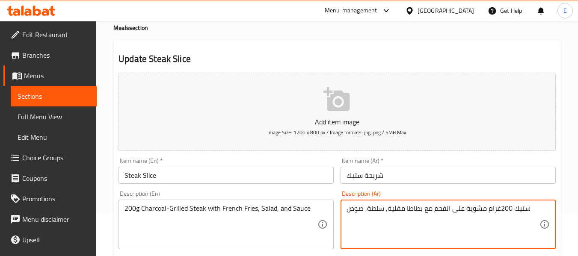
drag, startPoint x: 513, startPoint y: 208, endPoint x: 533, endPoint y: 207, distance: 19.7
type textarea "قطعة 200غرام مشوية على الفحم مع بطاطا مقلية, سلطة, صوص"
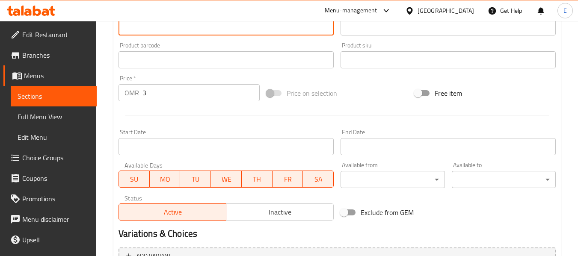
scroll to position [349, 0]
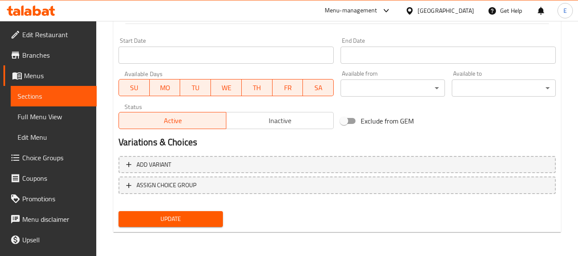
type textarea "200g Charcoal-Grilled Steak piece with French Fries, Salad, and Sauce"
click at [204, 221] on span "Update" at bounding box center [170, 219] width 90 height 11
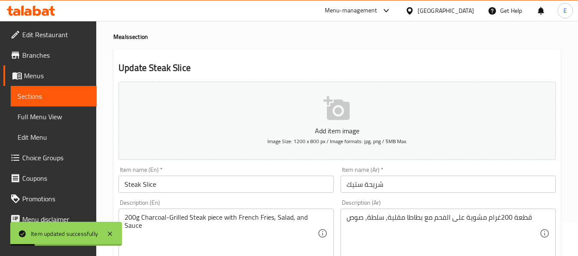
scroll to position [92, 0]
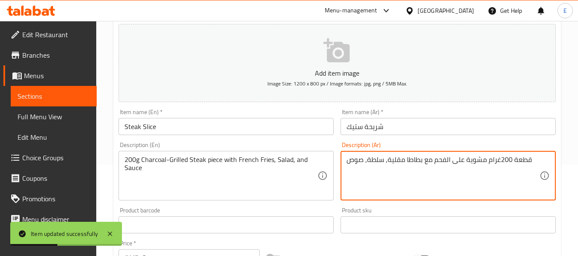
drag, startPoint x: 514, startPoint y: 161, endPoint x: 531, endPoint y: 158, distance: 17.3
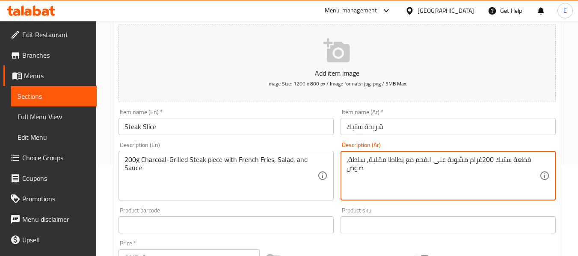
type textarea "قطعة ستيك 200غرام مشوية على الفحم مع بطاطا مقلية, سلطة, صوص"
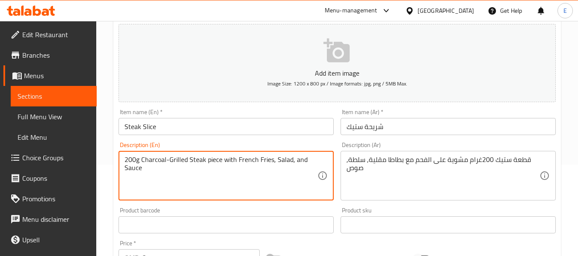
click at [200, 179] on textarea "200g Charcoal-Grilled Steak piece with French Fries, Salad, and Sauce" at bounding box center [221, 176] width 193 height 41
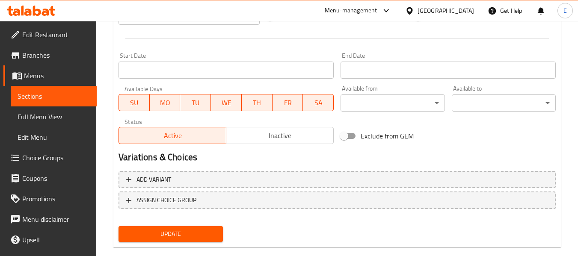
scroll to position [349, 0]
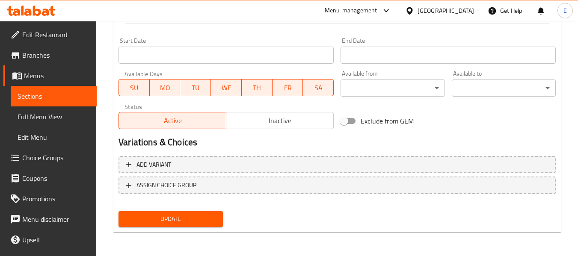
click at [176, 224] on span "Update" at bounding box center [170, 219] width 90 height 11
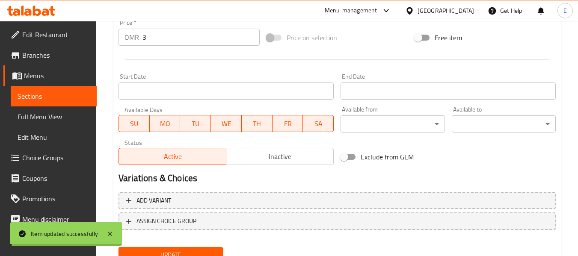
scroll to position [177, 0]
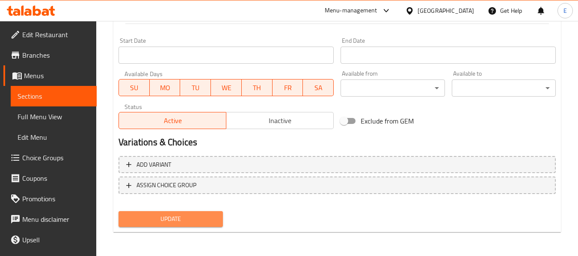
click at [209, 218] on span "Update" at bounding box center [170, 219] width 90 height 11
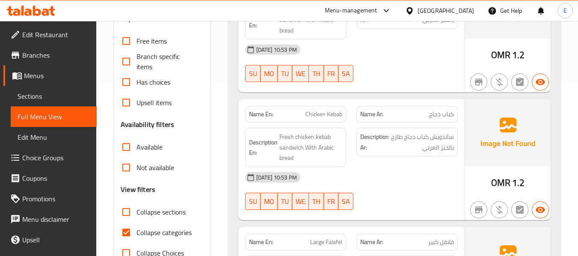
scroll to position [300, 0]
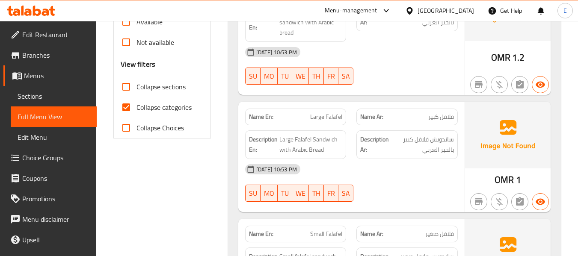
click at [128, 106] on input "Collapse categories" at bounding box center [126, 107] width 21 height 21
checkbox input "false"
click at [126, 85] on input "Collapse sections" at bounding box center [126, 87] width 21 height 21
checkbox input "true"
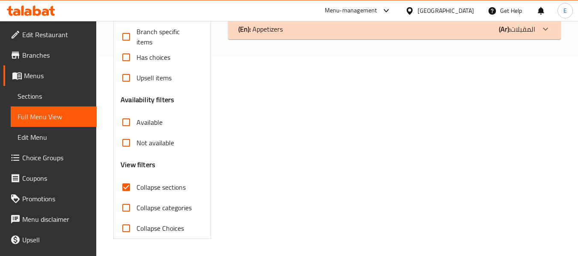
scroll to position [156, 0]
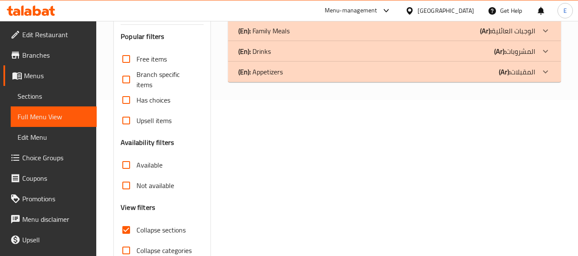
click at [471, 71] on div "(En): Appetizers (Ar): المقبلات" at bounding box center [386, 72] width 297 height 10
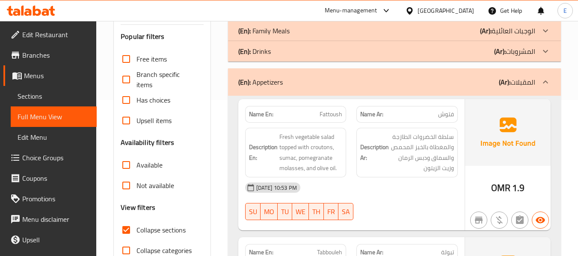
scroll to position [199, 0]
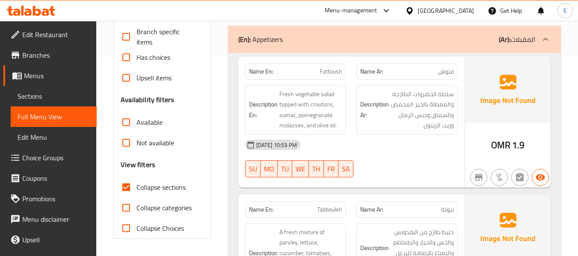
click at [455, 70] on div "Name Ar: [PERSON_NAME]" at bounding box center [407, 71] width 101 height 17
click at [329, 74] on span "Fattoush" at bounding box center [331, 71] width 23 height 9
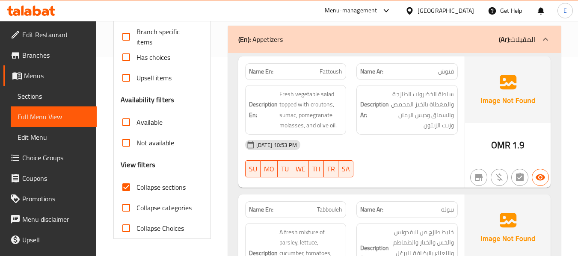
click at [432, 155] on div "[DATE] 10:53 PM" at bounding box center [351, 145] width 223 height 21
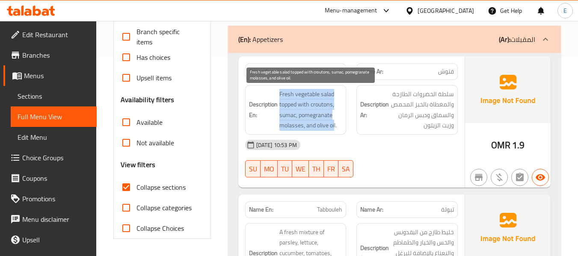
drag, startPoint x: 277, startPoint y: 94, endPoint x: 334, endPoint y: 126, distance: 65.4
click at [334, 126] on h6 "Description En: Fresh vegetable salad topped with croutons, sumac, pomegranate …" at bounding box center [296, 110] width 94 height 42
click at [334, 126] on span "Fresh vegetable salad topped with croutons, sumac, pomegranate molasses, and ol…" at bounding box center [311, 110] width 63 height 42
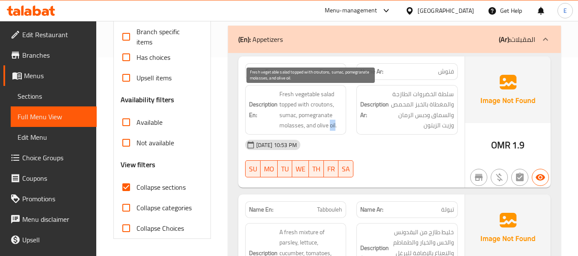
click at [334, 126] on span "Fresh vegetable salad topped with croutons, sumac, pomegranate molasses, and ol…" at bounding box center [311, 110] width 63 height 42
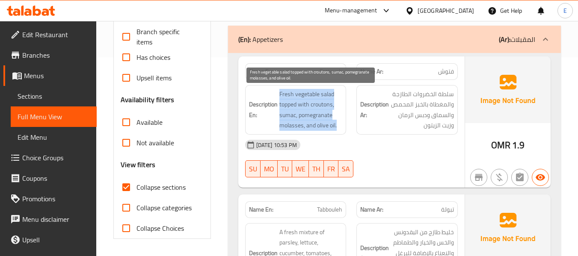
click at [334, 126] on span "Fresh vegetable salad topped with croutons, sumac, pomegranate molasses, and ol…" at bounding box center [311, 110] width 63 height 42
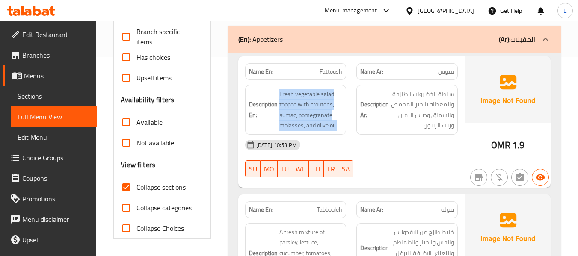
click at [430, 161] on div "[DATE] 10:53 PM SU MO TU WE TH FR SA" at bounding box center [351, 159] width 223 height 48
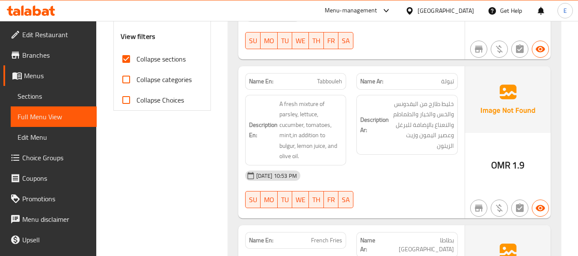
scroll to position [370, 0]
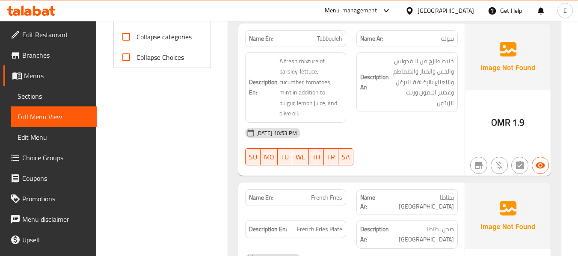
click at [452, 39] on span "تبولة" at bounding box center [447, 38] width 13 height 9
click at [328, 35] on span "Tabbouleh" at bounding box center [329, 38] width 25 height 9
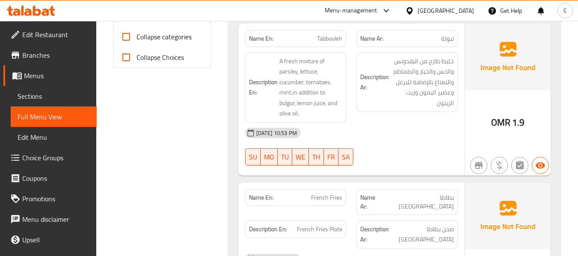
click at [427, 147] on div "[DATE] 10:53 PM SU MO TU WE TH FR SA" at bounding box center [351, 147] width 223 height 48
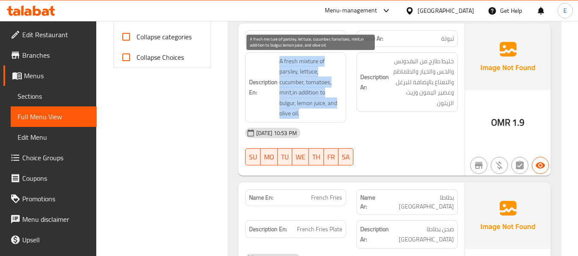
drag, startPoint x: 277, startPoint y: 58, endPoint x: 338, endPoint y: 109, distance: 79.7
click at [338, 109] on h6 "Description En: A fresh mixture of parsley, lettuce, cucumber, tomatoes, mint,i…" at bounding box center [296, 87] width 94 height 63
click at [338, 109] on span "A fresh mixture of parsley, lettuce, cucumber, tomatoes, mint,in addition to bu…" at bounding box center [311, 87] width 63 height 63
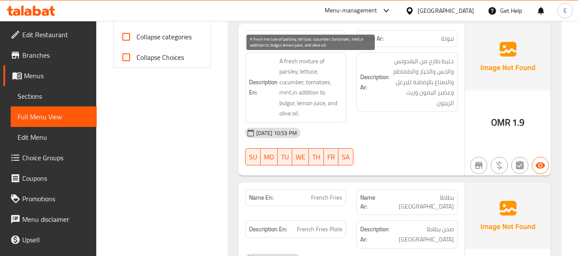
click at [338, 109] on span "A fresh mixture of parsley, lettuce, cucumber, tomatoes, mint,in addition to bu…" at bounding box center [311, 87] width 63 height 63
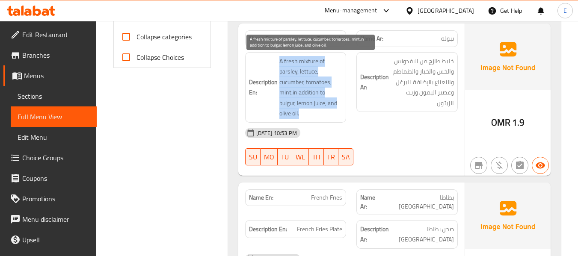
click at [338, 109] on span "A fresh mixture of parsley, lettuce, cucumber, tomatoes, mint,in addition to bu…" at bounding box center [311, 87] width 63 height 63
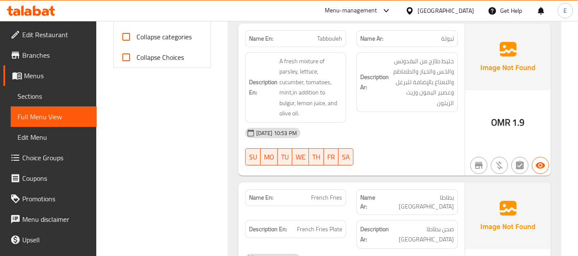
click at [394, 123] on div "[DATE] 10:53 PM" at bounding box center [351, 133] width 223 height 21
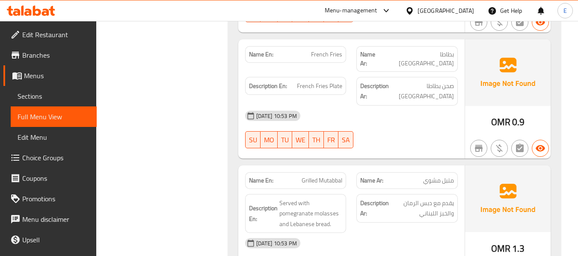
scroll to position [499, 0]
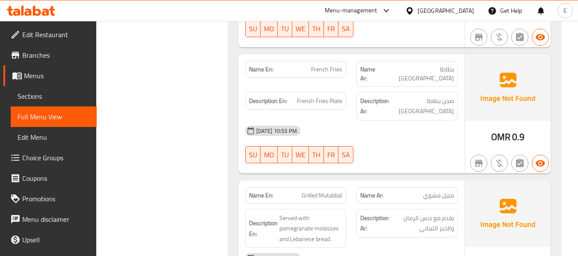
click at [502, 129] on span "OMR" at bounding box center [501, 137] width 19 height 17
click at [447, 87] on div "Description Ar: صحن بطاطا [GEOGRAPHIC_DATA]" at bounding box center [408, 106] width 112 height 39
click at [450, 69] on span "بطاطا [GEOGRAPHIC_DATA]" at bounding box center [419, 74] width 71 height 18
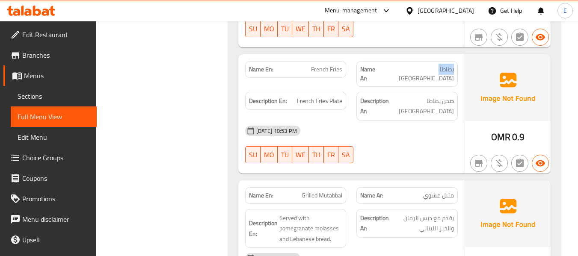
click at [450, 69] on span "بطاطا [GEOGRAPHIC_DATA]" at bounding box center [419, 74] width 71 height 18
click at [325, 70] on span "French Fries" at bounding box center [326, 69] width 31 height 9
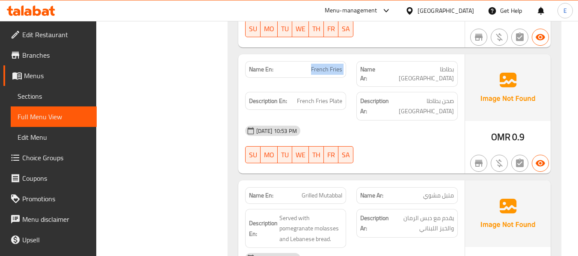
click at [325, 70] on span "French Fries" at bounding box center [326, 69] width 31 height 9
click at [426, 123] on div "[DATE] 10:53 PM SU MO TU WE TH FR SA" at bounding box center [351, 145] width 223 height 48
click at [437, 96] on span "صحن بطاطا [GEOGRAPHIC_DATA]" at bounding box center [422, 106] width 63 height 21
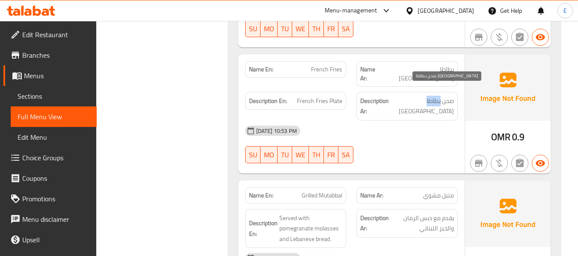
click at [437, 96] on span "صحن بطاطا [GEOGRAPHIC_DATA]" at bounding box center [422, 106] width 63 height 21
click at [311, 97] on span "French Fries Plate" at bounding box center [319, 101] width 45 height 11
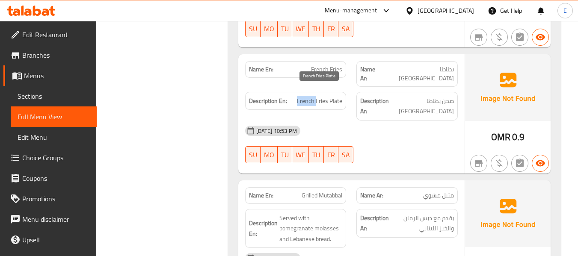
click at [311, 97] on span "French Fries Plate" at bounding box center [319, 101] width 45 height 11
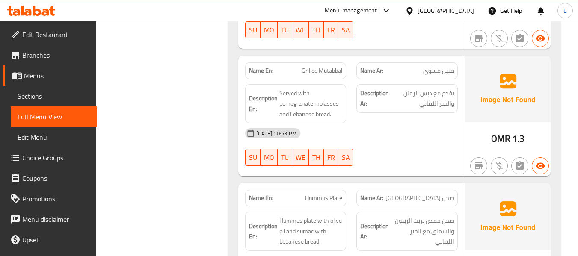
scroll to position [627, 0]
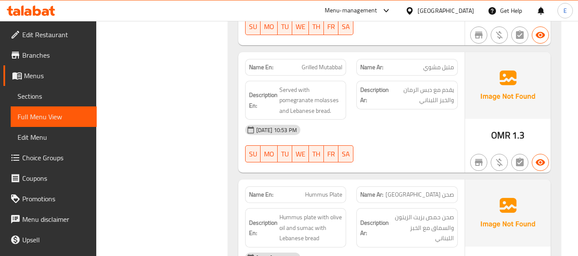
click at [439, 63] on span "متبل مشوي" at bounding box center [438, 67] width 31 height 9
click at [334, 59] on div "Name En: Grilled Mutabbal" at bounding box center [295, 67] width 101 height 17
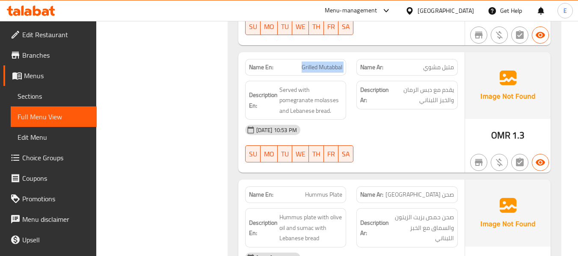
click at [334, 59] on div "Name En: Grilled Mutabbal" at bounding box center [295, 67] width 101 height 17
click at [391, 120] on div "[DATE] 10:53 PM" at bounding box center [351, 130] width 223 height 21
click at [422, 85] on span "يقدم مع دبس الرمان والخبز اللبناني" at bounding box center [422, 95] width 63 height 21
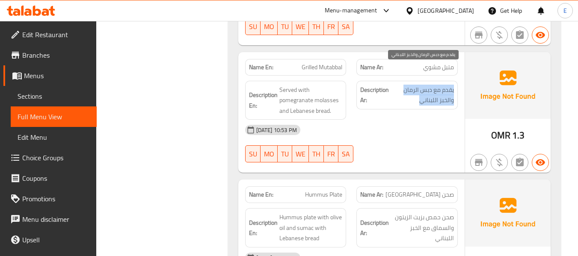
click at [422, 85] on span "يقدم مع دبس الرمان والخبز اللبناني" at bounding box center [422, 95] width 63 height 21
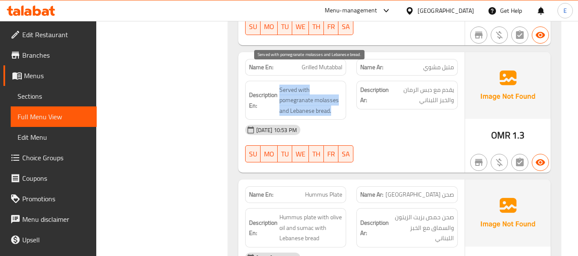
drag, startPoint x: 277, startPoint y: 67, endPoint x: 338, endPoint y: 91, distance: 65.0
click at [338, 91] on h6 "Description En: Served with pomegranate molasses and Lebanese bread." at bounding box center [296, 101] width 94 height 32
click at [337, 91] on span "Served with pomegranate molasses and Lebanese bread." at bounding box center [311, 101] width 63 height 32
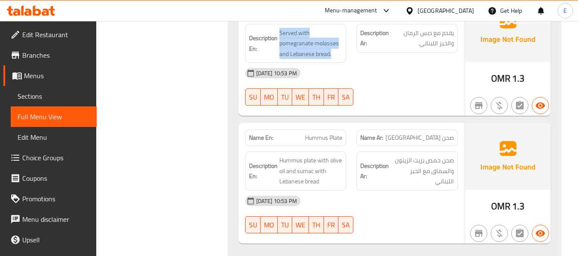
scroll to position [687, 0]
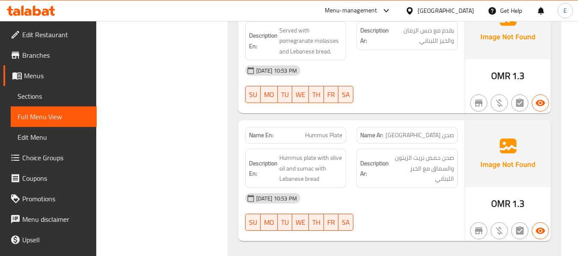
click at [429, 131] on span "صحن [GEOGRAPHIC_DATA]" at bounding box center [420, 135] width 69 height 9
click at [318, 131] on span "Hummus Plate" at bounding box center [323, 135] width 37 height 9
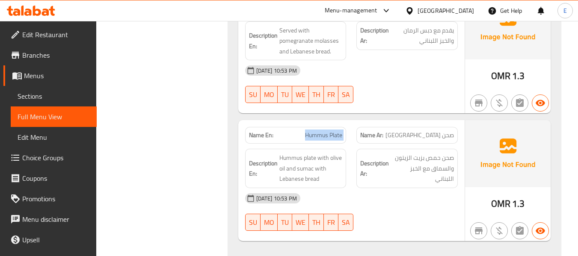
click at [318, 131] on span "Hummus Plate" at bounding box center [323, 135] width 37 height 9
click at [428, 194] on div "[DATE] 10:53 PM SU MO TU WE TH FR SA" at bounding box center [351, 212] width 223 height 48
click at [432, 131] on span "صحن [GEOGRAPHIC_DATA]" at bounding box center [420, 135] width 69 height 9
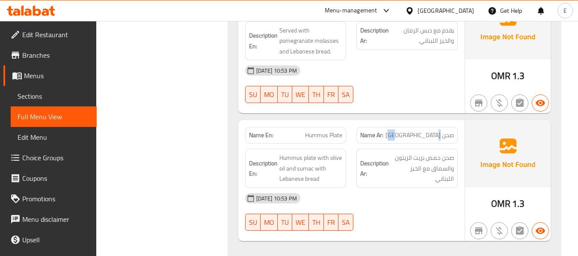
click at [432, 131] on span "صحن [GEOGRAPHIC_DATA]" at bounding box center [420, 135] width 69 height 9
drag, startPoint x: 432, startPoint y: 119, endPoint x: 311, endPoint y: 116, distance: 120.8
click at [428, 131] on span "صحن [GEOGRAPHIC_DATA]" at bounding box center [420, 135] width 69 height 9
click at [311, 131] on span "Hummus Plate" at bounding box center [323, 135] width 37 height 9
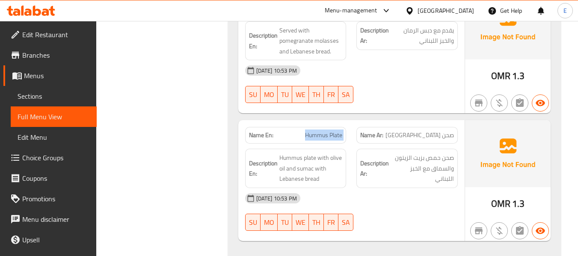
click at [311, 131] on span "Hummus Plate" at bounding box center [323, 135] width 37 height 9
click at [471, 226] on span "button" at bounding box center [479, 231] width 16 height 10
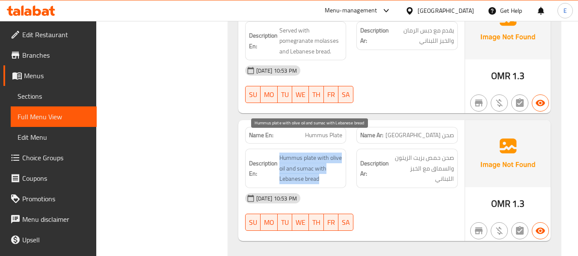
drag, startPoint x: 278, startPoint y: 132, endPoint x: 331, endPoint y: 159, distance: 58.8
click at [331, 159] on div "Description En: Hummus plate with olive oil and sumac with Lebanese bread" at bounding box center [295, 168] width 101 height 39
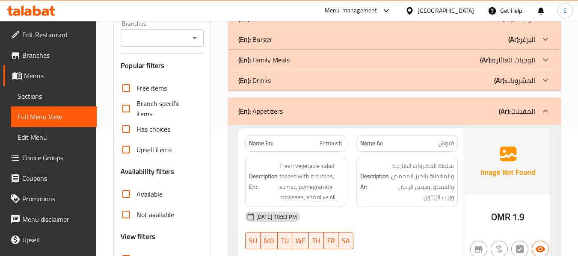
scroll to position [128, 0]
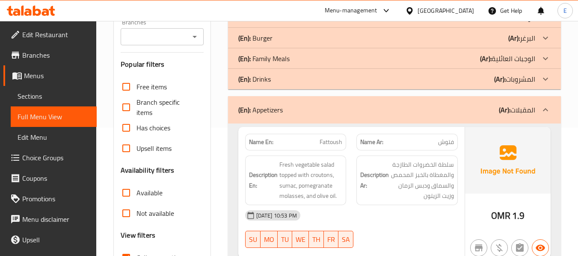
click at [408, 112] on div "(En): Appetizers (Ar): المقبلات" at bounding box center [386, 110] width 297 height 10
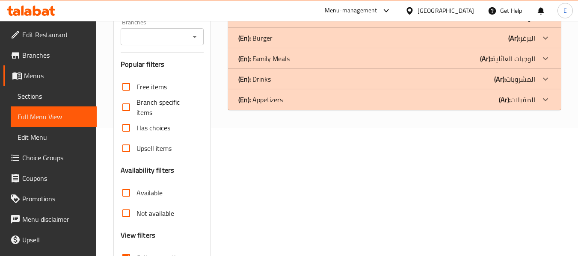
click at [428, 80] on div "(En): Drinks (Ar): المشروبات" at bounding box center [386, 79] width 297 height 10
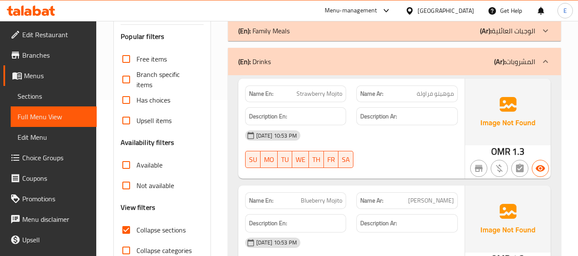
scroll to position [171, 0]
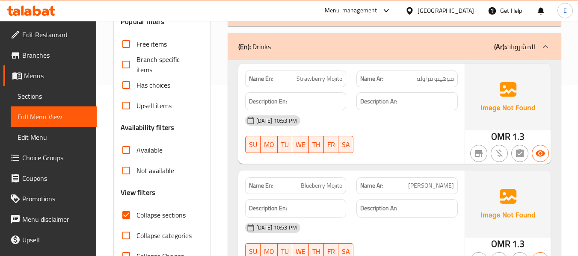
click at [451, 80] on span "موهيتو فراولة" at bounding box center [435, 79] width 37 height 9
click at [316, 82] on span "Strawberry Mojito" at bounding box center [320, 79] width 46 height 9
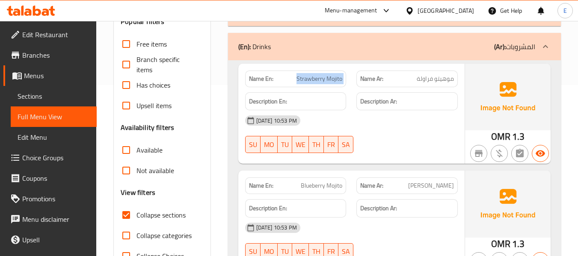
click at [316, 82] on span "Strawberry Mojito" at bounding box center [320, 79] width 46 height 9
click at [391, 124] on div "[DATE] 10:53 PM" at bounding box center [351, 120] width 223 height 21
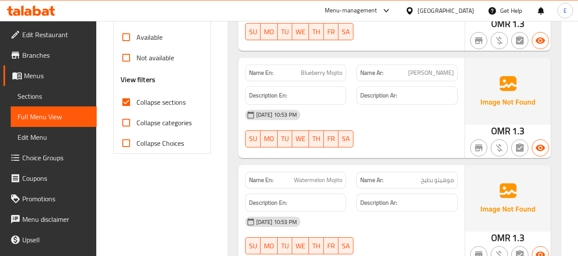
scroll to position [300, 0]
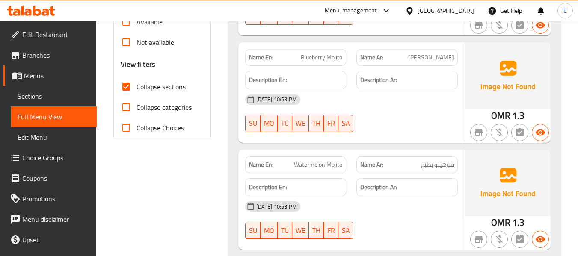
click at [441, 60] on span "[PERSON_NAME]" at bounding box center [431, 57] width 46 height 9
click at [333, 53] on span "Blueberry Mojito" at bounding box center [322, 57] width 42 height 9
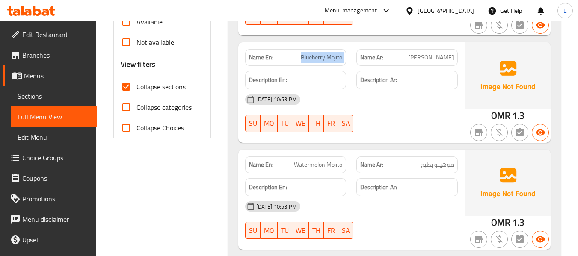
click at [333, 53] on span "Blueberry Mojito" at bounding box center [322, 57] width 42 height 9
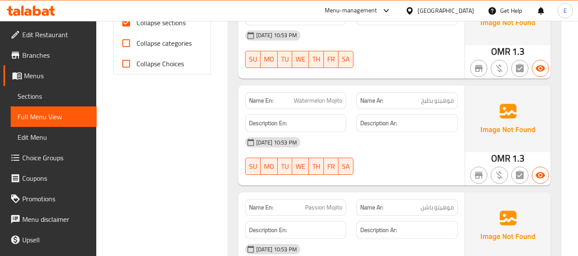
scroll to position [385, 0]
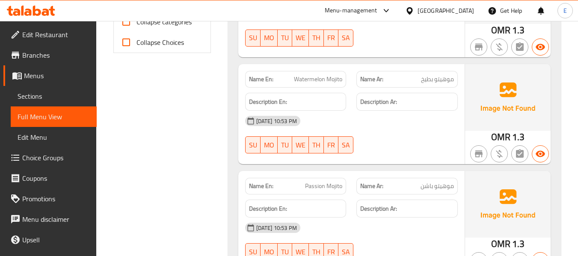
click at [435, 80] on span "موهيتو بطيخ" at bounding box center [437, 79] width 33 height 9
click at [314, 70] on div "Name En: Watermelon Mojito" at bounding box center [296, 79] width 112 height 27
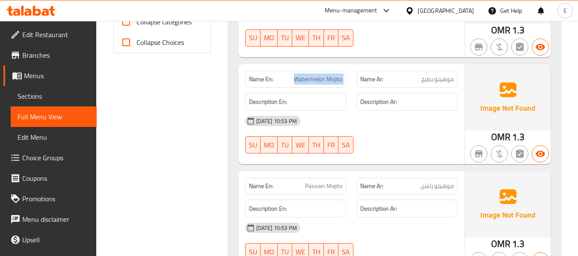
click at [314, 70] on div "Name En: Watermelon Mojito" at bounding box center [296, 79] width 112 height 27
click at [404, 136] on div "[DATE] 10:53 PM SU MO TU WE TH FR SA" at bounding box center [351, 135] width 223 height 48
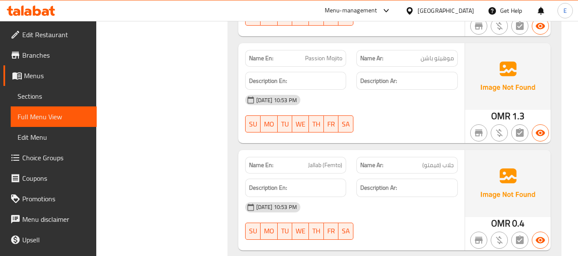
scroll to position [514, 0]
click at [444, 57] on span "موهيتو باشن" at bounding box center [437, 58] width 33 height 9
click at [310, 59] on span "Passion Mojito" at bounding box center [323, 58] width 37 height 9
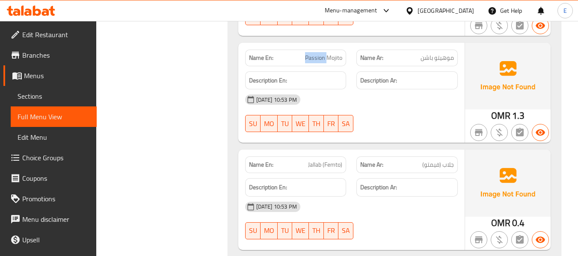
click at [311, 59] on span "Passion Mojito" at bounding box center [323, 58] width 37 height 9
click at [441, 117] on div "[DATE] 10:53 PM SU MO TU WE TH FR SA" at bounding box center [351, 113] width 223 height 48
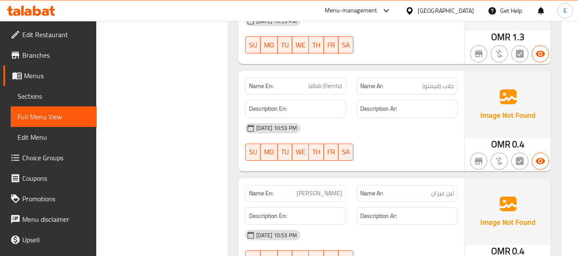
scroll to position [599, 0]
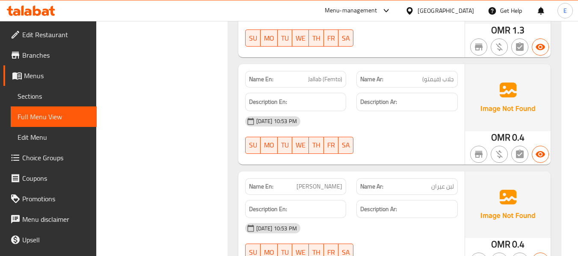
click at [333, 82] on span "Jallab (Femto)" at bounding box center [325, 79] width 34 height 9
click at [367, 129] on div "[DATE] 10:53 PM" at bounding box center [351, 121] width 223 height 21
click at [333, 83] on span "Jallab (Femto)" at bounding box center [325, 79] width 34 height 9
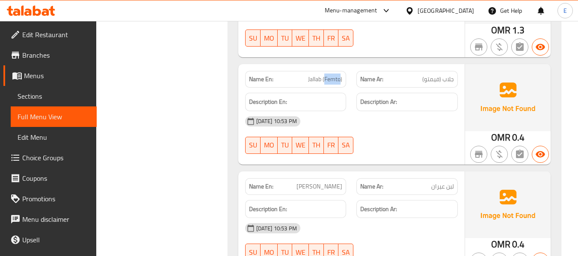
click at [333, 83] on span "Jallab (Femto)" at bounding box center [325, 79] width 34 height 9
copy span "Jallab (Femto)"
click at [333, 79] on span "Jallab (Femto)" at bounding box center [325, 79] width 34 height 9
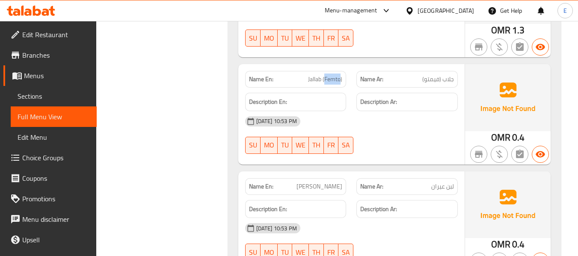
click at [334, 84] on span "Jallab (Femto)" at bounding box center [325, 79] width 34 height 9
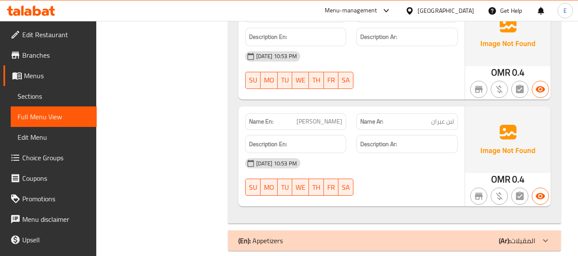
scroll to position [676, 0]
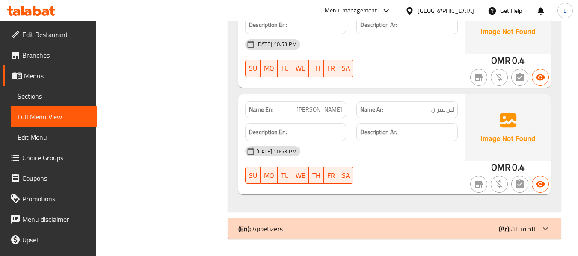
click at [447, 109] on span "لبن عيران" at bounding box center [443, 109] width 23 height 9
click at [319, 113] on span "[PERSON_NAME]" at bounding box center [320, 109] width 46 height 9
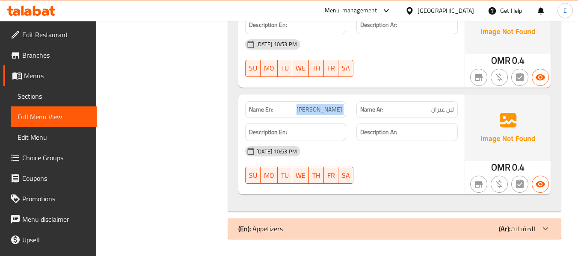
click at [319, 113] on span "[PERSON_NAME]" at bounding box center [320, 109] width 46 height 9
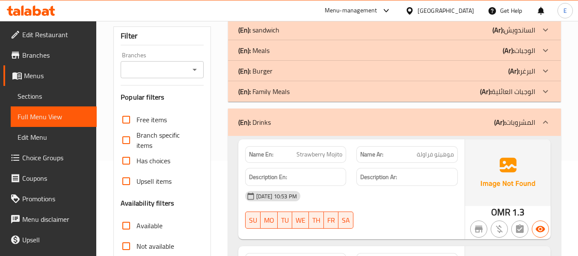
scroll to position [0, 0]
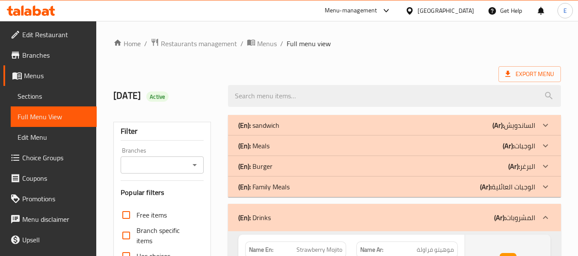
click at [419, 125] on div "(En): sandwich (Ar): الساندويش" at bounding box center [386, 125] width 297 height 10
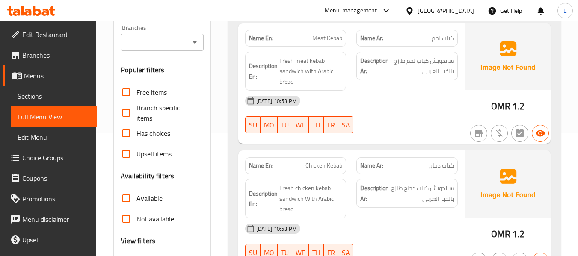
scroll to position [128, 0]
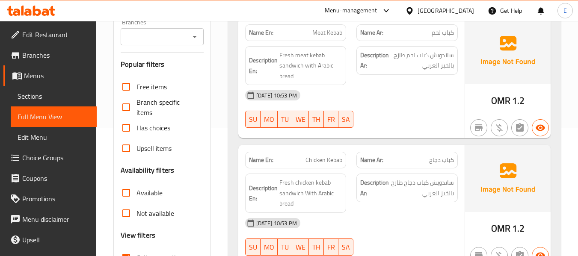
click at [438, 38] on div "Name Ar: كباب لحم" at bounding box center [407, 32] width 101 height 17
click at [335, 34] on span "Meat Kebab" at bounding box center [328, 32] width 30 height 9
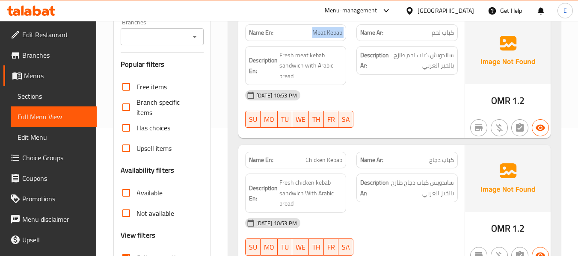
click at [335, 34] on span "Meat Kebab" at bounding box center [328, 32] width 30 height 9
drag, startPoint x: 395, startPoint y: 85, endPoint x: 333, endPoint y: 59, distance: 67.2
click at [393, 82] on div "Description Ar: ساندويش كباب لحم طازج بالخبز العربي" at bounding box center [408, 66] width 112 height 50
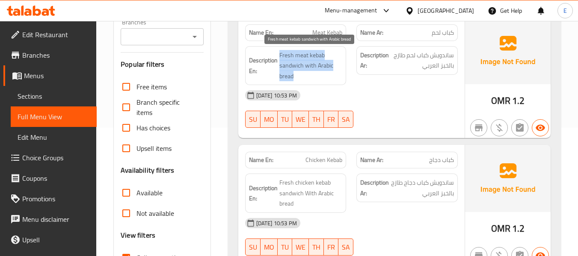
drag, startPoint x: 275, startPoint y: 49, endPoint x: 328, endPoint y: 74, distance: 58.6
click at [328, 74] on div "Description En: Fresh meat kebab sandwich with Arabic bread" at bounding box center [295, 65] width 101 height 39
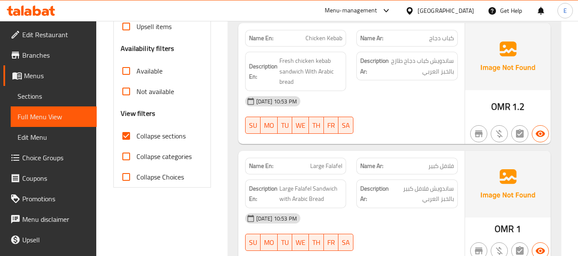
scroll to position [257, 0]
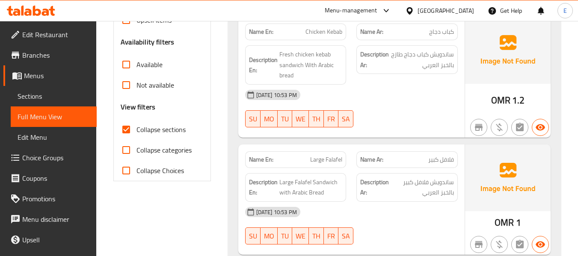
click at [510, 102] on span "OMR" at bounding box center [501, 100] width 19 height 17
click at [441, 34] on span "كباب دجاج" at bounding box center [441, 31] width 25 height 9
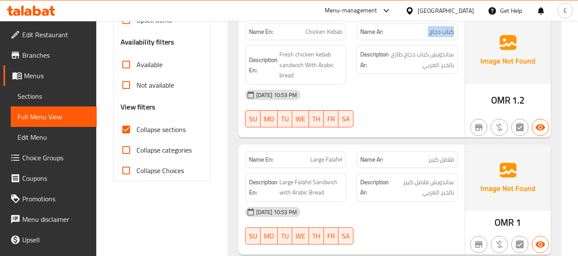
click at [441, 34] on span "كباب دجاج" at bounding box center [441, 31] width 25 height 9
click at [325, 34] on span "Chicken Kebab" at bounding box center [324, 31] width 37 height 9
click at [366, 82] on div "Description Ar: ساندويش كباب دجاج طازج بالخبز العربي" at bounding box center [408, 65] width 112 height 50
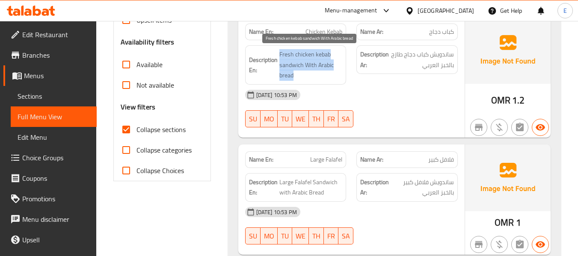
drag, startPoint x: 280, startPoint y: 52, endPoint x: 335, endPoint y: 76, distance: 59.8
click at [335, 76] on h6 "Description En: Fresh chicken kebab sandwich With Arabic bread" at bounding box center [296, 65] width 94 height 32
click at [335, 76] on span "Fresh chicken kebab sandwich With Arabic bread" at bounding box center [311, 65] width 63 height 32
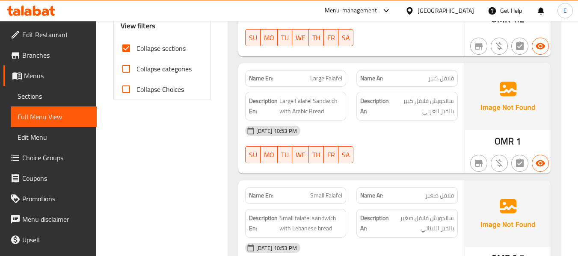
scroll to position [385, 0]
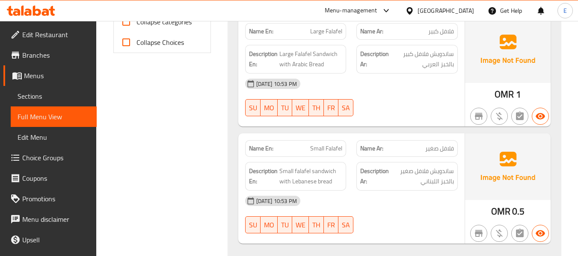
click at [490, 92] on div "OMR 1" at bounding box center [508, 71] width 86 height 110
click at [491, 92] on div "OMR 1" at bounding box center [508, 71] width 86 height 110
click at [441, 30] on span "فلافل كبير" at bounding box center [442, 31] width 26 height 9
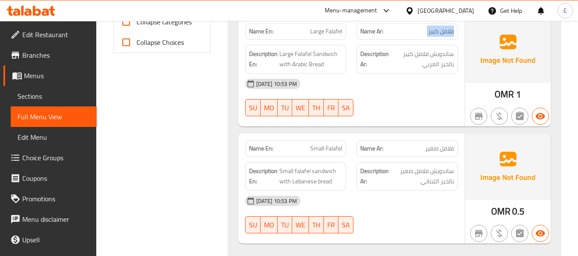
click at [441, 30] on span "فلافل كبير" at bounding box center [442, 31] width 26 height 9
click at [326, 30] on span "Large Falafel" at bounding box center [326, 31] width 32 height 9
click at [370, 79] on div "[DATE] 10:53 PM" at bounding box center [351, 84] width 223 height 21
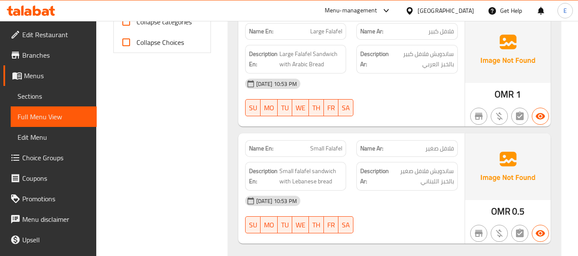
click at [433, 104] on div "13-09-2025 10:53 PM SU MO TU WE TH FR SA" at bounding box center [351, 98] width 223 height 48
click at [442, 32] on span "فلافل كبير" at bounding box center [442, 31] width 26 height 9
click at [314, 30] on span "Large Falafel" at bounding box center [326, 31] width 32 height 9
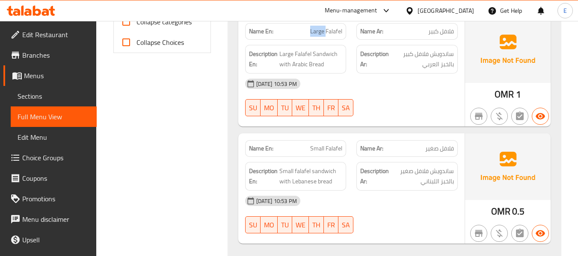
click at [314, 30] on span "Large Falafel" at bounding box center [326, 31] width 32 height 9
click at [392, 100] on div "13-09-2025 10:53 PM SU MO TU WE TH FR SA" at bounding box center [351, 98] width 223 height 48
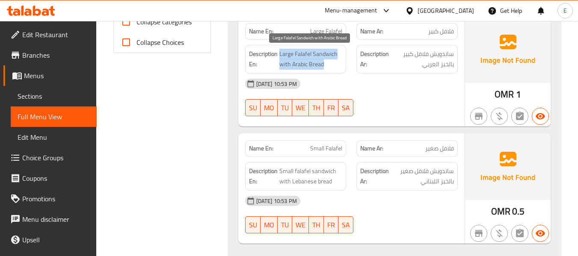
drag, startPoint x: 279, startPoint y: 54, endPoint x: 342, endPoint y: 64, distance: 63.4
click at [342, 64] on span "Large Falafel Sandwich with Arabic Bread" at bounding box center [311, 59] width 63 height 21
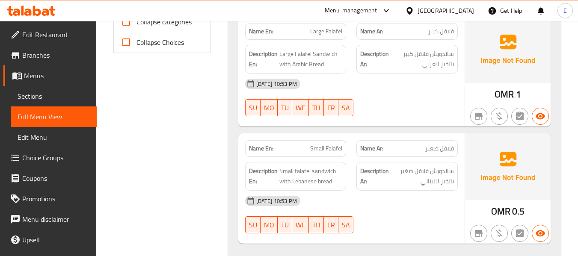
click at [405, 87] on div "[DATE] 10:53 PM" at bounding box center [351, 84] width 223 height 21
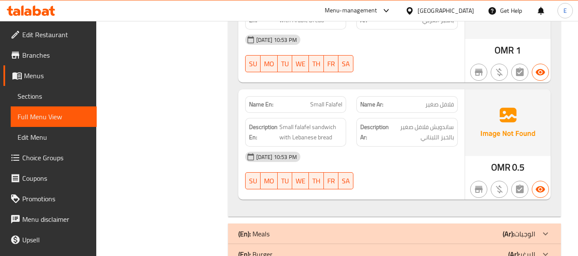
scroll to position [471, 0]
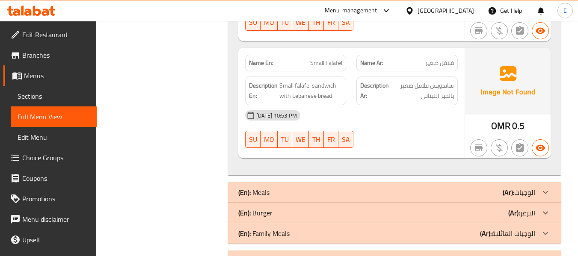
click at [503, 122] on span "OMR" at bounding box center [501, 126] width 19 height 17
click at [435, 64] on span "فلافل صغير" at bounding box center [440, 63] width 29 height 9
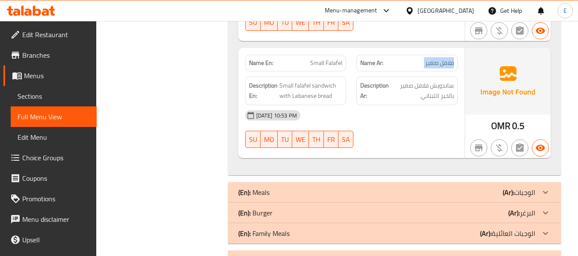
click at [435, 64] on span "فلافل صغير" at bounding box center [440, 63] width 29 height 9
click at [332, 59] on span "Small Falafel" at bounding box center [326, 63] width 32 height 9
click at [393, 119] on div "[DATE] 10:53 PM" at bounding box center [351, 115] width 223 height 21
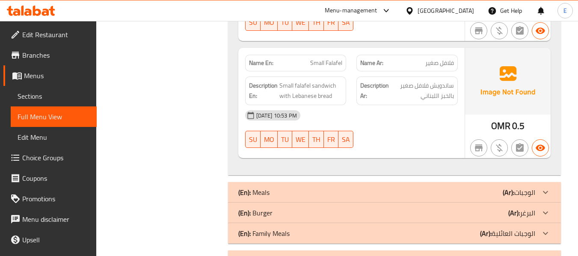
click at [409, 125] on div "[DATE] 10:53 PM" at bounding box center [351, 115] width 223 height 21
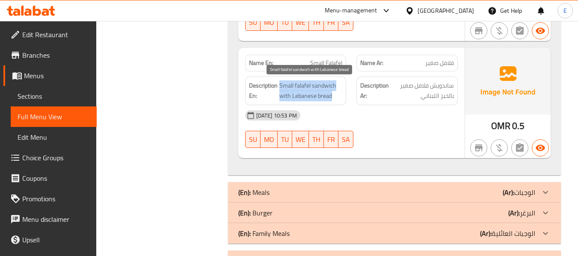
drag, startPoint x: 280, startPoint y: 86, endPoint x: 339, endPoint y: 94, distance: 60.0
click at [339, 94] on span "Small falafel sandwich with Lebanese bread" at bounding box center [311, 90] width 63 height 21
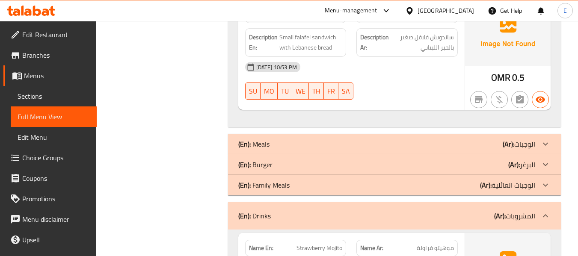
scroll to position [557, 0]
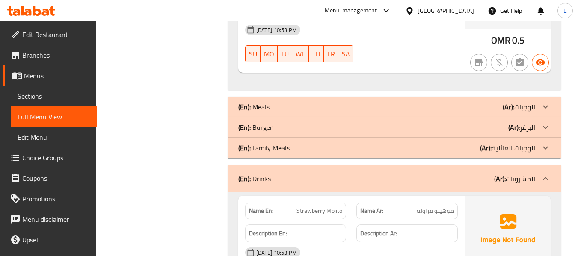
click at [451, 108] on div "(En): Meals (Ar): الوجبات" at bounding box center [386, 107] width 297 height 10
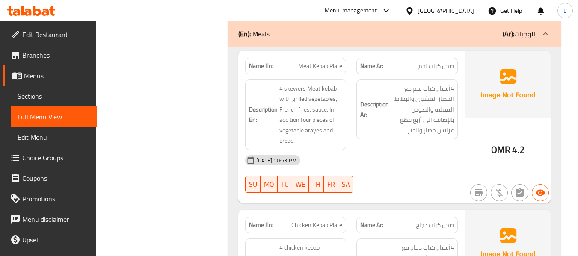
scroll to position [642, 0]
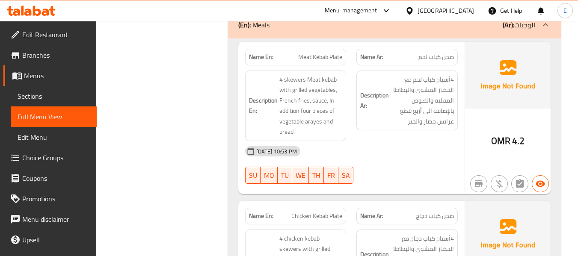
click at [429, 60] on span "صحن كباب لحم" at bounding box center [437, 57] width 36 height 9
click at [321, 55] on span "Meat Kebab Plate" at bounding box center [320, 57] width 44 height 9
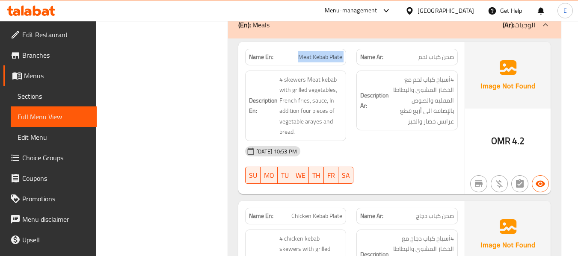
click at [321, 55] on span "Meat Kebab Plate" at bounding box center [320, 57] width 44 height 9
click at [402, 164] on div "13-09-2025 10:53 PM SU MO TU WE TH FR SA" at bounding box center [351, 165] width 223 height 48
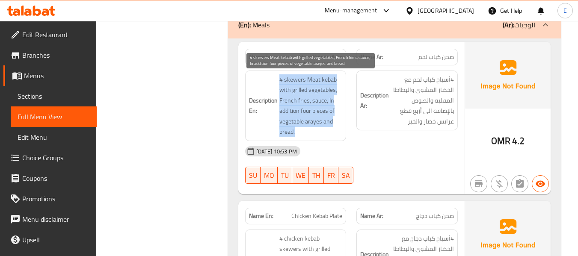
drag, startPoint x: 279, startPoint y: 79, endPoint x: 336, endPoint y: 129, distance: 75.9
click at [336, 129] on h6 "Description En: 4 skewers Meat kebab with grilled vegetables, French fries, sau…" at bounding box center [296, 106] width 94 height 63
click at [336, 129] on span "4 skewers Meat kebab with grilled vegetables, French fries, sauce, In addition …" at bounding box center [311, 106] width 63 height 63
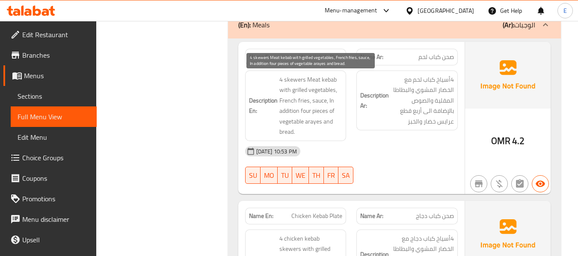
click at [336, 129] on span "4 skewers Meat kebab with grilled vegetables, French fries, sauce, In addition …" at bounding box center [311, 106] width 63 height 63
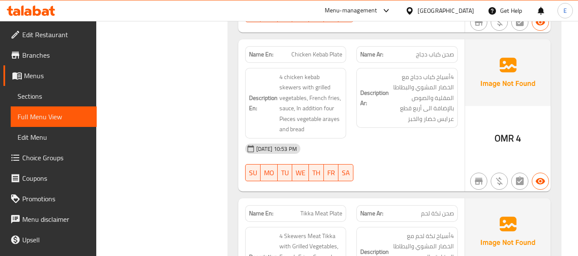
scroll to position [814, 0]
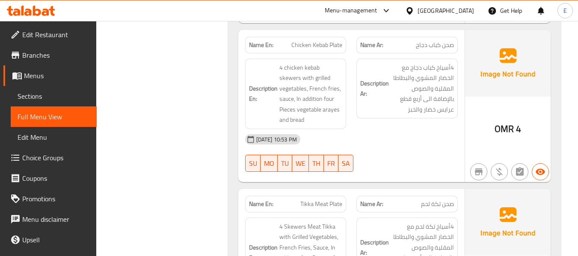
click at [429, 46] on span "صحن كباب دجاج" at bounding box center [435, 45] width 38 height 9
click at [322, 45] on span "Chicken Kebab Plate" at bounding box center [317, 45] width 51 height 9
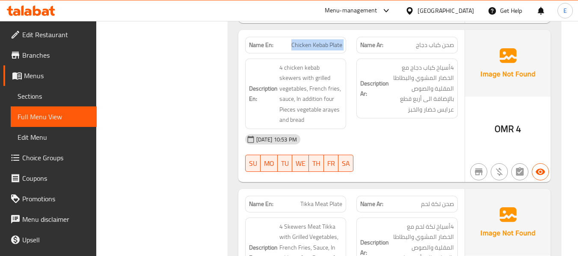
click at [322, 45] on span "Chicken Kebab Plate" at bounding box center [317, 45] width 51 height 9
click at [450, 125] on div "Description Ar: 4أسياخ كباب دجاج مع الخضار المشوي والبطاطا المقلية والصوص بالإض…" at bounding box center [408, 94] width 112 height 81
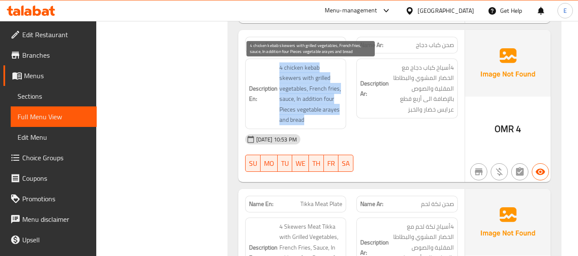
drag, startPoint x: 279, startPoint y: 67, endPoint x: 331, endPoint y: 121, distance: 74.8
click at [331, 121] on span "4 chicken kebab skewers with grilled vegetables, French fries, sauce, In additi…" at bounding box center [311, 94] width 63 height 63
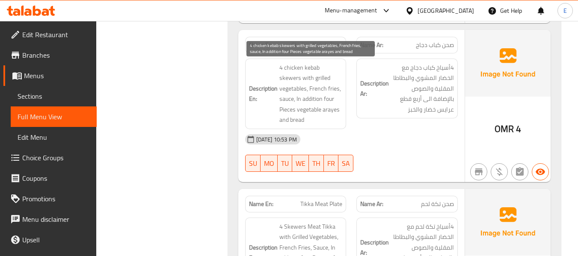
click at [331, 121] on span "4 chicken kebab skewers with grilled vegetables, French fries, sauce, In additi…" at bounding box center [311, 94] width 63 height 63
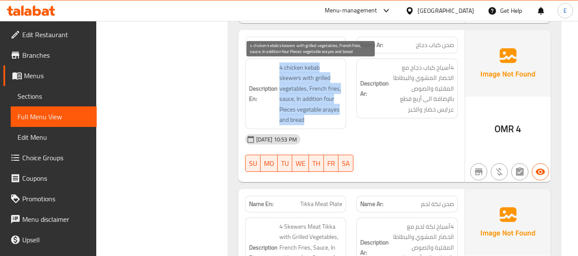
click at [331, 121] on span "4 chicken kebab skewers with grilled vegetables, French fries, sauce, In additi…" at bounding box center [311, 94] width 63 height 63
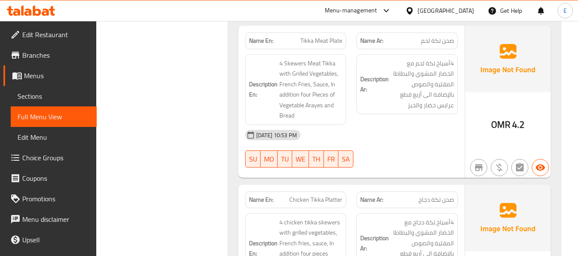
scroll to position [985, 0]
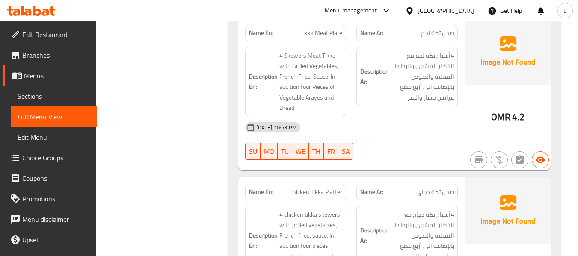
click at [437, 37] on span "صحن تكة لحم" at bounding box center [437, 33] width 33 height 9
click at [302, 35] on span "Tikka Meat Plate" at bounding box center [322, 33] width 42 height 9
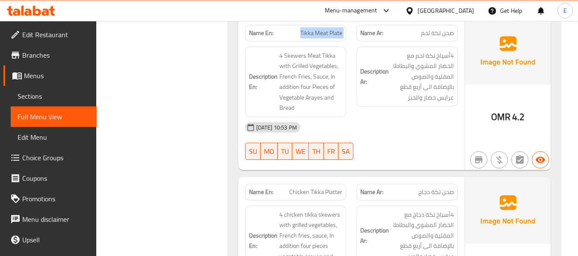
click at [302, 35] on span "Tikka Meat Plate" at bounding box center [322, 33] width 42 height 9
drag, startPoint x: 434, startPoint y: 136, endPoint x: 278, endPoint y: 69, distance: 169.4
click at [433, 136] on div "[DATE] 10:53 PM" at bounding box center [351, 127] width 223 height 21
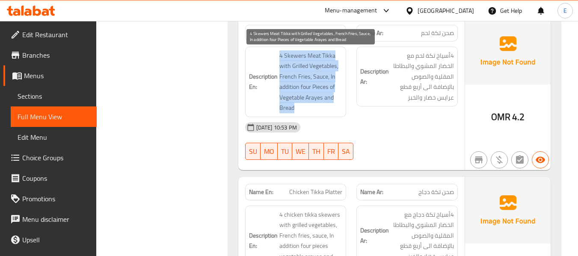
drag, startPoint x: 274, startPoint y: 52, endPoint x: 336, endPoint y: 104, distance: 81.1
click at [336, 104] on h6 "Description En: 4 Skewers Meat Tikka with Grilled Vegetables, French Fries, Sau…" at bounding box center [296, 82] width 94 height 63
click at [336, 104] on span "4 Skewers Meat Tikka with Grilled Vegetables, French Fries, Sauce, In addition …" at bounding box center [311, 82] width 63 height 63
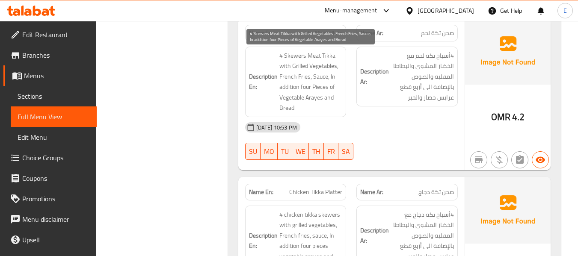
click at [336, 104] on span "4 Skewers Meat Tikka with Grilled Vegetables, French Fries, Sauce, In addition …" at bounding box center [311, 82] width 63 height 63
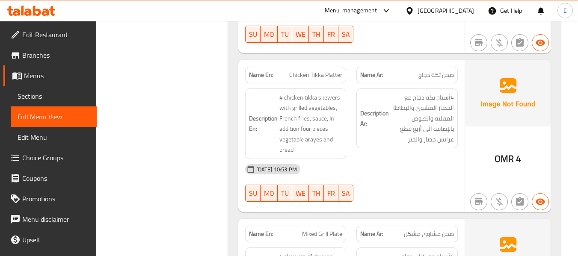
scroll to position [1113, 0]
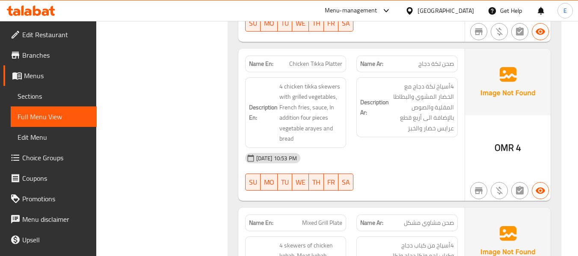
click at [443, 66] on span "صحن تكة دجاج" at bounding box center [437, 64] width 36 height 9
click at [284, 65] on p "Name En: Chicken Tikka Platter" at bounding box center [296, 64] width 94 height 9
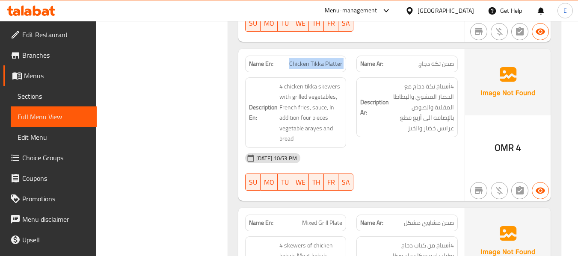
click at [284, 65] on p "Name En: Chicken Tikka Platter" at bounding box center [296, 64] width 94 height 9
click at [420, 138] on div "Description Ar: 4أسياخ تكة دجاج مع الخضار المشوي والبطاطا المقلية والصوص بالإضا…" at bounding box center [408, 112] width 112 height 81
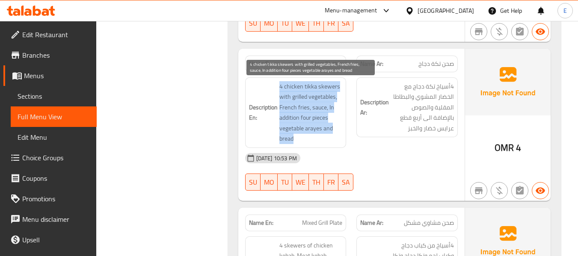
drag, startPoint x: 278, startPoint y: 88, endPoint x: 327, endPoint y: 136, distance: 68.4
click at [327, 136] on h6 "Description En: 4 chicken tikka skewers with grilled vegetables, French fries, …" at bounding box center [296, 112] width 94 height 63
click at [327, 136] on span "4 chicken tikka skewers with grilled vegetables, French fries, sauce, In additi…" at bounding box center [311, 112] width 63 height 63
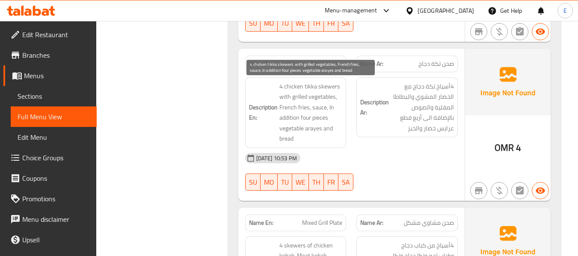
click at [327, 136] on span "4 chicken tikka skewers with grilled vegetables, French fries, sauce, In additi…" at bounding box center [311, 112] width 63 height 63
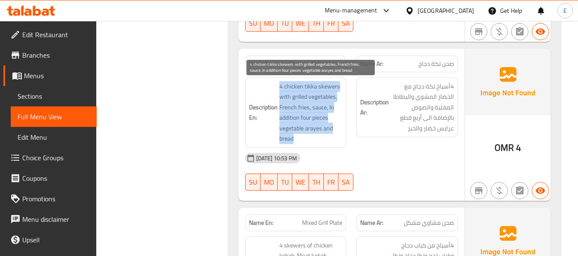
click at [327, 136] on span "4 chicken tikka skewers with grilled vegetables, French fries, sauce, In additi…" at bounding box center [311, 112] width 63 height 63
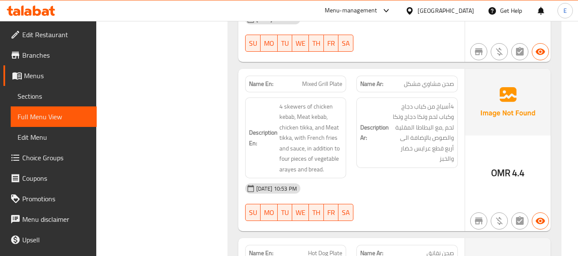
scroll to position [1284, 0]
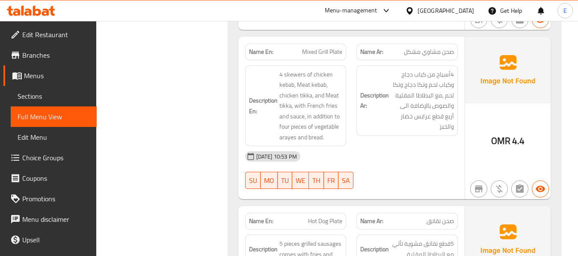
click at [411, 54] on span "صحن مشاوي مشكل" at bounding box center [429, 52] width 50 height 9
click at [314, 52] on span "Mixed Grill Plate" at bounding box center [322, 52] width 40 height 9
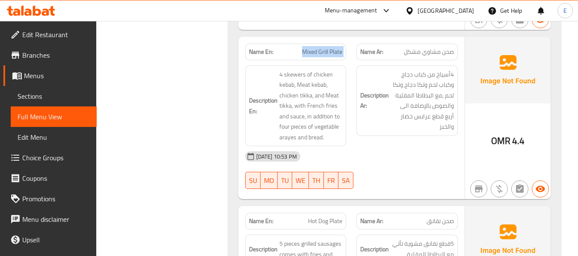
click at [314, 52] on span "Mixed Grill Plate" at bounding box center [322, 52] width 40 height 9
click at [412, 133] on div "Description Ar: 4أسياخ من كباب دجاج وكباب لحم وتكا دجاج وتكا لحم ,مع البطاطا ال…" at bounding box center [407, 101] width 101 height 71
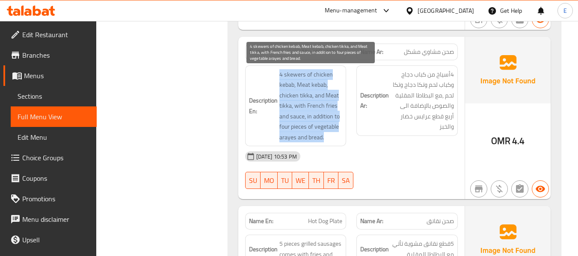
drag, startPoint x: 276, startPoint y: 72, endPoint x: 338, endPoint y: 137, distance: 89.9
click at [338, 137] on h6 "Description En: 4 skewers of chicken kebab, Meat kebab, chicken tikka, and Meat…" at bounding box center [296, 106] width 94 height 74
click at [338, 137] on span "4 skewers of chicken kebab, Meat kebab, chicken tikka, and Meat tikka, with Fre…" at bounding box center [311, 106] width 63 height 74
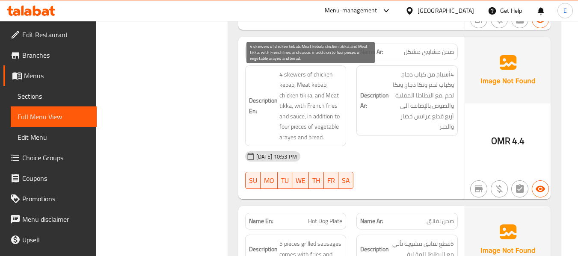
click at [338, 137] on span "4 skewers of chicken kebab, Meat kebab, chicken tikka, and Meat tikka, with Fre…" at bounding box center [311, 106] width 63 height 74
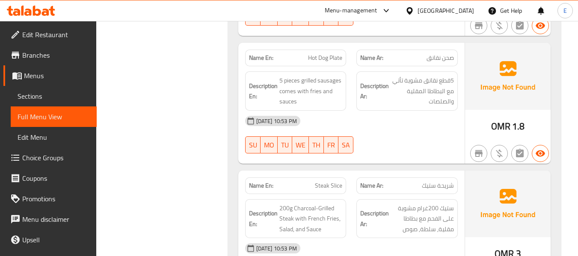
scroll to position [1456, 0]
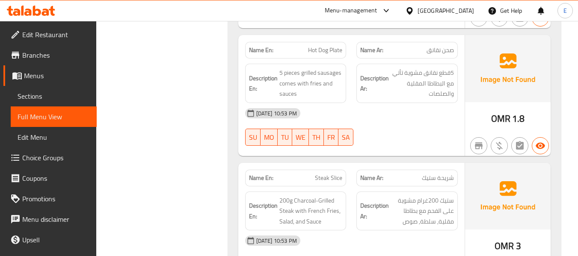
click at [432, 52] on span "صحن نقانق" at bounding box center [440, 50] width 27 height 9
click at [332, 52] on span "Hot Dog Plate" at bounding box center [325, 50] width 34 height 9
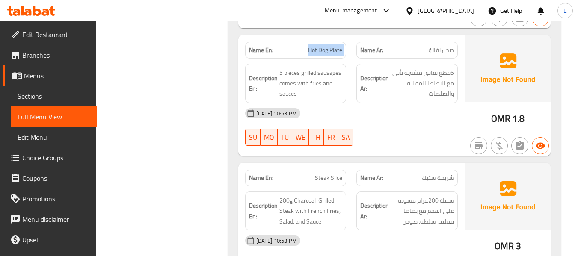
click at [332, 52] on span "Hot Dog Plate" at bounding box center [325, 50] width 34 height 9
click at [426, 138] on div "13-09-2025 10:53 PM SU MO TU WE TH FR SA" at bounding box center [351, 127] width 223 height 48
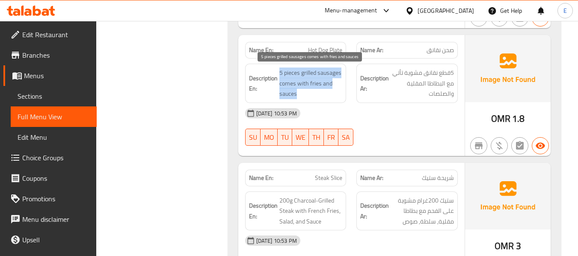
drag, startPoint x: 279, startPoint y: 69, endPoint x: 340, endPoint y: 92, distance: 64.6
click at [340, 92] on span "5 pieces grilled sausages comes with fries and sauces" at bounding box center [311, 84] width 63 height 32
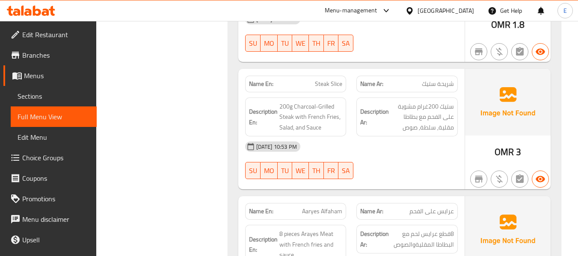
scroll to position [1584, 0]
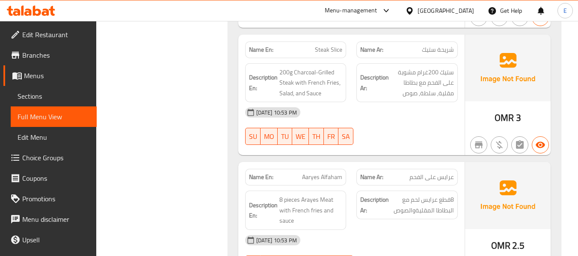
click at [445, 48] on span "شريحة ستيك" at bounding box center [438, 49] width 32 height 9
click at [337, 42] on div "Name En: Steak Slice" at bounding box center [295, 50] width 101 height 17
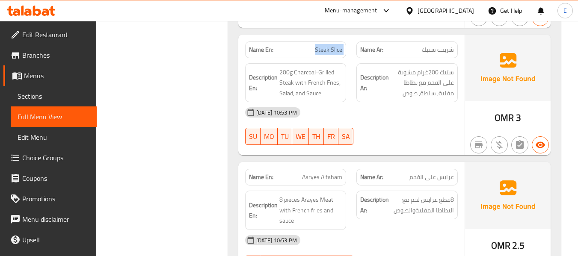
click at [337, 42] on div "Name En: Steak Slice" at bounding box center [295, 50] width 101 height 17
click at [390, 105] on div "[DATE] 10:53 PM" at bounding box center [351, 112] width 223 height 21
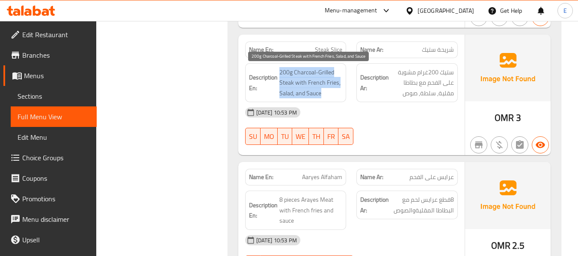
drag, startPoint x: 279, startPoint y: 70, endPoint x: 341, endPoint y: 89, distance: 65.5
click at [341, 89] on h6 "Description En: 200g Charcoal-Grilled Steak with French Fries, Salad, and Sauce" at bounding box center [296, 83] width 94 height 32
click at [341, 89] on span "200g Charcoal-Grilled Steak with French Fries, Salad, and Sauce" at bounding box center [311, 83] width 63 height 32
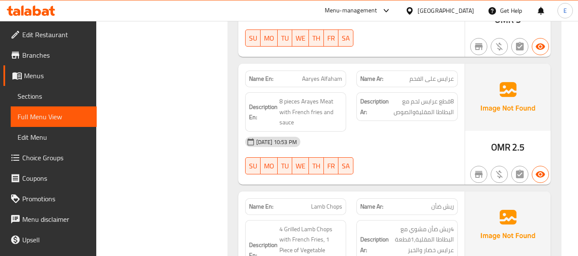
scroll to position [1713, 0]
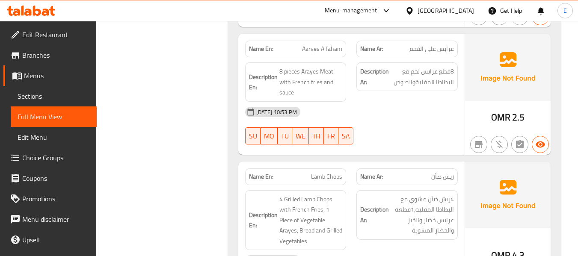
click at [445, 50] on span "عرايس على الفحم" at bounding box center [432, 49] width 45 height 9
click at [311, 46] on span "Aaryes Alfaham" at bounding box center [322, 49] width 40 height 9
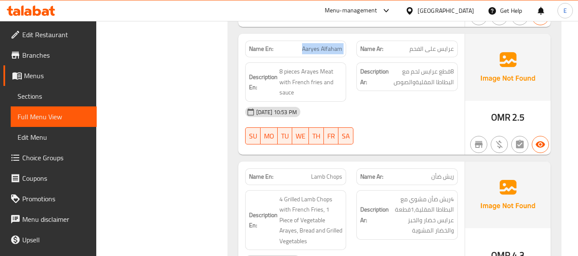
click at [311, 46] on span "Aaryes Alfaham" at bounding box center [322, 49] width 40 height 9
click at [427, 120] on div "[DATE] 10:53 PM" at bounding box center [351, 112] width 223 height 21
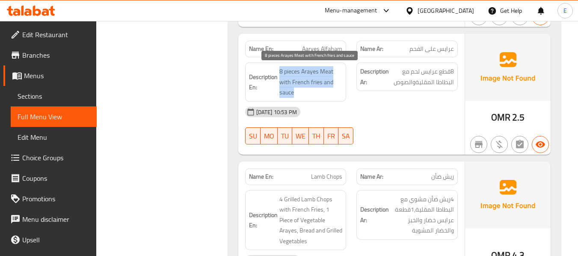
drag, startPoint x: 276, startPoint y: 68, endPoint x: 334, endPoint y: 89, distance: 62.0
click at [334, 89] on h6 "Description En: 8 pieces Arayes Meat with French fries and sauce" at bounding box center [296, 82] width 94 height 32
click at [334, 89] on span "8 pieces Arayes Meat with French fries and sauce" at bounding box center [311, 82] width 63 height 32
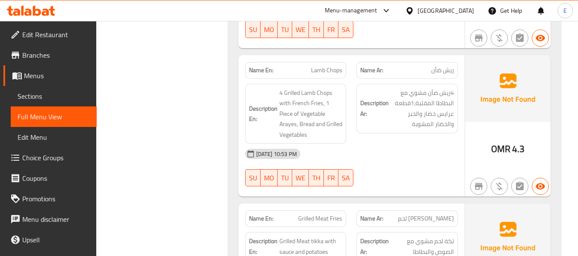
scroll to position [1841, 0]
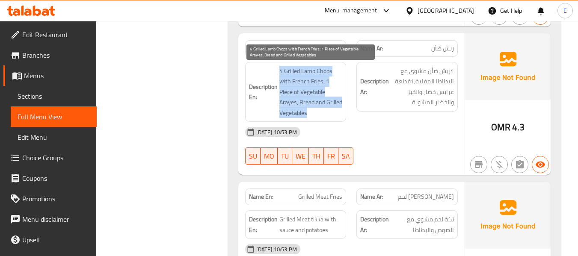
drag, startPoint x: 277, startPoint y: 66, endPoint x: 338, endPoint y: 114, distance: 77.4
click at [338, 114] on h6 "Description En: 4 Grilled Lamb Chops with French Fries, 1 Piece of Vegetable Ar…" at bounding box center [296, 92] width 94 height 53
click at [338, 114] on span "4 Grilled Lamb Chops with French Fries, 1 Piece of Vegetable Arayes, Bread and …" at bounding box center [311, 92] width 63 height 53
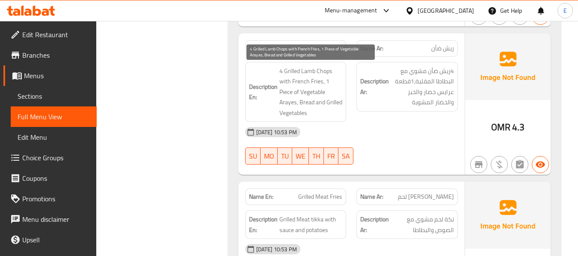
click at [338, 114] on span "4 Grilled Lamb Chops with French Fries, 1 Piece of Vegetable Arayes, Bread and …" at bounding box center [311, 92] width 63 height 53
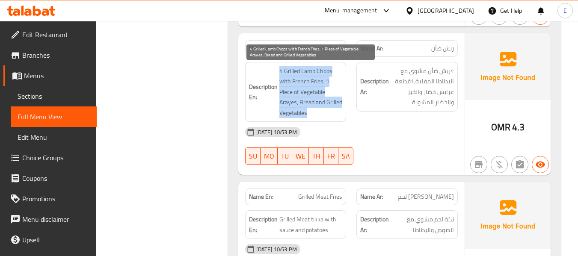
click at [338, 114] on span "4 Grilled Lamb Chops with French Fries, 1 Piece of Vegetable Arayes, Bread and …" at bounding box center [311, 92] width 63 height 53
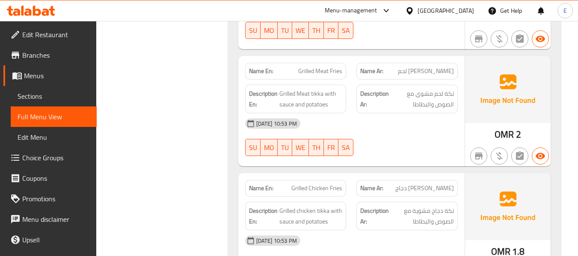
scroll to position [1970, 0]
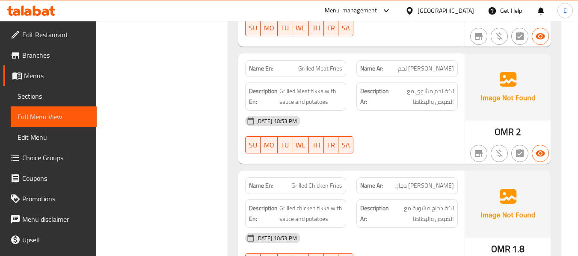
click at [426, 73] on span "[PERSON_NAME] لحم" at bounding box center [426, 68] width 56 height 9
click at [332, 66] on span "Grilled Meat Fries" at bounding box center [320, 68] width 44 height 9
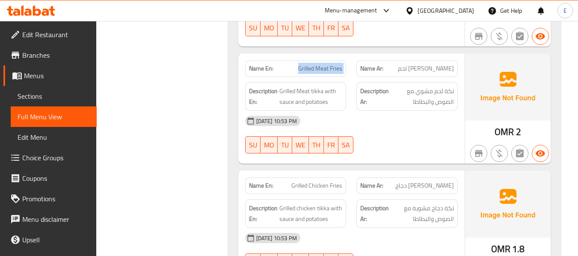
click at [332, 66] on span "Grilled Meat Fries" at bounding box center [320, 68] width 44 height 9
click at [379, 136] on div "13-09-2025 10:53 PM SU MO TU WE TH FR SA" at bounding box center [351, 135] width 223 height 48
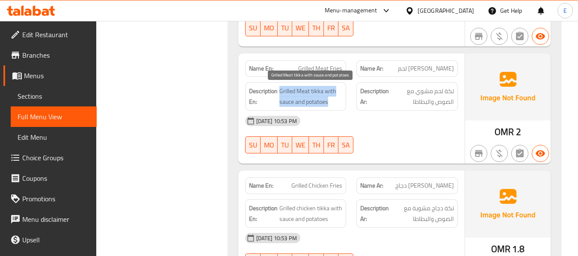
drag, startPoint x: 281, startPoint y: 88, endPoint x: 340, endPoint y: 102, distance: 59.8
click at [340, 102] on h6 "Description En: Grilled Meat tikka with sauce and potatoes" at bounding box center [296, 96] width 94 height 21
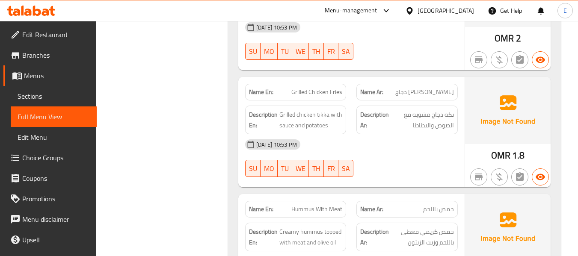
scroll to position [2098, 0]
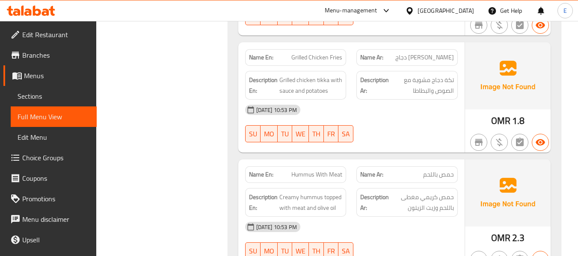
click at [429, 64] on div "Name Ar: فرايز مشاوي دجاج" at bounding box center [407, 57] width 101 height 17
click at [288, 56] on p "Name En: Grilled Chicken Fries" at bounding box center [296, 57] width 94 height 9
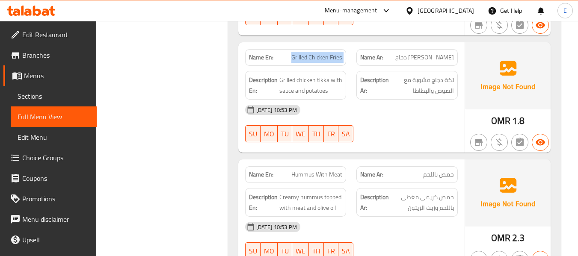
click at [288, 56] on p "Name En: Grilled Chicken Fries" at bounding box center [296, 57] width 94 height 9
click at [385, 114] on div "[DATE] 10:53 PM" at bounding box center [351, 110] width 223 height 21
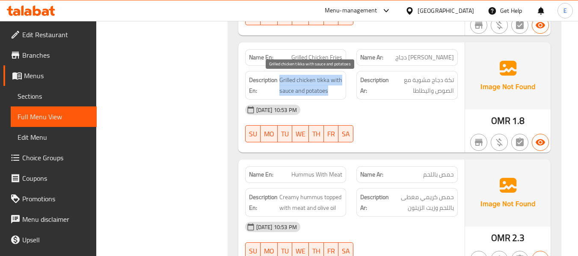
drag, startPoint x: 279, startPoint y: 78, endPoint x: 339, endPoint y: 91, distance: 61.2
click at [339, 91] on h6 "Description En: Grilled chicken tikka with sauce and potatoes" at bounding box center [296, 85] width 94 height 21
click at [339, 91] on span "Grilled chicken tikka with sauce and potatoes" at bounding box center [311, 85] width 63 height 21
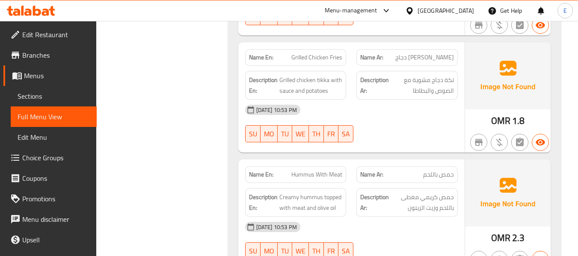
click at [399, 119] on div "[DATE] 10:53 PM" at bounding box center [351, 110] width 223 height 21
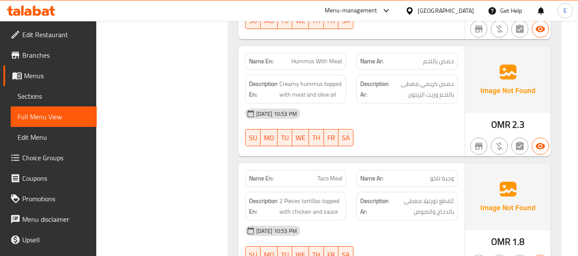
scroll to position [2226, 0]
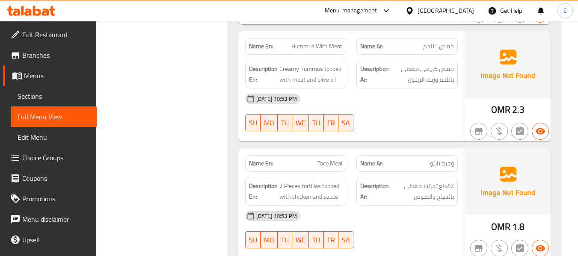
click at [450, 52] on div "Name Ar: حمص باللحم" at bounding box center [407, 46] width 101 height 17
click at [324, 48] on span "Hummus With Meat" at bounding box center [317, 46] width 51 height 9
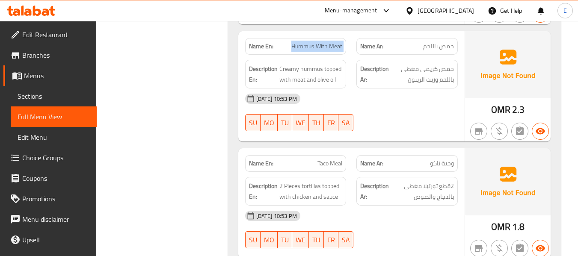
click at [324, 48] on span "Hummus With Meat" at bounding box center [317, 46] width 51 height 9
click at [403, 104] on div "[DATE] 10:53 PM" at bounding box center [351, 99] width 223 height 21
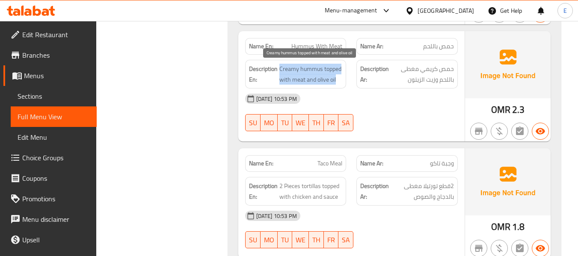
drag, startPoint x: 280, startPoint y: 69, endPoint x: 343, endPoint y: 80, distance: 63.1
click at [343, 80] on span "Creamy hummus topped with meat and olive oil" at bounding box center [311, 74] width 63 height 21
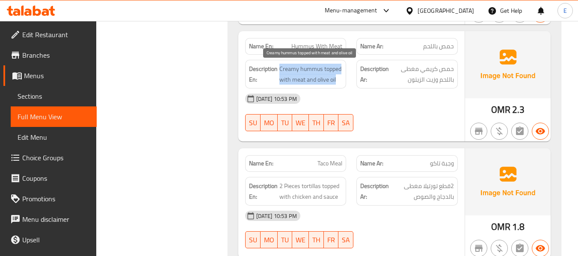
click at [343, 80] on span "Creamy hummus topped with meat and olive oil" at bounding box center [311, 74] width 63 height 21
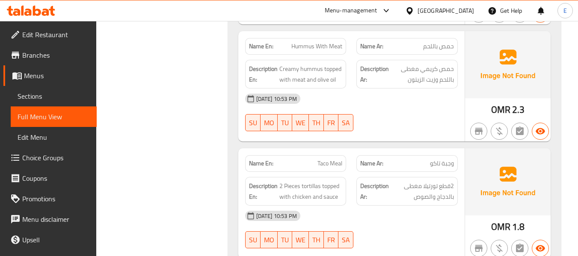
click at [402, 106] on div "[DATE] 10:53 PM" at bounding box center [351, 99] width 223 height 21
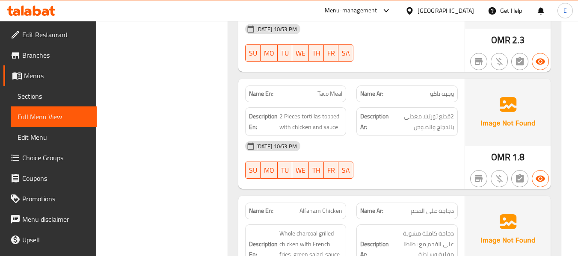
scroll to position [2355, 0]
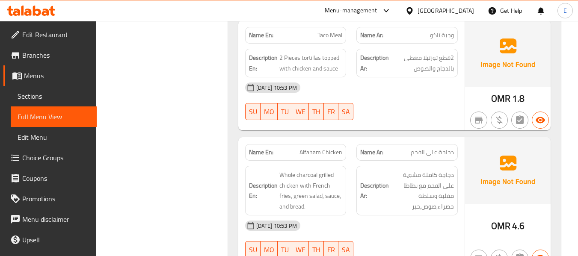
click at [501, 95] on span "OMR" at bounding box center [501, 98] width 19 height 17
click at [323, 39] on span "Taco Meal" at bounding box center [330, 35] width 25 height 9
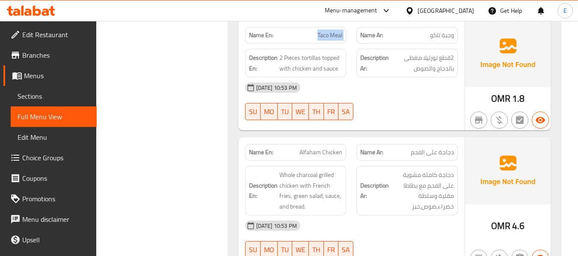
click at [323, 39] on span "Taco Meal" at bounding box center [330, 35] width 25 height 9
click at [390, 89] on div "[DATE] 10:53 PM" at bounding box center [351, 87] width 223 height 21
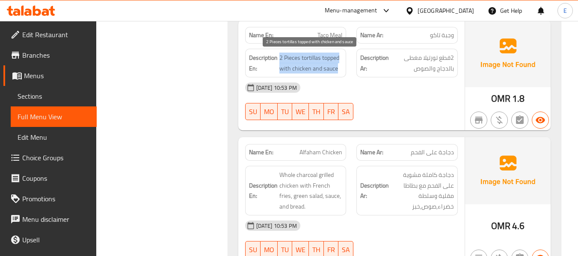
drag, startPoint x: 280, startPoint y: 55, endPoint x: 337, endPoint y: 68, distance: 59.3
click at [337, 68] on span "2 Pieces tortillas topped with chicken and sauce" at bounding box center [311, 63] width 63 height 21
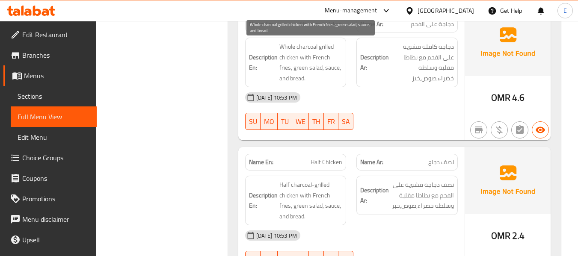
scroll to position [2441, 0]
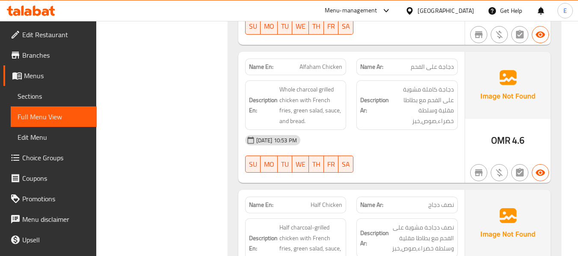
click at [456, 66] on div "Name Ar: دجاجة على الفحم" at bounding box center [407, 67] width 101 height 17
click at [329, 59] on div "Name En: Alfaham Chicken" at bounding box center [295, 67] width 101 height 17
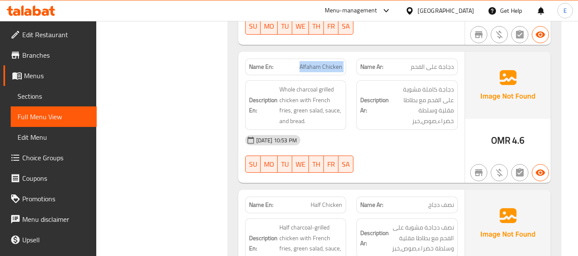
click at [329, 59] on div "Name En: Alfaham Chicken" at bounding box center [295, 67] width 101 height 17
click at [413, 152] on div "13-09-2025 10:53 PM SU MO TU WE TH FR SA" at bounding box center [351, 154] width 223 height 48
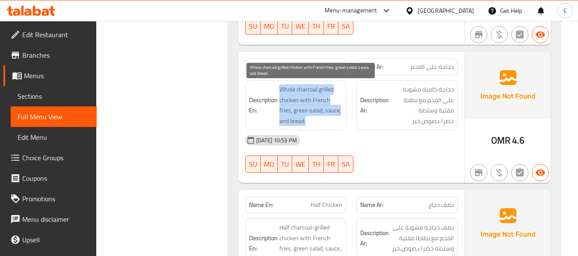
drag, startPoint x: 274, startPoint y: 83, endPoint x: 340, endPoint y: 121, distance: 76.7
click at [340, 121] on div "Description En: Whole charcoal grilled chicken with French fries, green salad, …" at bounding box center [295, 105] width 101 height 50
click at [340, 121] on span "Whole charcoal grilled chicken with French fries, green salad, sauce, and bread." at bounding box center [311, 105] width 63 height 42
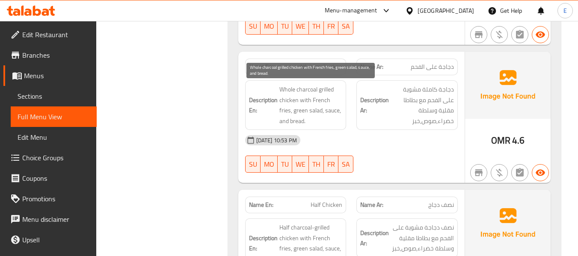
click at [340, 121] on span "Whole charcoal grilled chicken with French fries, green salad, sauce, and bread." at bounding box center [311, 105] width 63 height 42
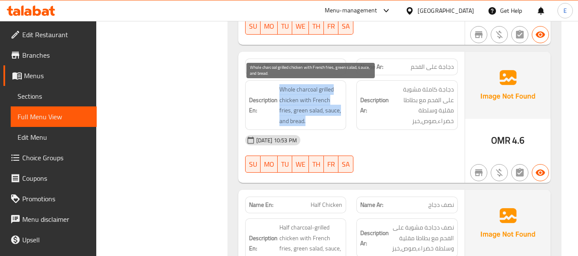
click at [340, 121] on span "Whole charcoal grilled chicken with French fries, green salad, sauce, and bread." at bounding box center [311, 105] width 63 height 42
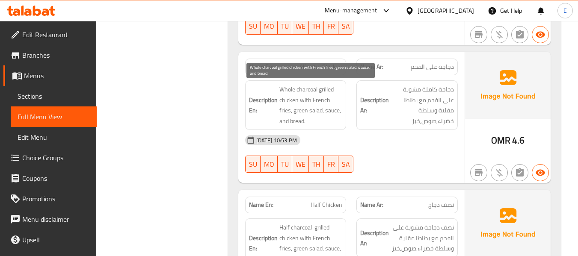
click at [413, 130] on div "[DATE] 10:53 PM" at bounding box center [351, 140] width 223 height 21
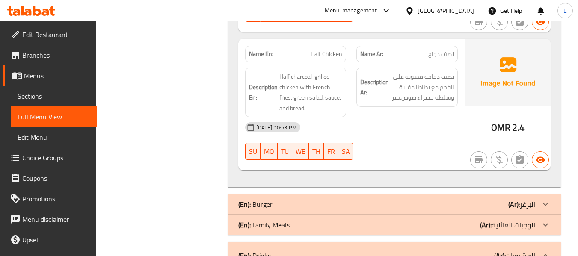
scroll to position [2612, 0]
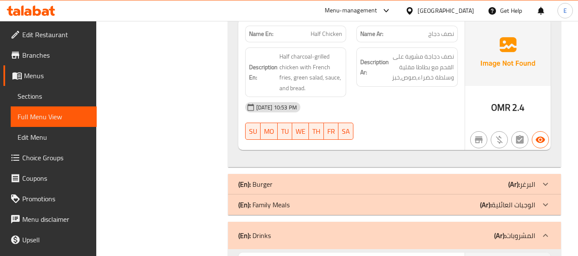
click at [433, 36] on span "نصف دجاج" at bounding box center [442, 34] width 26 height 9
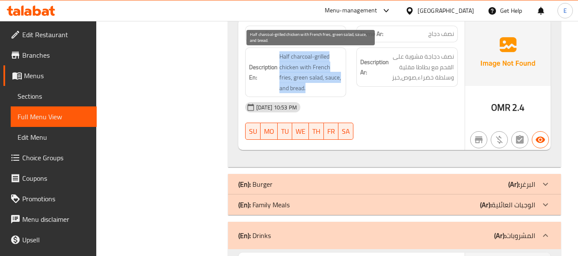
drag, startPoint x: 280, startPoint y: 55, endPoint x: 340, endPoint y: 86, distance: 68.0
click at [340, 86] on span "Half charcoal-grilled chicken with French fries, green salad, sauce, and bread." at bounding box center [311, 72] width 63 height 42
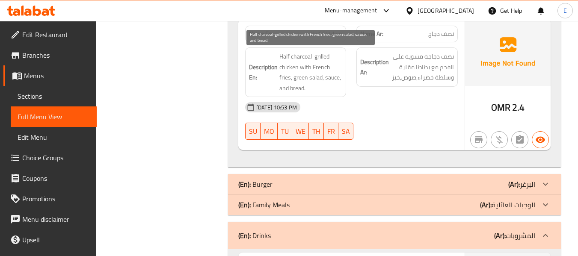
click at [340, 86] on span "Half charcoal-grilled chicken with French fries, green salad, sauce, and bread." at bounding box center [311, 72] width 63 height 42
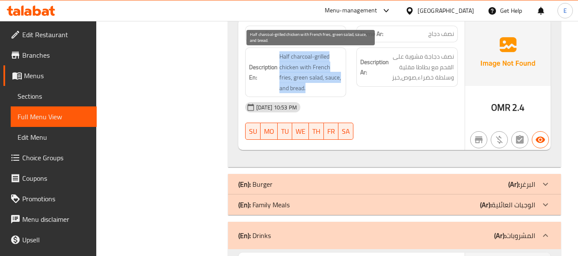
click at [340, 86] on span "Half charcoal-grilled chicken with French fries, green salad, sauce, and bread." at bounding box center [311, 72] width 63 height 42
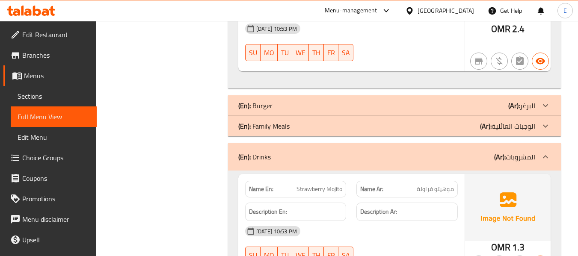
scroll to position [2697, 0]
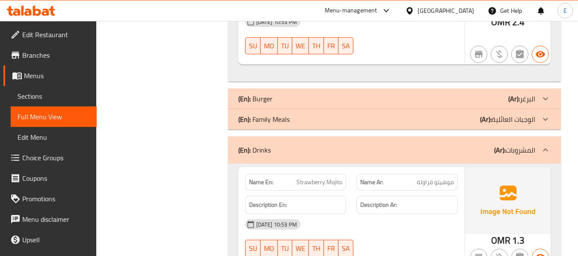
click at [439, 99] on div "(En): Burger (Ar): البرغر" at bounding box center [386, 99] width 297 height 10
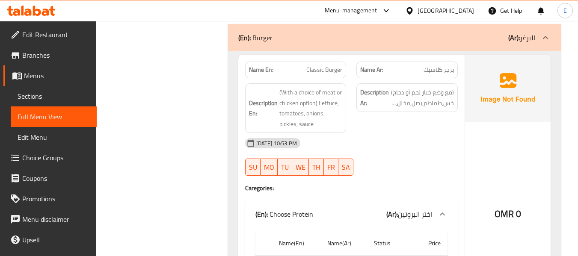
scroll to position [2783, 0]
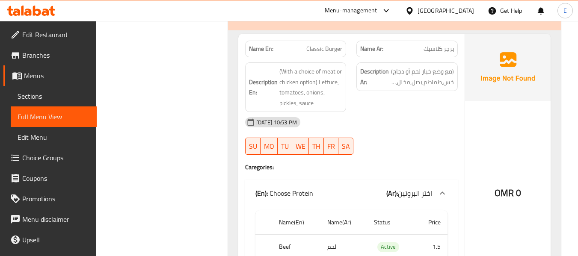
click at [316, 51] on span "Classic Burger" at bounding box center [325, 49] width 36 height 9
click at [436, 51] on span "برجر كلاسيك" at bounding box center [439, 49] width 30 height 9
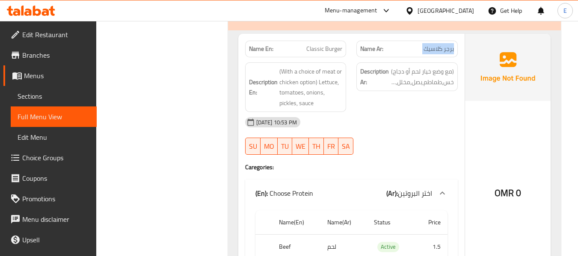
click at [436, 51] on span "برجر كلاسيك" at bounding box center [439, 49] width 30 height 9
click at [433, 107] on div "Description Ar: (مع وضع خيار لحم أو دجاج) خس,طماطم,بصل,مخلل,صوص" at bounding box center [408, 87] width 112 height 60
click at [334, 51] on span "Classic Burger" at bounding box center [325, 49] width 36 height 9
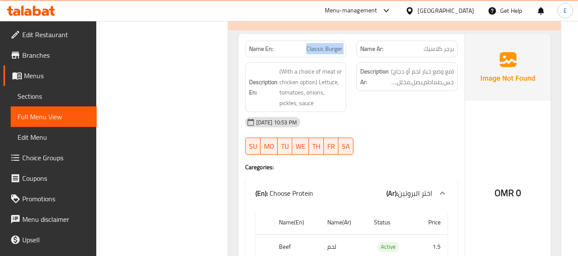
copy span "Classic Burger"
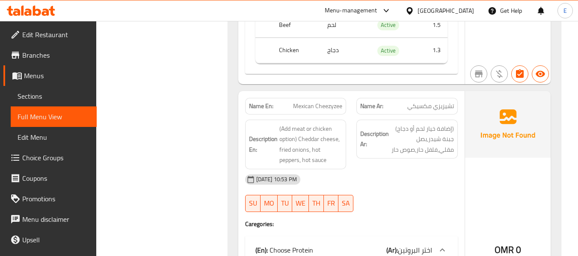
scroll to position [3083, 0]
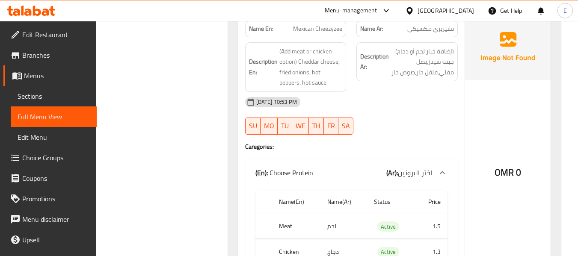
click at [430, 30] on span "تشيزيزي مكسيكي" at bounding box center [431, 28] width 47 height 9
click at [343, 31] on div "Name En: Mexican Cheezyzee" at bounding box center [295, 29] width 101 height 17
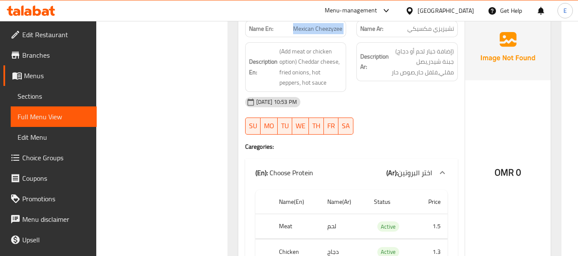
click at [343, 31] on div "Name En: Mexican Cheezyzee" at bounding box center [295, 29] width 101 height 17
click at [372, 101] on div "[DATE] 10:53 PM" at bounding box center [351, 102] width 223 height 21
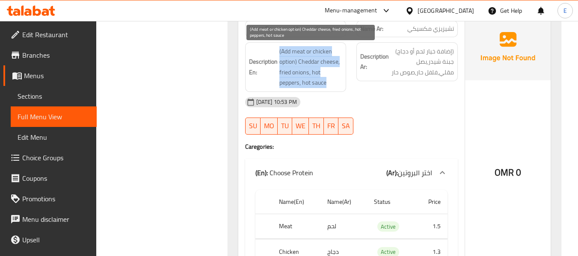
drag, startPoint x: 277, startPoint y: 50, endPoint x: 337, endPoint y: 80, distance: 67.6
click at [337, 80] on h6 "Description En: (Add meat or chicken option) Cheddar cheese, fried onions, hot …" at bounding box center [296, 67] width 94 height 42
click at [337, 80] on span "(Add meat or chicken option) Cheddar cheese, fried onions, hot peppers, hot sau…" at bounding box center [311, 67] width 63 height 42
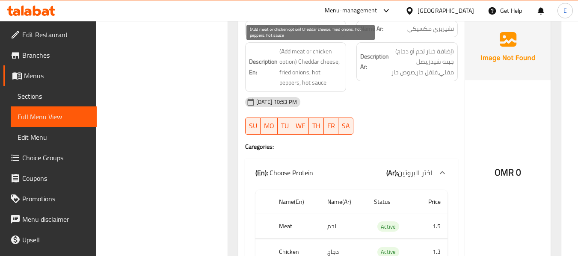
click at [337, 80] on span "(Add meat or chicken option) Cheddar cheese, fried onions, hot peppers, hot sau…" at bounding box center [311, 67] width 63 height 42
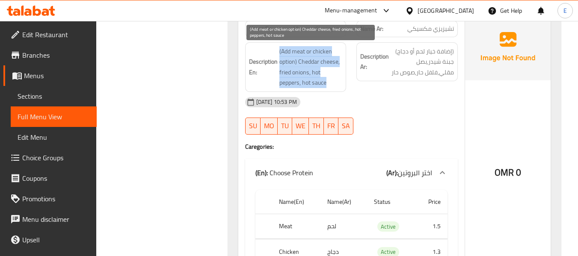
click at [337, 80] on span "(Add meat or chicken option) Cheddar cheese, fried onions, hot peppers, hot sau…" at bounding box center [311, 67] width 63 height 42
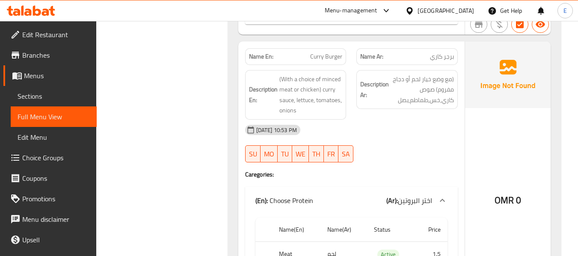
scroll to position [3340, 0]
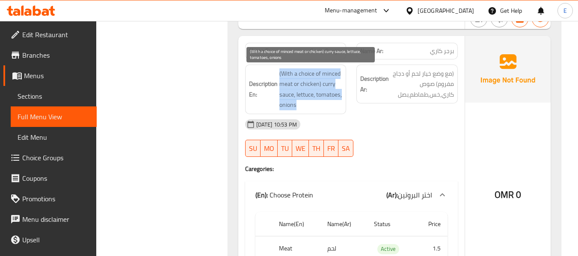
drag, startPoint x: 277, startPoint y: 72, endPoint x: 340, endPoint y: 103, distance: 70.1
click at [340, 103] on h6 "Description En: (With a choice of minced meat or chicken) curry sauce, lettuce,…" at bounding box center [296, 90] width 94 height 42
click at [340, 103] on span "(With a choice of minced meat or chicken) curry sauce, lettuce, tomatoes, onions" at bounding box center [311, 90] width 63 height 42
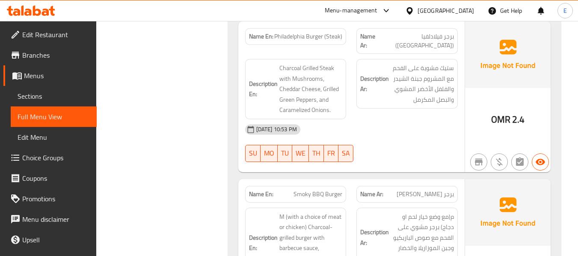
scroll to position [3639, 0]
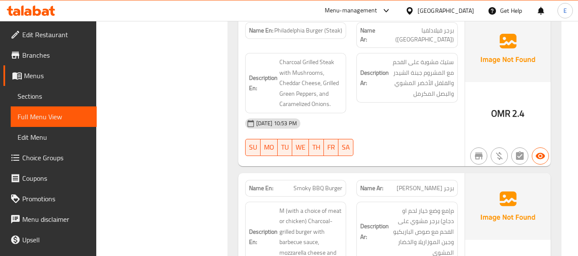
click at [429, 30] on span "برجر فيلادلفيا ([GEOGRAPHIC_DATA])" at bounding box center [416, 35] width 75 height 18
click at [313, 33] on span "Philadelphia Burger (Steak)" at bounding box center [308, 30] width 68 height 9
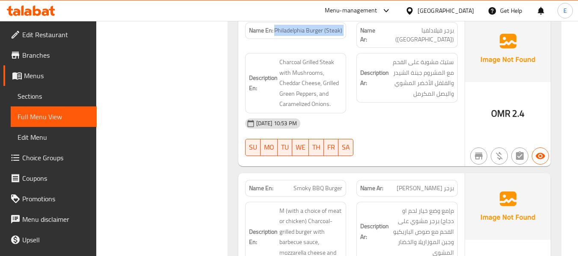
click at [313, 33] on span "Philadelphia Burger (Steak)" at bounding box center [308, 30] width 68 height 9
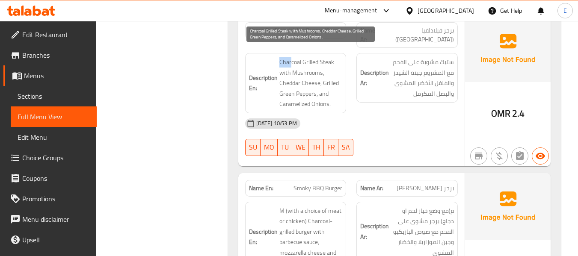
drag, startPoint x: 278, startPoint y: 50, endPoint x: 290, endPoint y: 50, distance: 11.6
click at [290, 57] on h6 "Description En: Charcoal Grilled Steak with Mushrooms, Cheddar Cheese, Grilled …" at bounding box center [296, 83] width 94 height 53
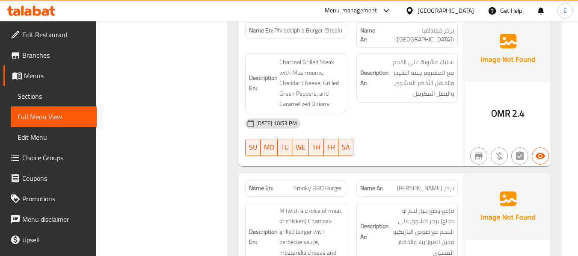
click at [404, 113] on div "[DATE] 10:53 PM" at bounding box center [351, 123] width 223 height 21
click at [334, 24] on div "Name En: Philadelphia Burger (Steak)" at bounding box center [295, 30] width 101 height 17
click at [337, 30] on span "Philadelphia Burger (Steak)" at bounding box center [308, 30] width 68 height 9
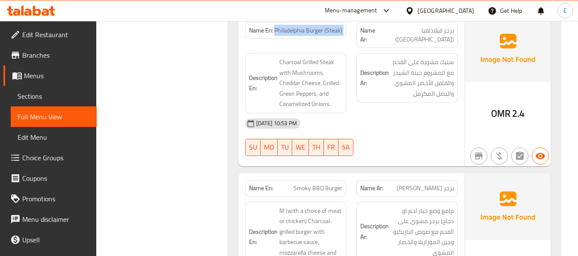
copy span "Philadelphia Burger (Steak)"
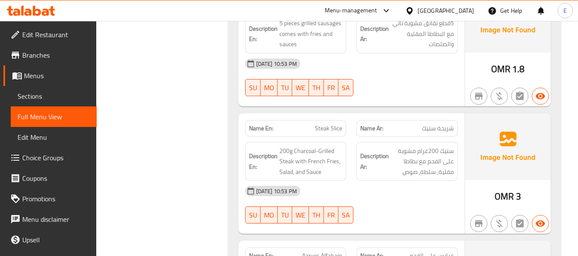
click at [348, 125] on div "Name En: Steak Slice" at bounding box center [296, 128] width 112 height 27
copy span "Steak Slice"
click at [430, 75] on div "13-09-2025 10:53 PM SU MO TU WE TH FR SA" at bounding box center [351, 78] width 223 height 48
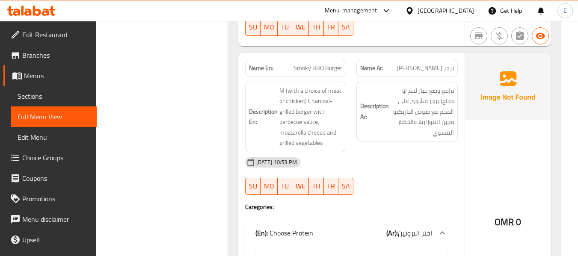
scroll to position [3775, 0]
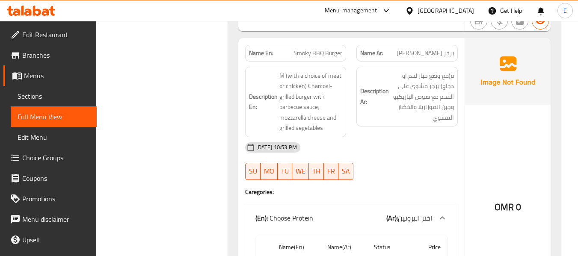
click at [443, 49] on span "برجر [PERSON_NAME]" at bounding box center [425, 53] width 57 height 9
click at [303, 50] on div "Name En: Smoky BBQ Burger" at bounding box center [295, 53] width 101 height 17
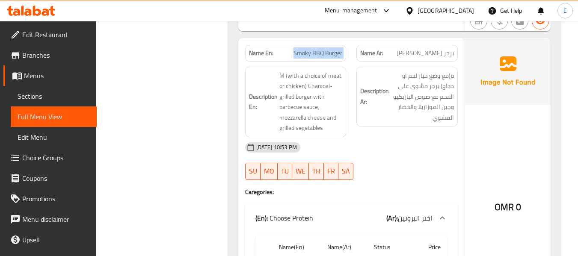
click at [303, 50] on div "Name En: Smoky BBQ Burger" at bounding box center [295, 53] width 101 height 17
click at [399, 138] on div "[DATE] 10:53 PM" at bounding box center [351, 147] width 223 height 21
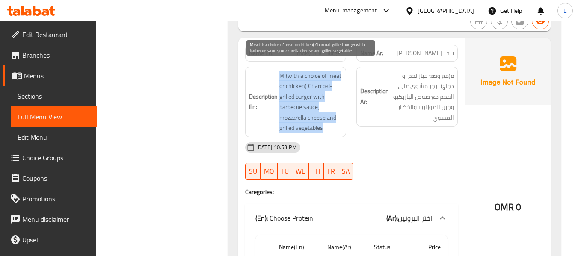
drag, startPoint x: 274, startPoint y: 65, endPoint x: 337, endPoint y: 117, distance: 81.5
click at [337, 117] on h6 "Description En: M (with a choice of meat or chicken) Charcoal-grilled burger wi…" at bounding box center [296, 102] width 94 height 63
click at [336, 117] on span "M (with a choice of meat or chicken) Charcoal-grilled burger with barbecue sauc…" at bounding box center [311, 102] width 63 height 63
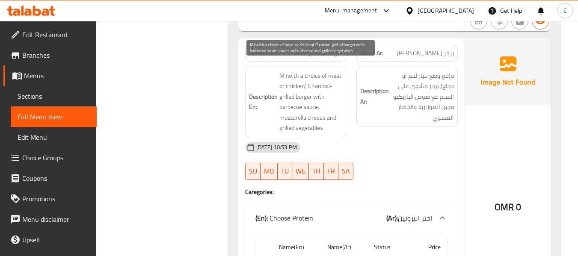
click at [336, 117] on span "M (with a choice of meat or chicken) Charcoal-grilled burger with barbecue sauc…" at bounding box center [311, 102] width 63 height 63
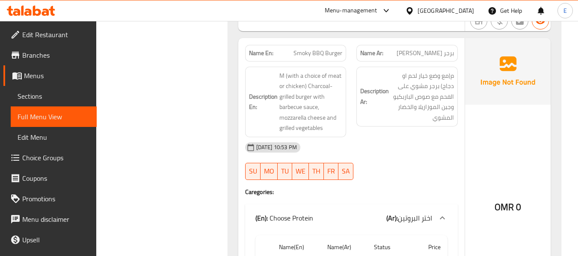
click at [424, 154] on div "13-09-2025 10:53 PM SU MO TU WE TH FR SA" at bounding box center [351, 161] width 223 height 48
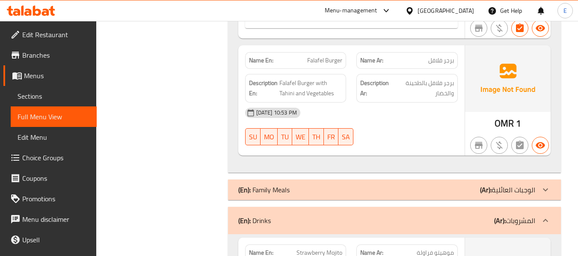
scroll to position [4074, 0]
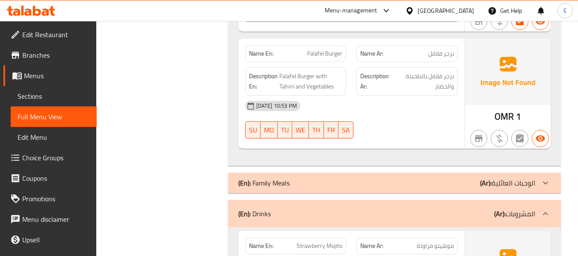
click at [322, 49] on span "Falafel Burger" at bounding box center [324, 53] width 35 height 9
click at [439, 106] on div "[DATE] 10:53 PM" at bounding box center [351, 106] width 223 height 21
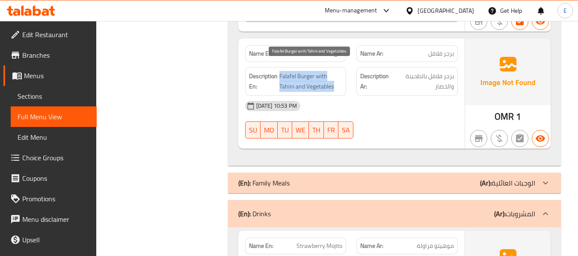
drag, startPoint x: 280, startPoint y: 64, endPoint x: 341, endPoint y: 81, distance: 63.9
click at [341, 81] on span "Falafel Burger with Tahini and Vegetables" at bounding box center [311, 81] width 63 height 21
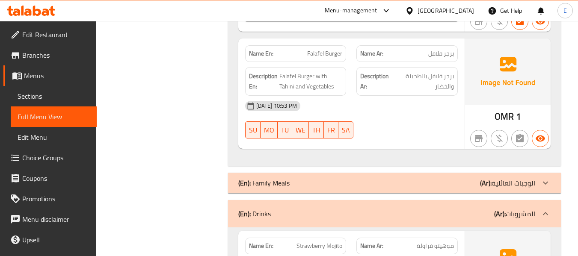
click at [401, 98] on div "[DATE] 10:53 PM" at bounding box center [351, 106] width 223 height 21
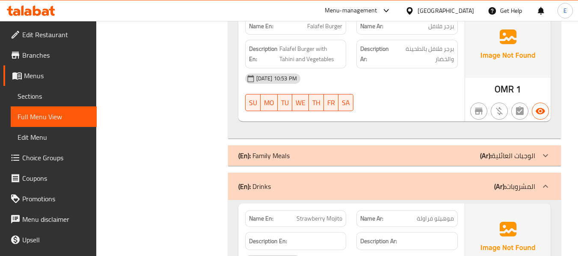
scroll to position [4117, 0]
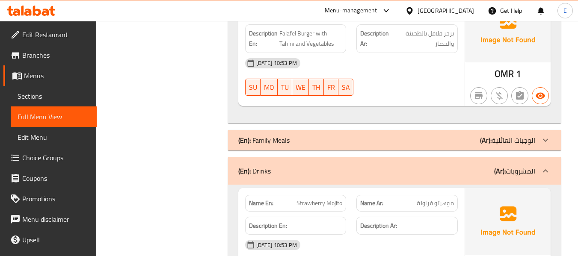
click at [464, 135] on div "(En): Family Meals (Ar): الوجبات العائلية" at bounding box center [386, 140] width 297 height 10
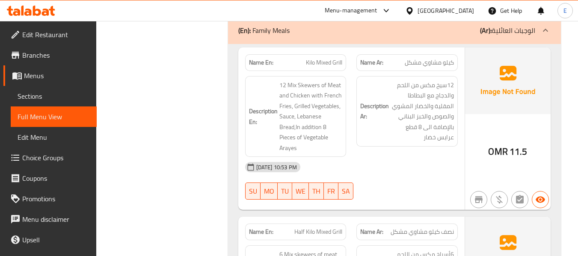
scroll to position [4246, 0]
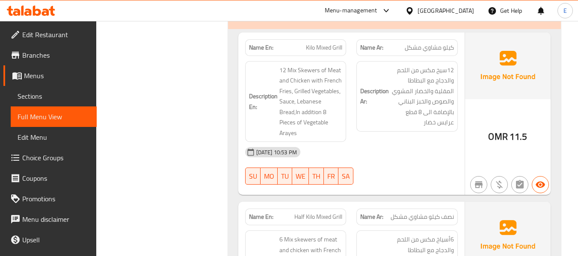
click at [438, 43] on span "كيلو مشاوي مشكل" at bounding box center [429, 47] width 49 height 9
drag, startPoint x: 438, startPoint y: 40, endPoint x: 319, endPoint y: 42, distance: 119.0
click at [438, 43] on span "كيلو مشاوي مشكل" at bounding box center [429, 47] width 49 height 9
click at [319, 43] on span "Kilo Mixed Grill" at bounding box center [324, 47] width 36 height 9
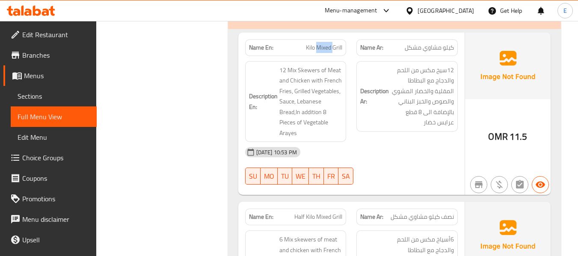
click at [319, 43] on span "Kilo Mixed Grill" at bounding box center [324, 47] width 36 height 9
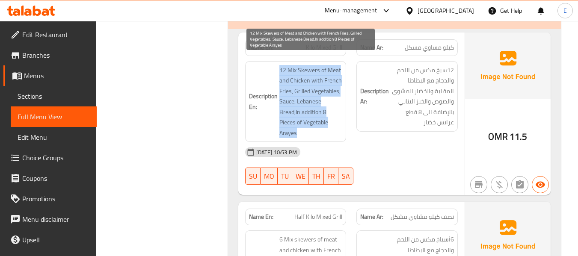
drag, startPoint x: 280, startPoint y: 60, endPoint x: 332, endPoint y: 119, distance: 78.9
click at [332, 119] on h6 "Description En: 12 Mix Skewers of Meat and Chicken with French Fries, Grilled V…" at bounding box center [296, 102] width 94 height 74
click at [332, 119] on span "12 Mix Skewers of Meat and Chicken with French Fries, Grilled Vegetables, Sauce…" at bounding box center [311, 102] width 63 height 74
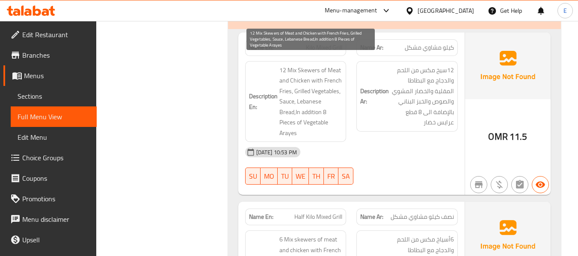
click at [332, 119] on span "12 Mix Skewers of Meat and Chicken with French Fries, Grilled Vegetables, Sauce…" at bounding box center [311, 102] width 63 height 74
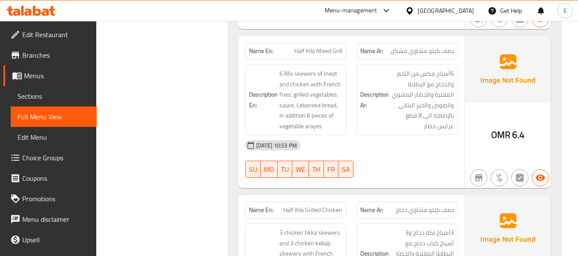
scroll to position [4417, 0]
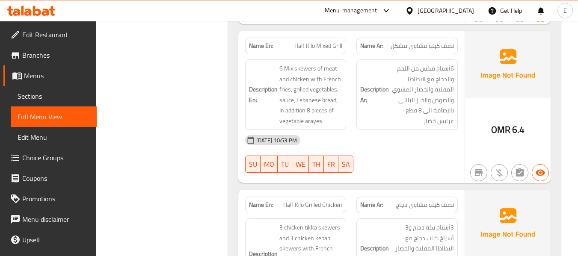
click at [420, 42] on span "نصف كيلو مشاوي مشكل" at bounding box center [422, 46] width 63 height 9
click at [316, 38] on div "Name En: Half Kilo Mixed Grill" at bounding box center [295, 46] width 101 height 17
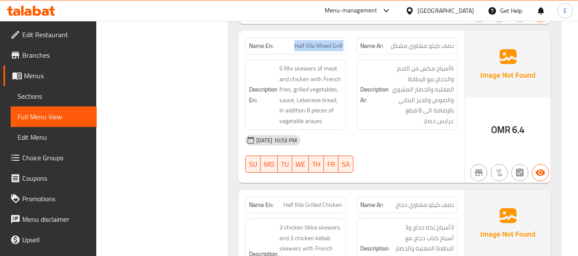
click at [316, 38] on div "Name En: Half Kilo Mixed Grill" at bounding box center [295, 46] width 101 height 17
click at [389, 121] on div "Description Ar: 6أسياخ مكس من اللحم والدجاج مع البطاطا المقلية والخضار المشوي و…" at bounding box center [407, 95] width 101 height 71
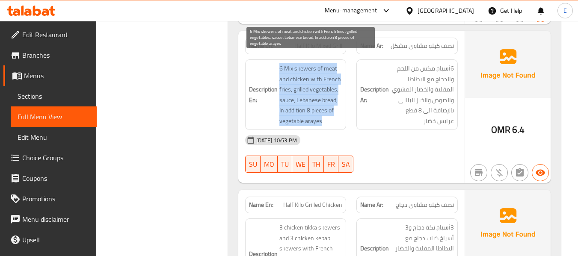
drag, startPoint x: 279, startPoint y: 56, endPoint x: 337, endPoint y: 110, distance: 79.7
click at [337, 110] on h6 "Description En: 6 Mix skewers of meat and chicken with French fries, grilled ve…" at bounding box center [296, 94] width 94 height 63
click at [337, 110] on span "6 Mix skewers of meat and chicken with French fries, grilled vegetables, sauce,…" at bounding box center [311, 94] width 63 height 63
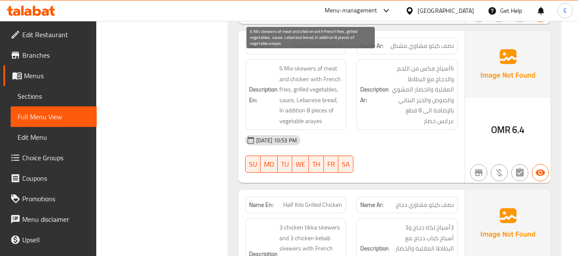
click at [337, 110] on span "6 Mix skewers of meat and chicken with French fries, grilled vegetables, sauce,…" at bounding box center [311, 94] width 63 height 63
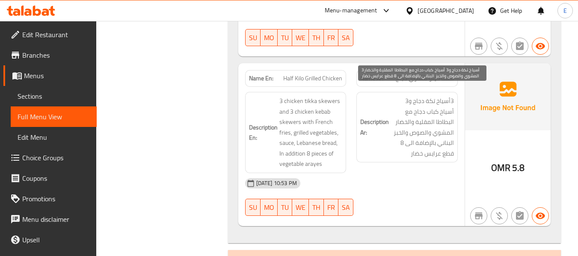
scroll to position [4545, 0]
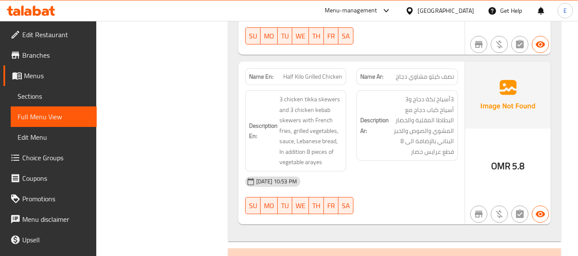
click at [500, 158] on span "OMR" at bounding box center [501, 166] width 19 height 17
click at [433, 72] on span "نصف كيلو مشاوي دجاج" at bounding box center [425, 76] width 58 height 9
click at [434, 72] on span "نصف كيلو مشاوي دجاج" at bounding box center [425, 76] width 58 height 9
click at [435, 72] on span "نصف كيلو مشاوي دجاج" at bounding box center [425, 76] width 58 height 9
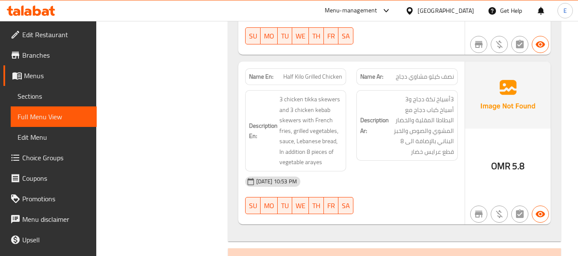
click at [423, 74] on div "Name Ar: نصف كيلو مشاوي دجاج" at bounding box center [407, 77] width 101 height 17
click at [331, 85] on div "Description En: 3 chicken tikka skewers and 3 chicken kebab skewers with French…" at bounding box center [296, 131] width 112 height 92
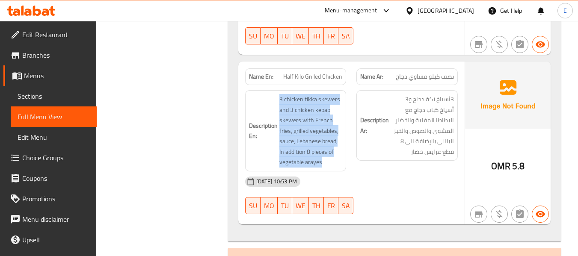
click at [331, 85] on div "Description En: 3 chicken tikka skewers and 3 chicken kebab skewers with French…" at bounding box center [296, 131] width 112 height 92
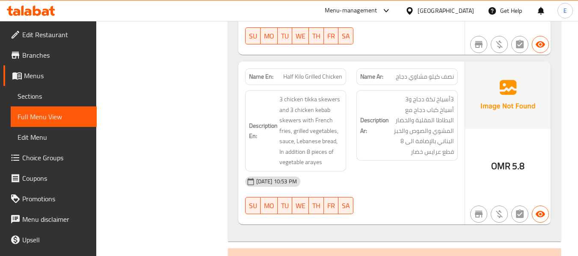
click at [379, 152] on div "Description Ar: 3أسياخ تكة دجاج و3 أسياخ كباب دجاج مع البطاطا المقلية والخضار ا…" at bounding box center [407, 125] width 101 height 71
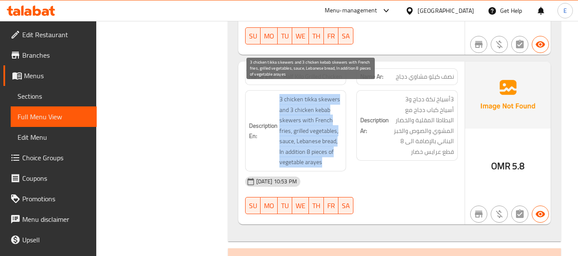
drag, startPoint x: 276, startPoint y: 89, endPoint x: 334, endPoint y: 151, distance: 85.1
click at [334, 151] on h6 "Description En: 3 chicken tikka skewers and 3 chicken kebab skewers with French…" at bounding box center [296, 131] width 94 height 74
click at [334, 151] on span "3 chicken tikka skewers and 3 chicken kebab skewers with French fries, grilled …" at bounding box center [311, 131] width 63 height 74
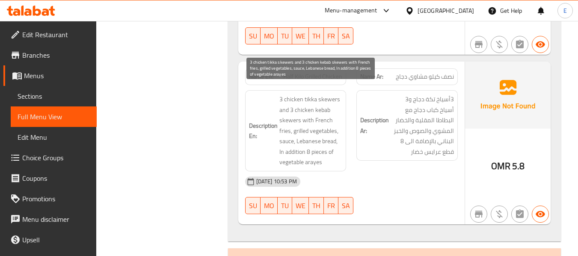
click at [334, 151] on span "3 chicken tikka skewers and 3 chicken kebab skewers with French fries, grilled …" at bounding box center [311, 131] width 63 height 74
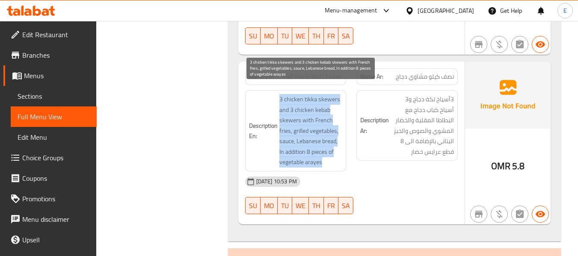
click at [334, 151] on span "3 chicken tikka skewers and 3 chicken kebab skewers with French fries, grilled …" at bounding box center [311, 131] width 63 height 74
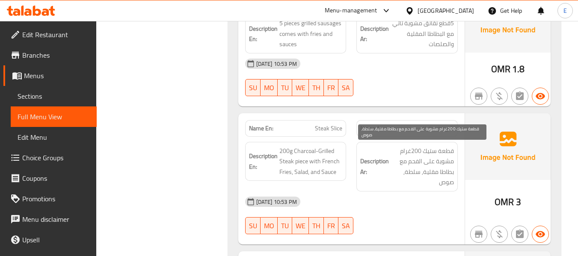
click at [425, 171] on span "قطعة ستيك 200غرام مشوية على الفحم مع بطاطا مقلية, سلطة, صوص" at bounding box center [422, 167] width 63 height 42
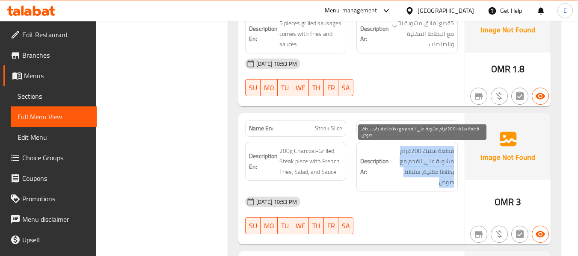
click at [425, 171] on span "قطعة ستيك 200غرام مشوية على الفحم مع بطاطا مقلية, سلطة, صوص" at bounding box center [422, 167] width 63 height 42
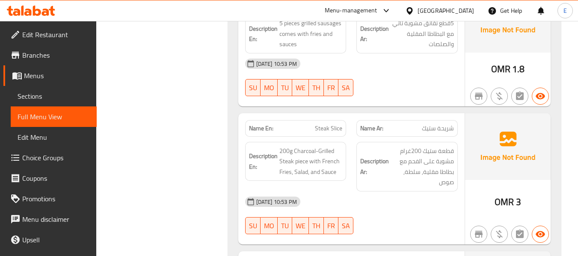
scroll to position [3264, 0]
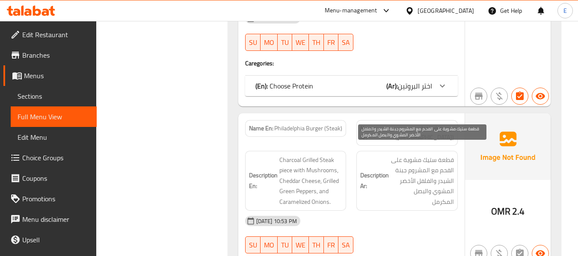
click at [436, 160] on span "قطعة ستيك مشوية على الفحم مع المشروم جبنة الشيدر والفلفل الأخضر المشوي والبصل ا…" at bounding box center [422, 181] width 63 height 53
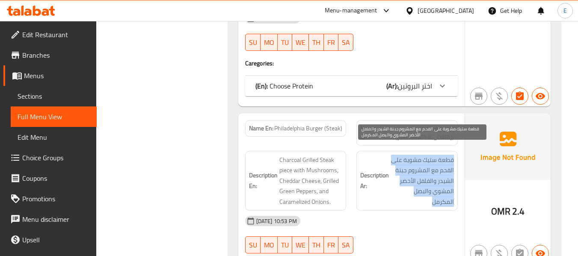
click at [436, 160] on span "قطعة ستيك مشوية على الفحم مع المشروم جبنة الشيدر والفلفل الأخضر المشوي والبصل ا…" at bounding box center [422, 181] width 63 height 53
